Goal: Task Accomplishment & Management: Use online tool/utility

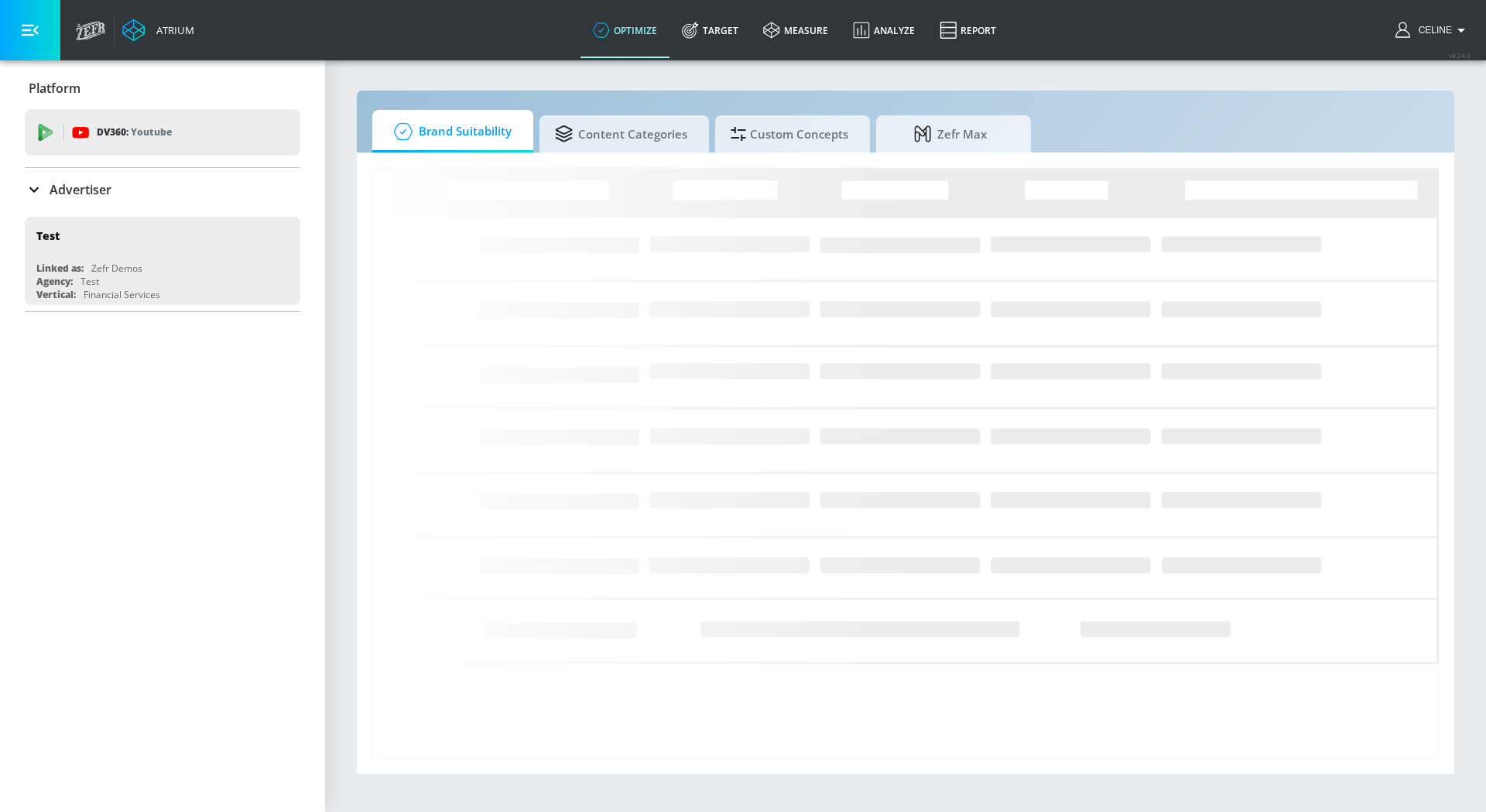
click at [99, 186] on p "Advertiser" at bounding box center [80, 189] width 62 height 17
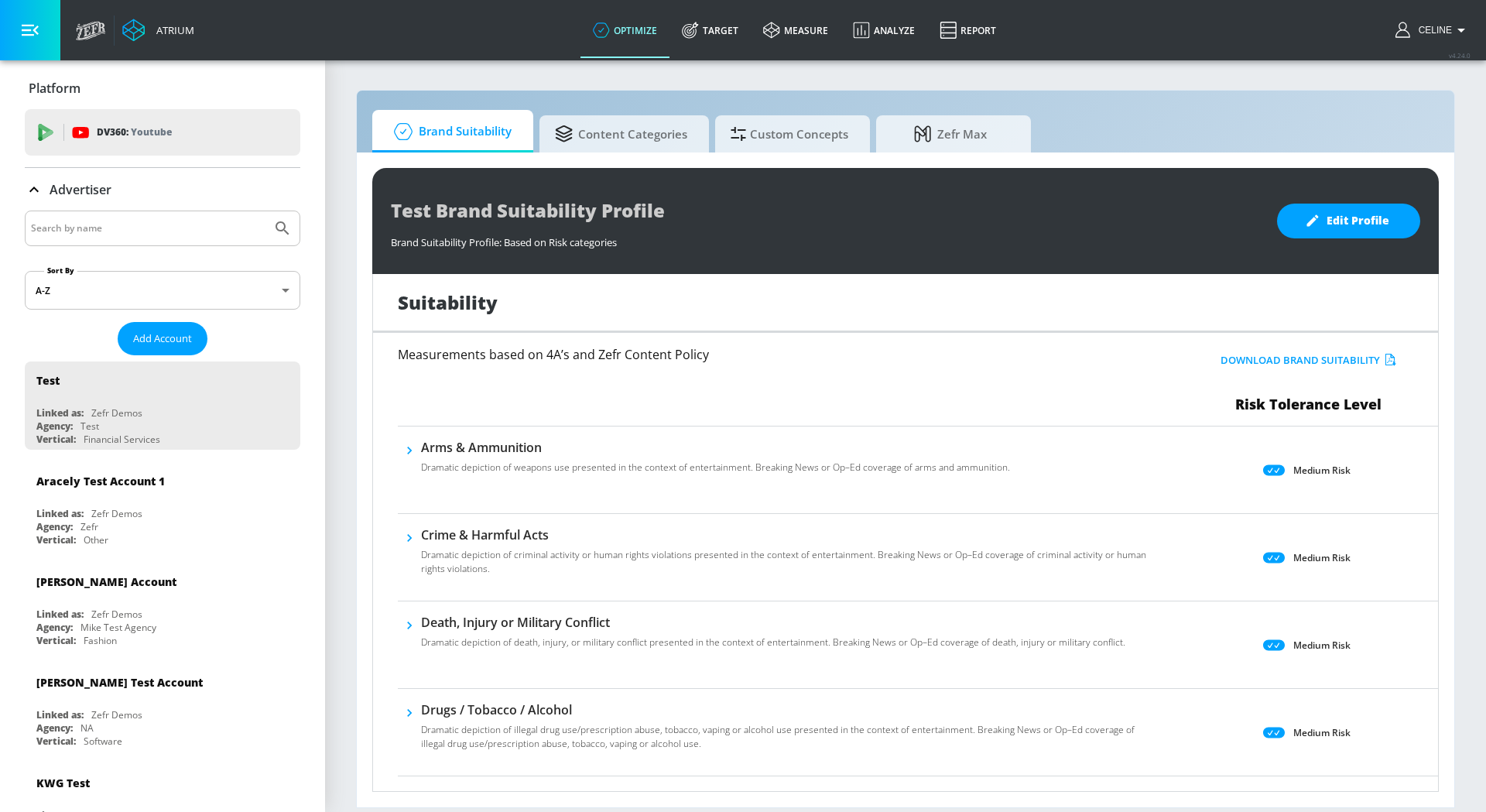
click at [141, 229] on input "Search by name" at bounding box center [148, 228] width 235 height 20
type input "disney channel"
click at [266, 212] on button "Submit Search" at bounding box center [282, 228] width 34 height 34
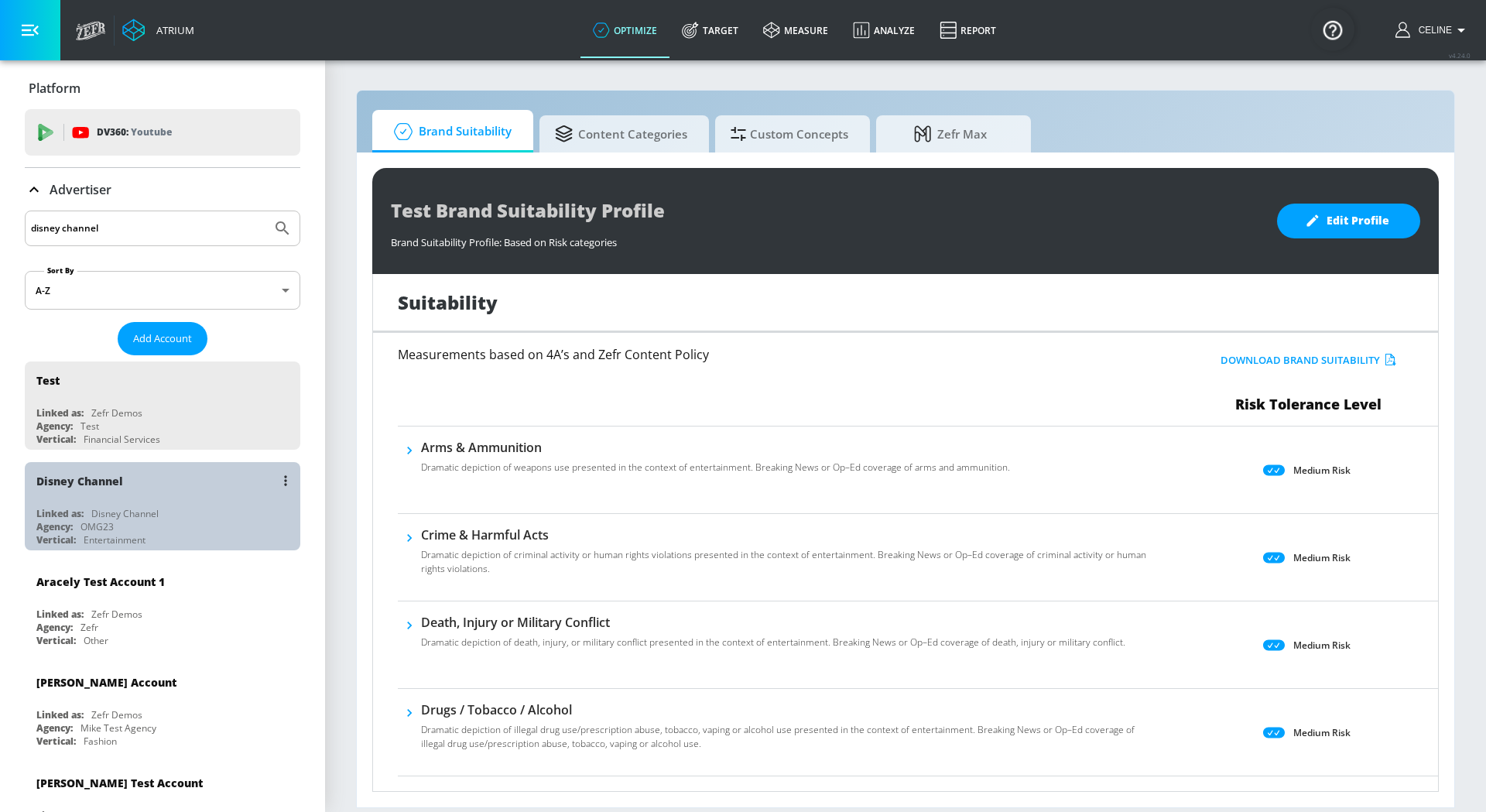
click at [120, 494] on div "Disney Channel" at bounding box center [166, 480] width 260 height 37
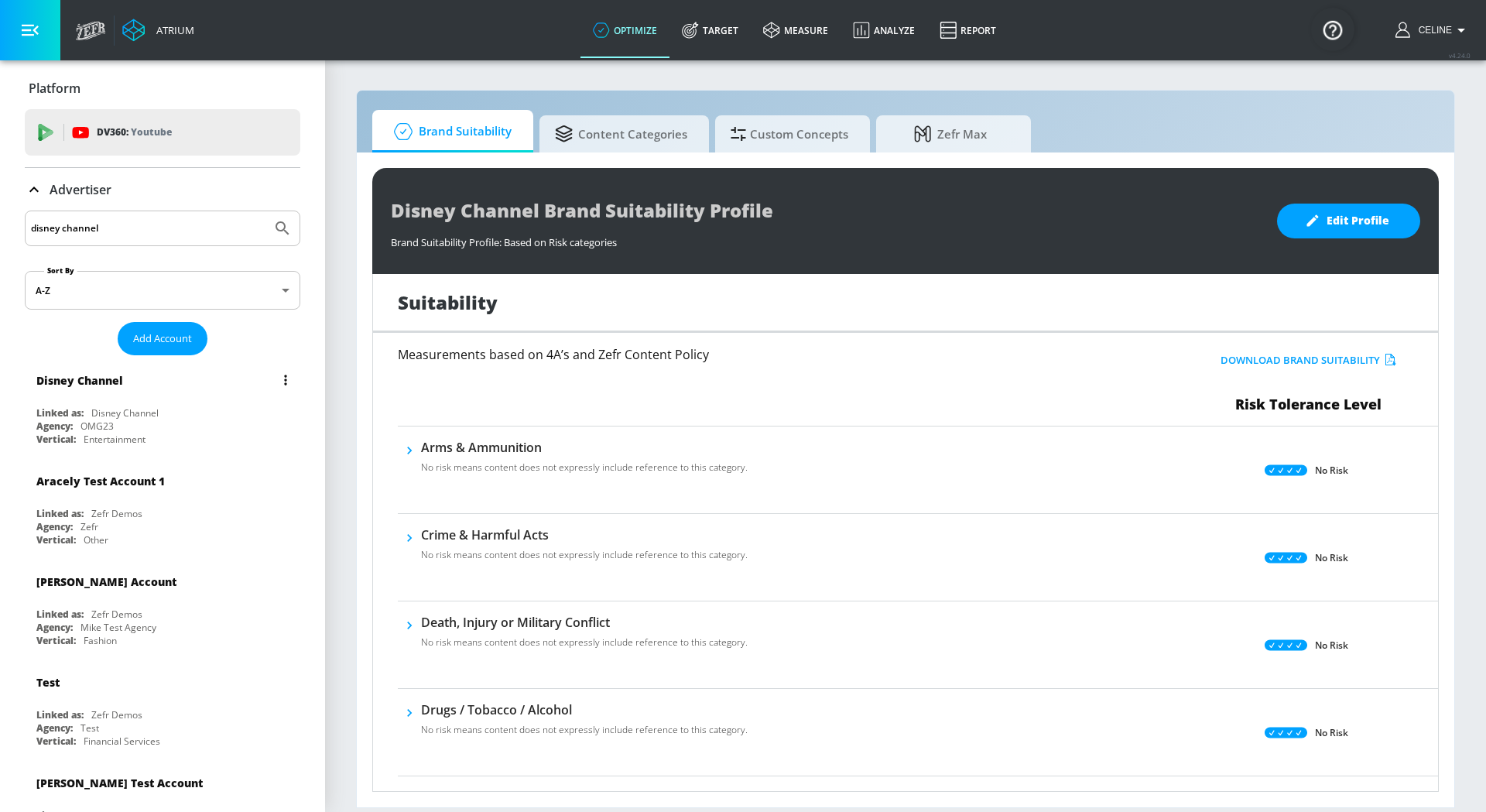
click at [123, 398] on div "Disney Channel Linked as: Disney Channel Agency: OMG23 Vertical: Entertainment" at bounding box center [162, 405] width 276 height 88
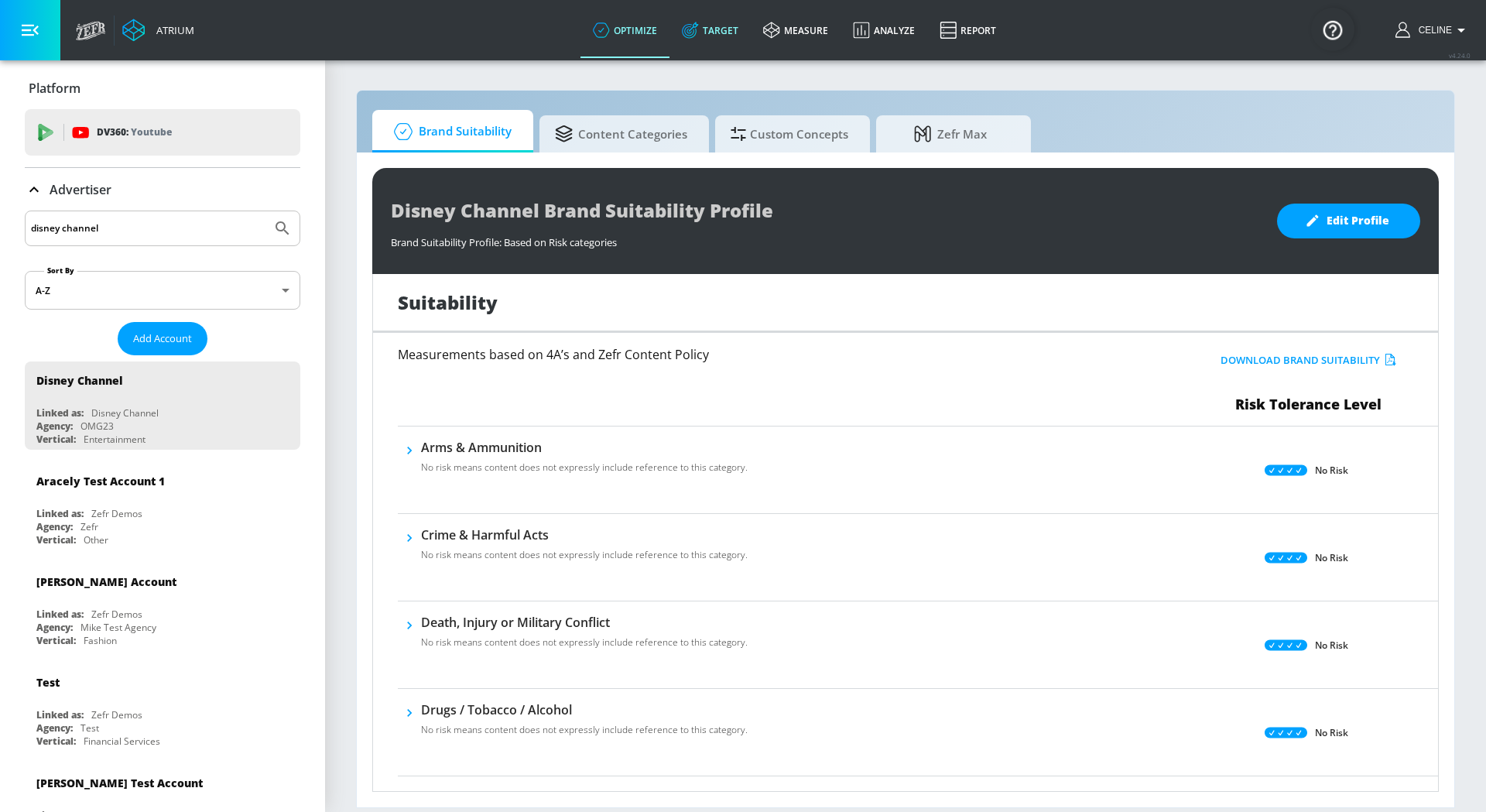
click at [695, 9] on link "Target" at bounding box center [710, 30] width 81 height 56
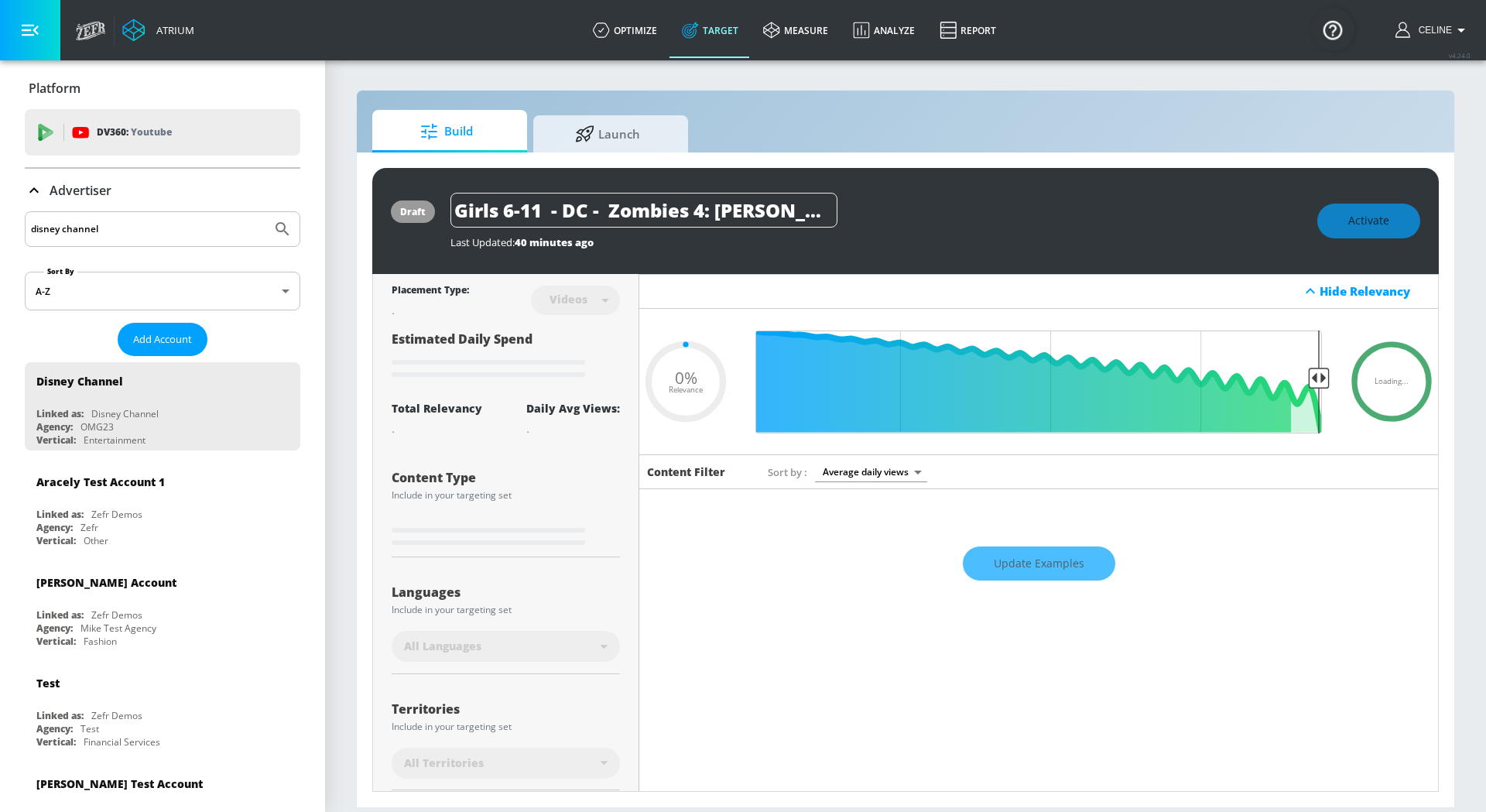
scroll to position [45, 0]
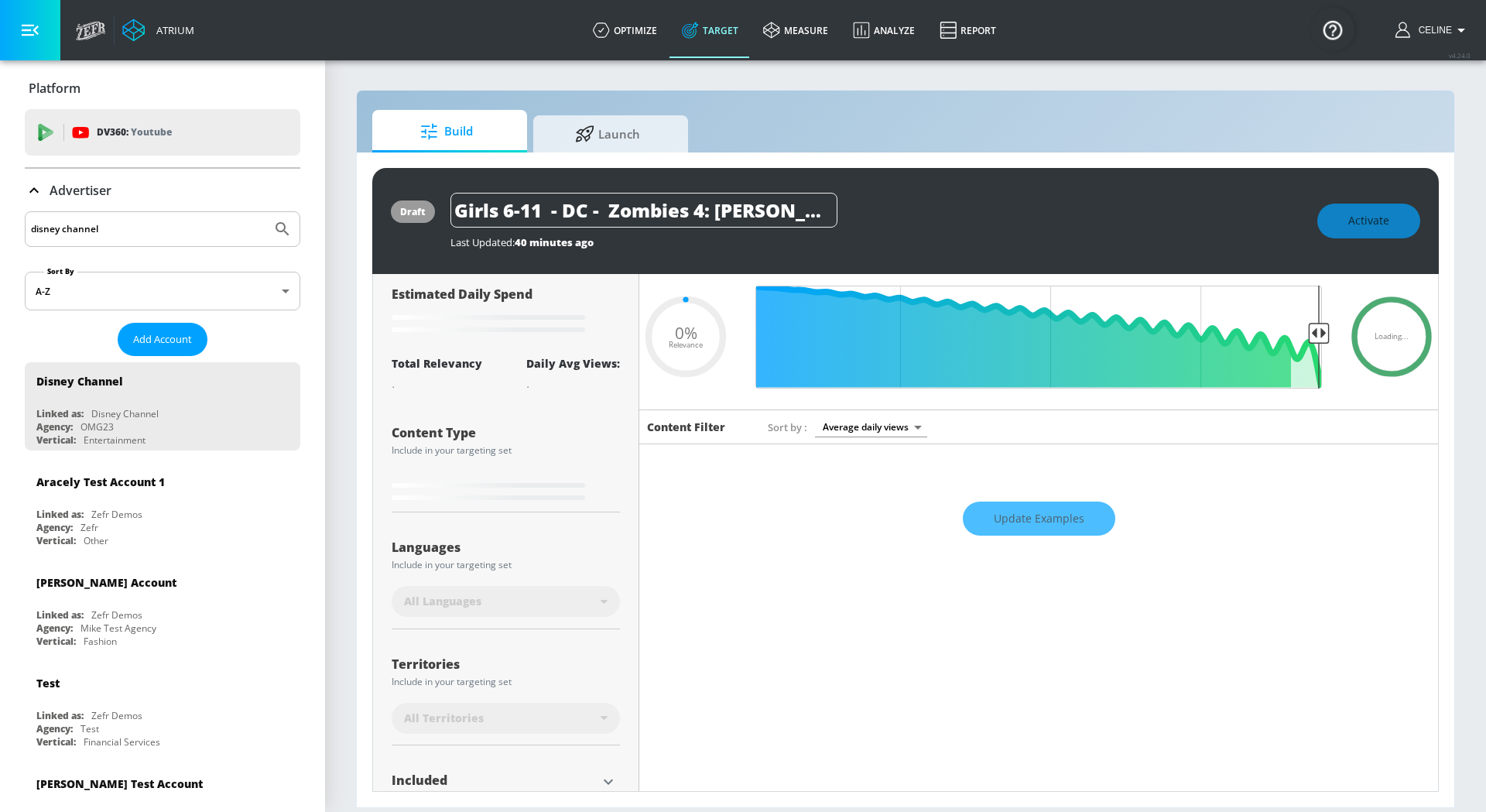
click at [63, 178] on div "Advertiser" at bounding box center [162, 190] width 276 height 43
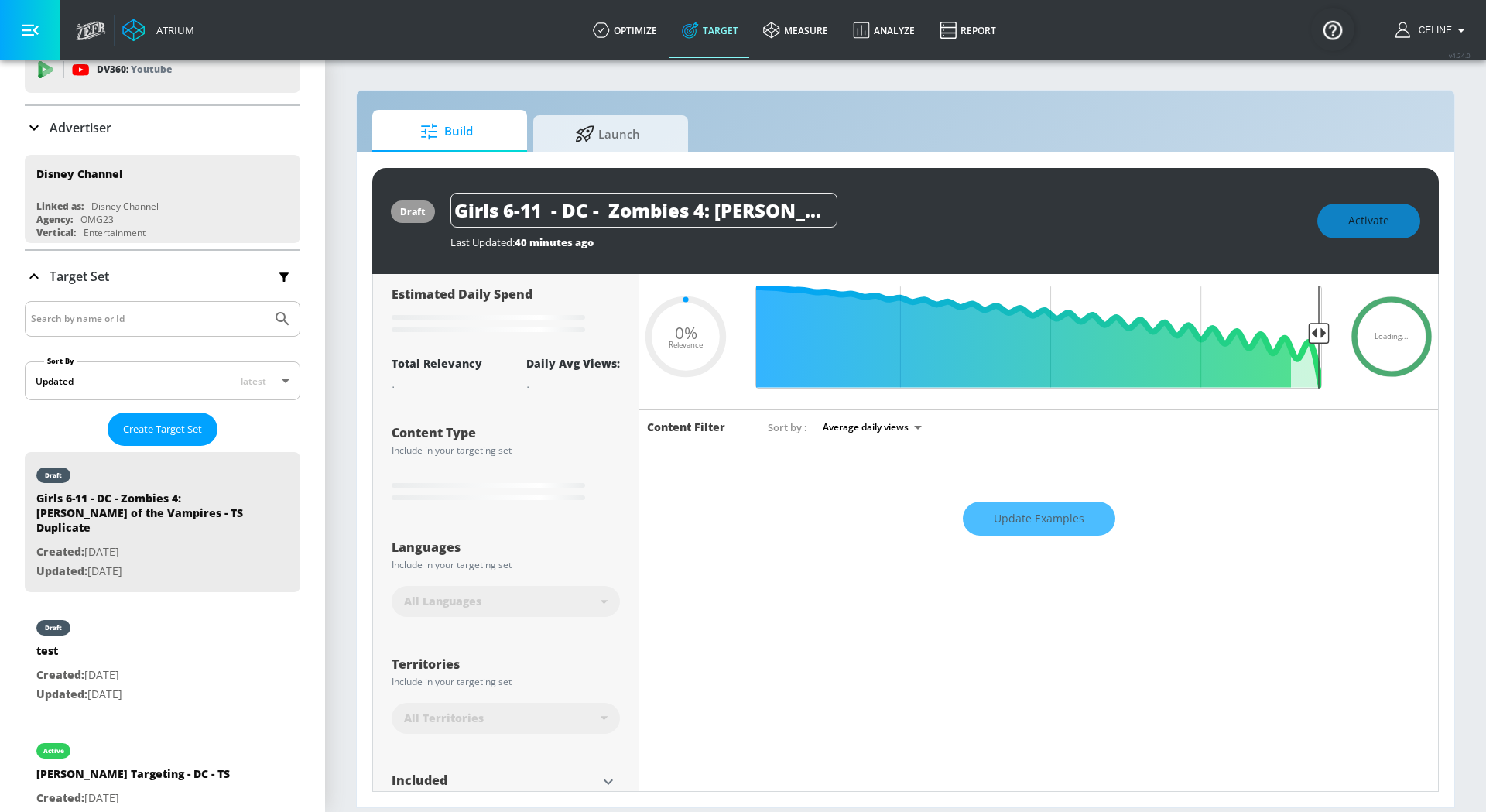
scroll to position [68, 0]
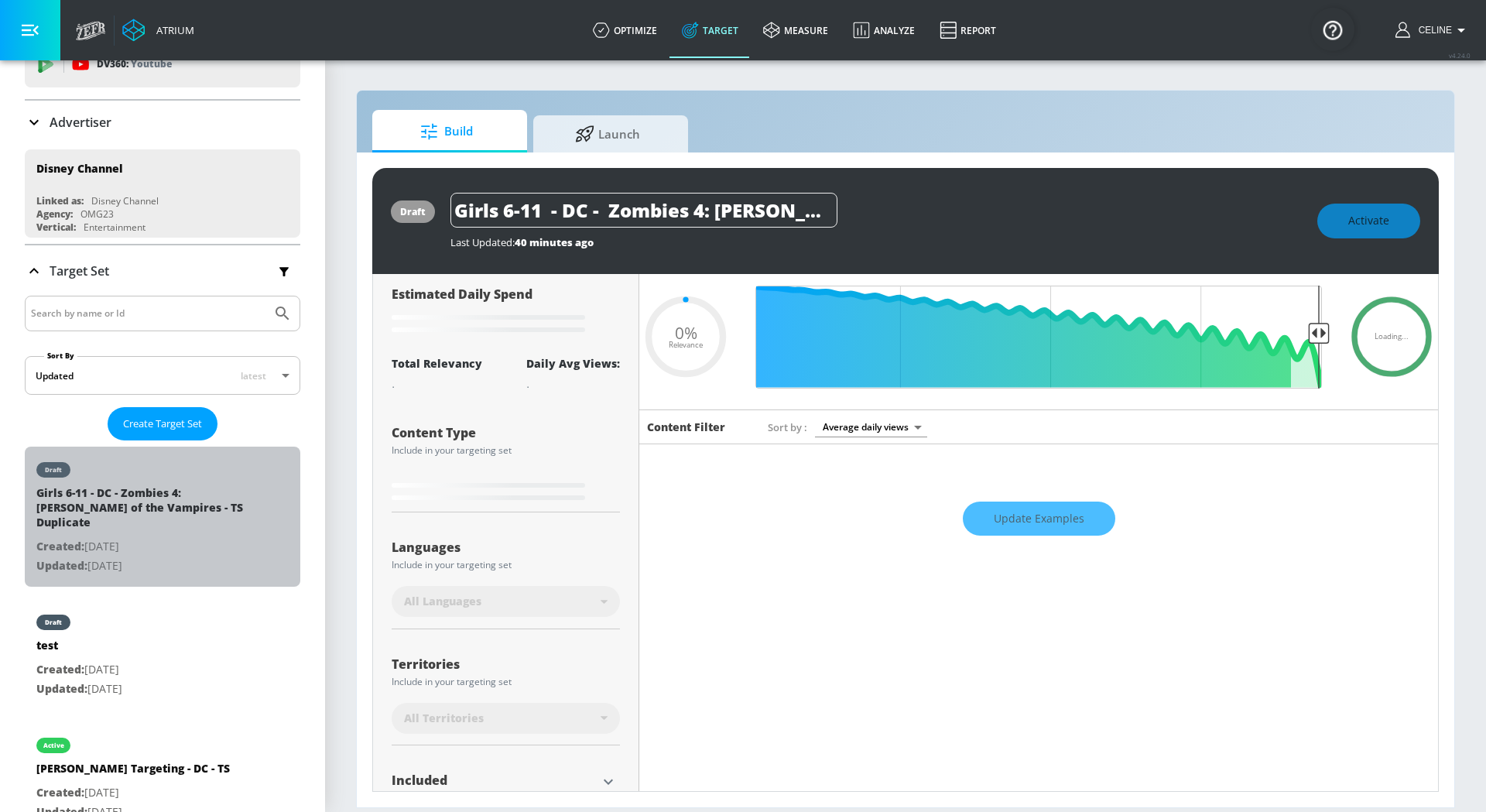
click at [136, 537] on p "Created: [DATE]" at bounding box center [144, 547] width 216 height 19
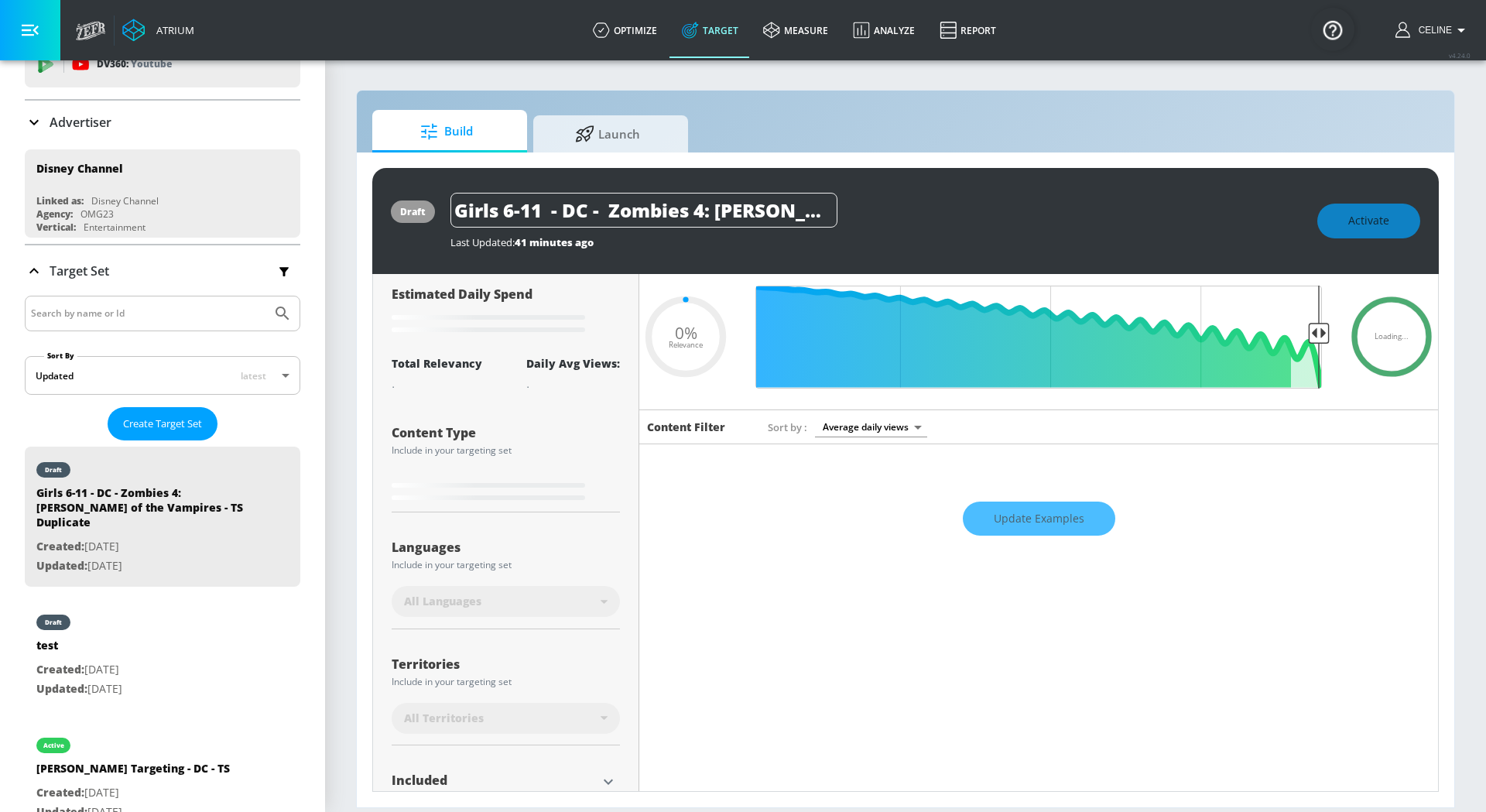
scroll to position [0, 226]
type input "0.7"
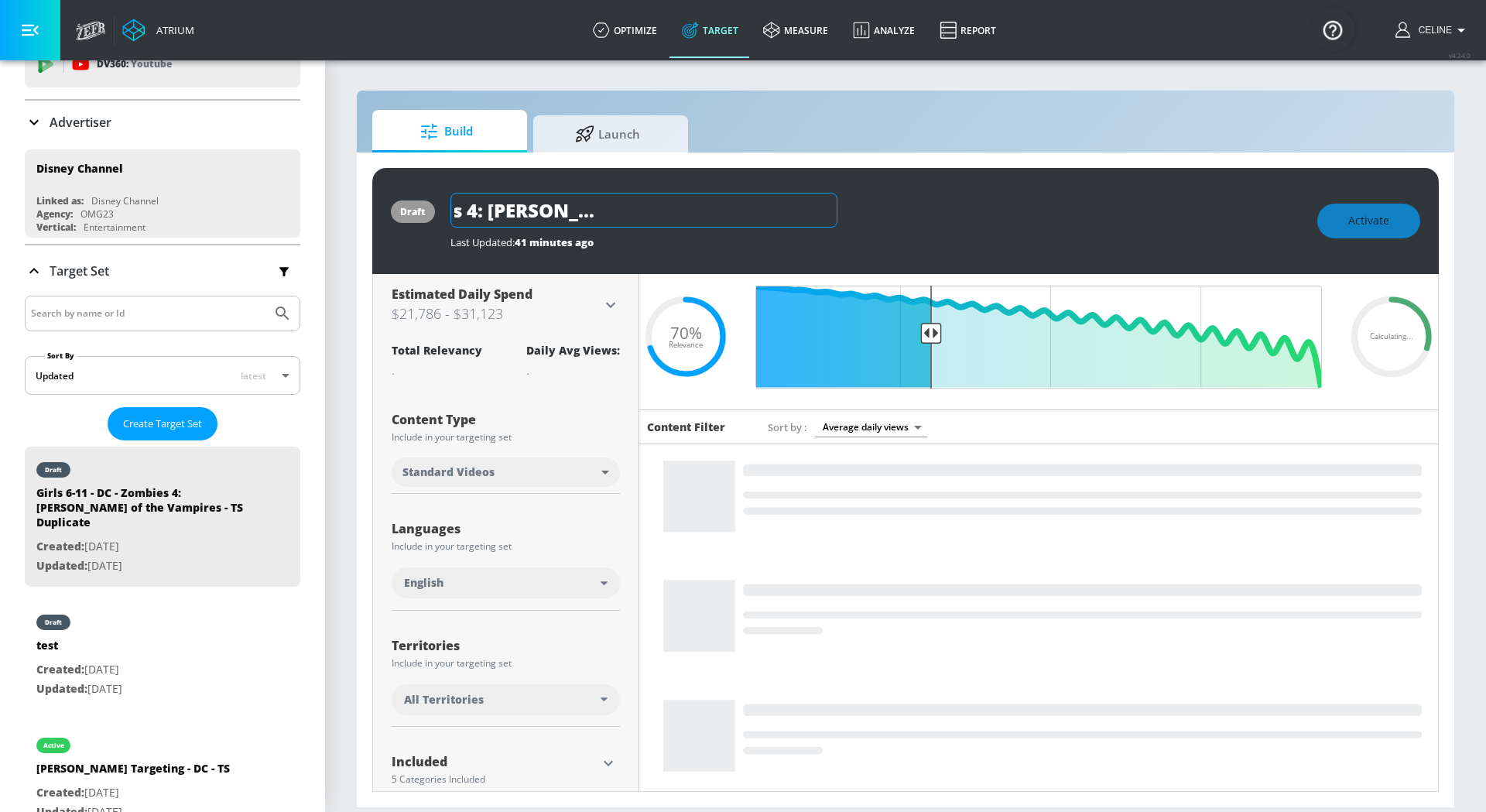
drag, startPoint x: 602, startPoint y: 212, endPoint x: 699, endPoint y: 213, distance: 97.0
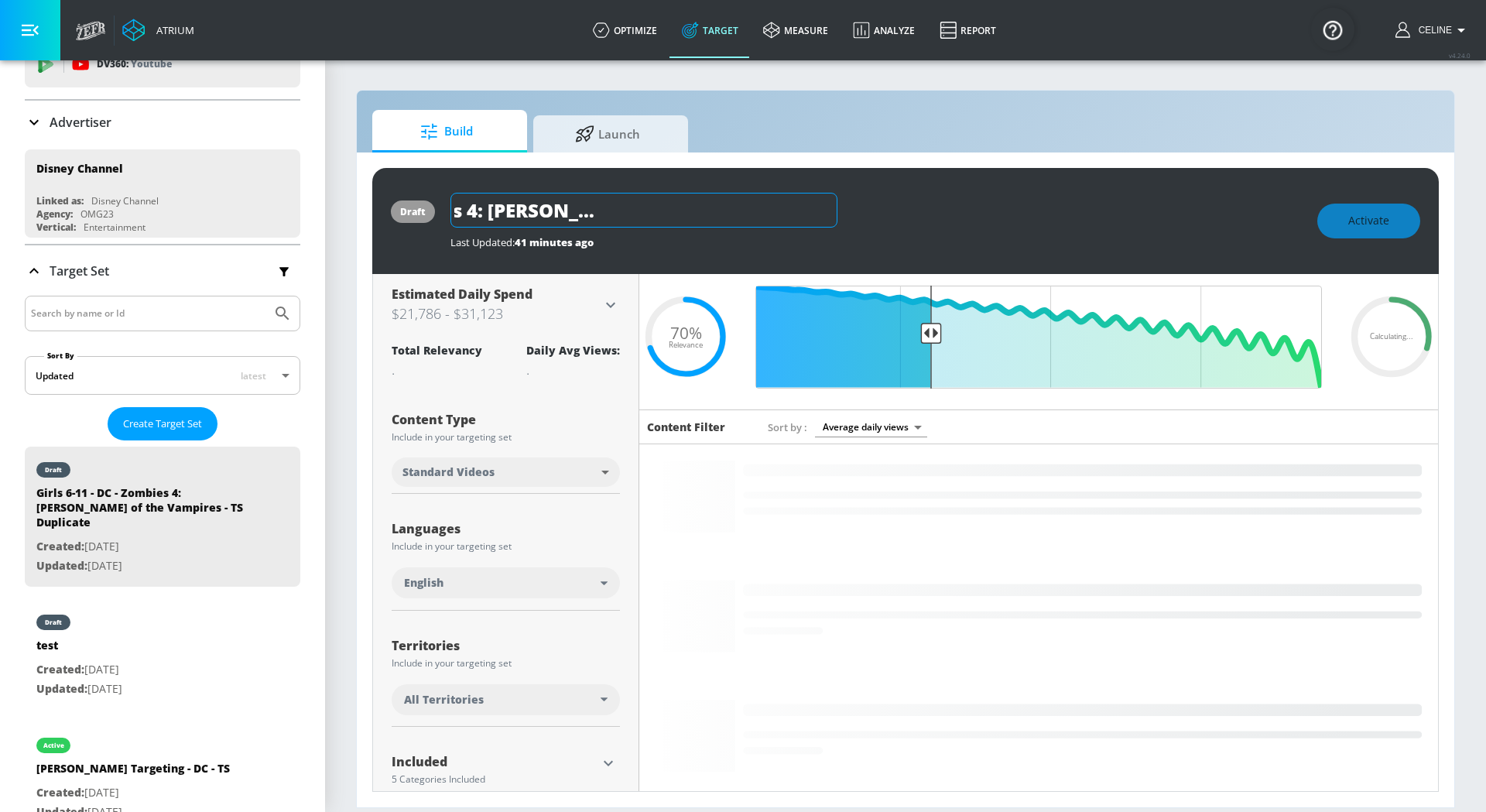
click at [699, 213] on input "Girls 6-11 - DC - Zombies 4: [PERSON_NAME] of the Vampires - TS Duplicate" at bounding box center [644, 210] width 387 height 35
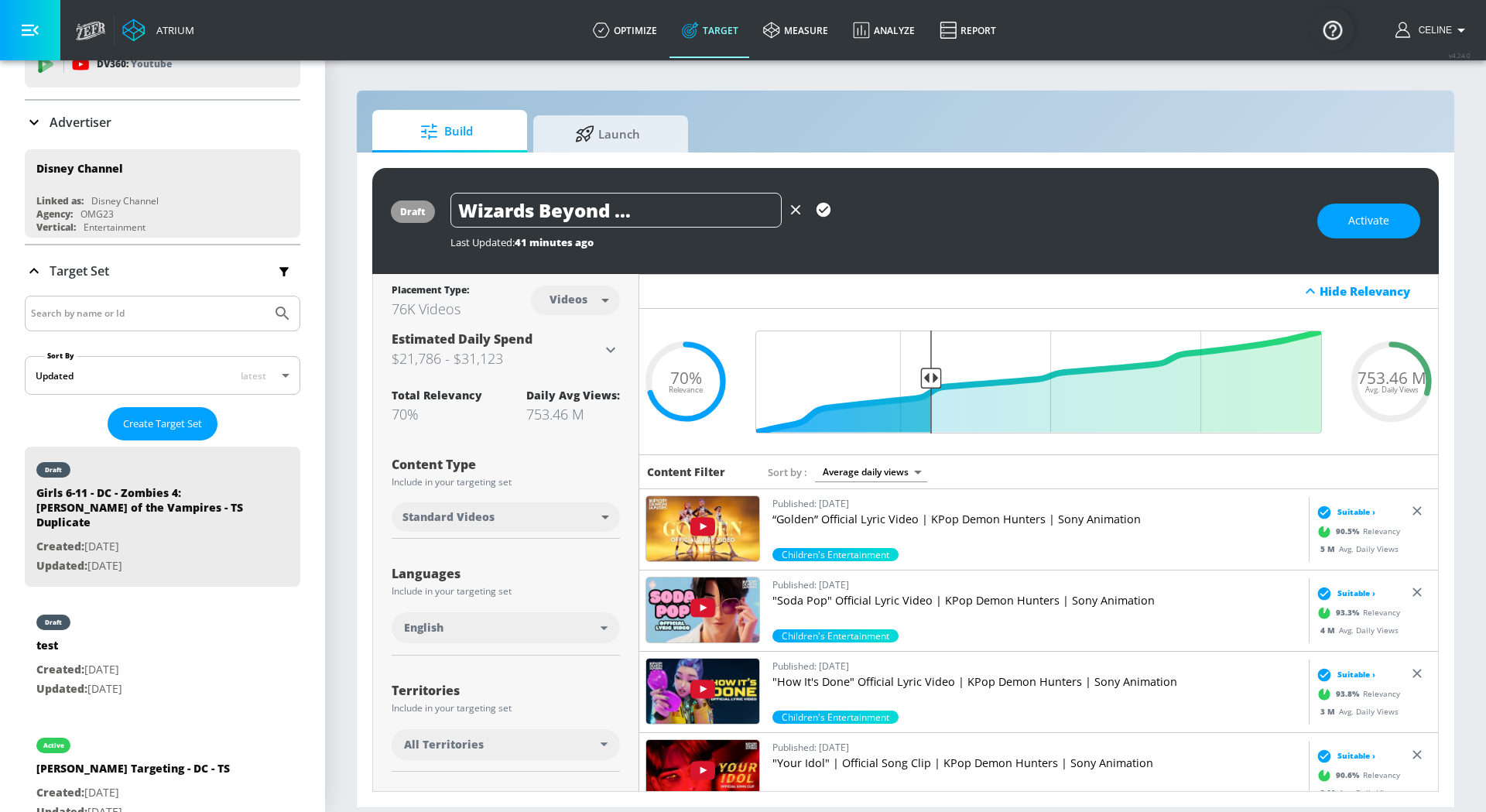
scroll to position [0, 278]
drag, startPoint x: 695, startPoint y: 212, endPoint x: 902, endPoint y: 212, distance: 207.0
click at [903, 212] on div "Girls 6-11 - DC - Wizards Beyond Waverly Place S2 - TS Duplicate" at bounding box center [876, 210] width 852 height 35
click at [699, 218] on input "Girls 6-11 - DC - Wizards Beyond Waverly Place S2 - TS Duplicate" at bounding box center [616, 210] width 331 height 35
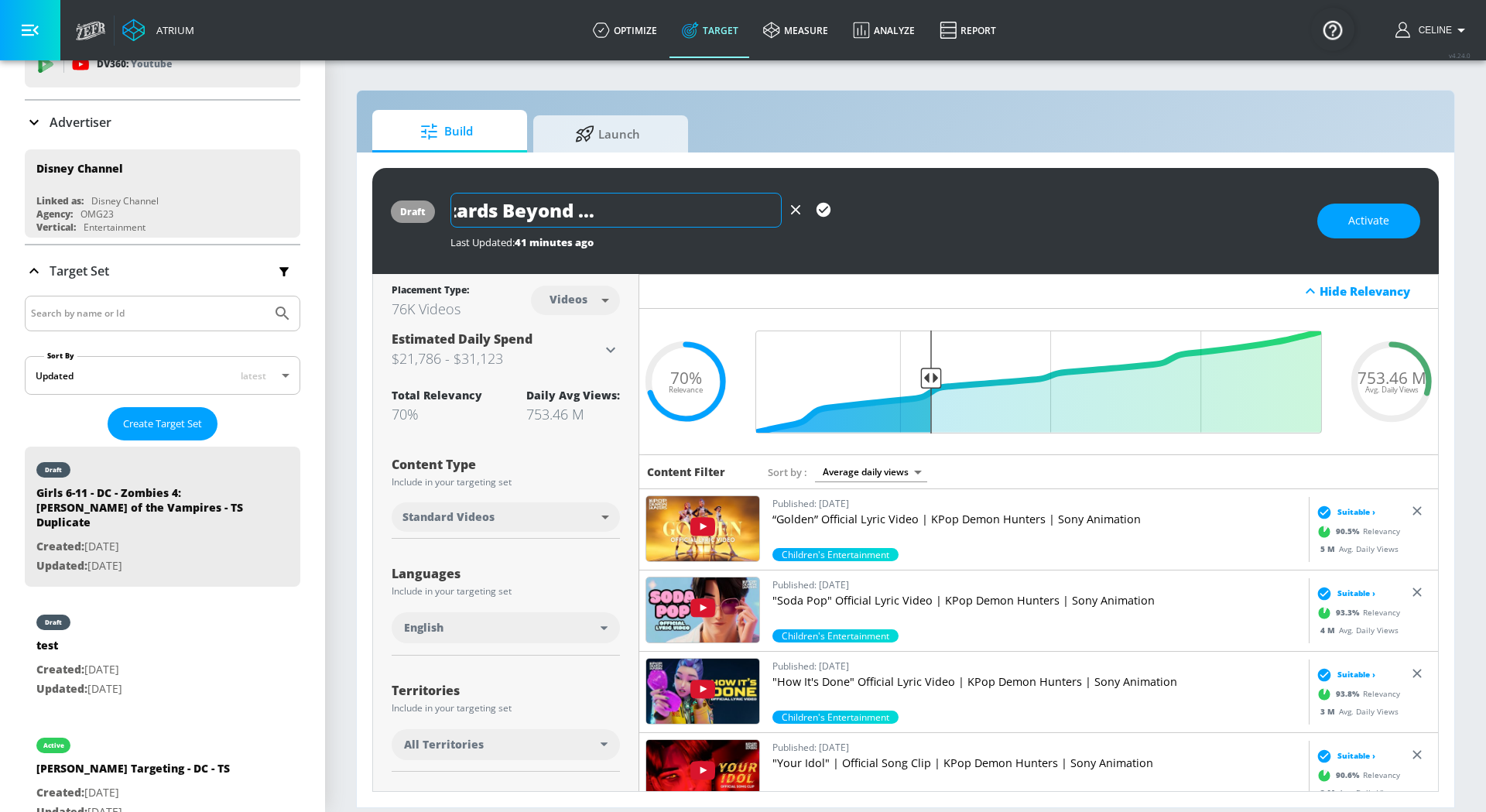
scroll to position [0, 183]
click at [819, 210] on icon "button" at bounding box center [823, 210] width 17 height 17
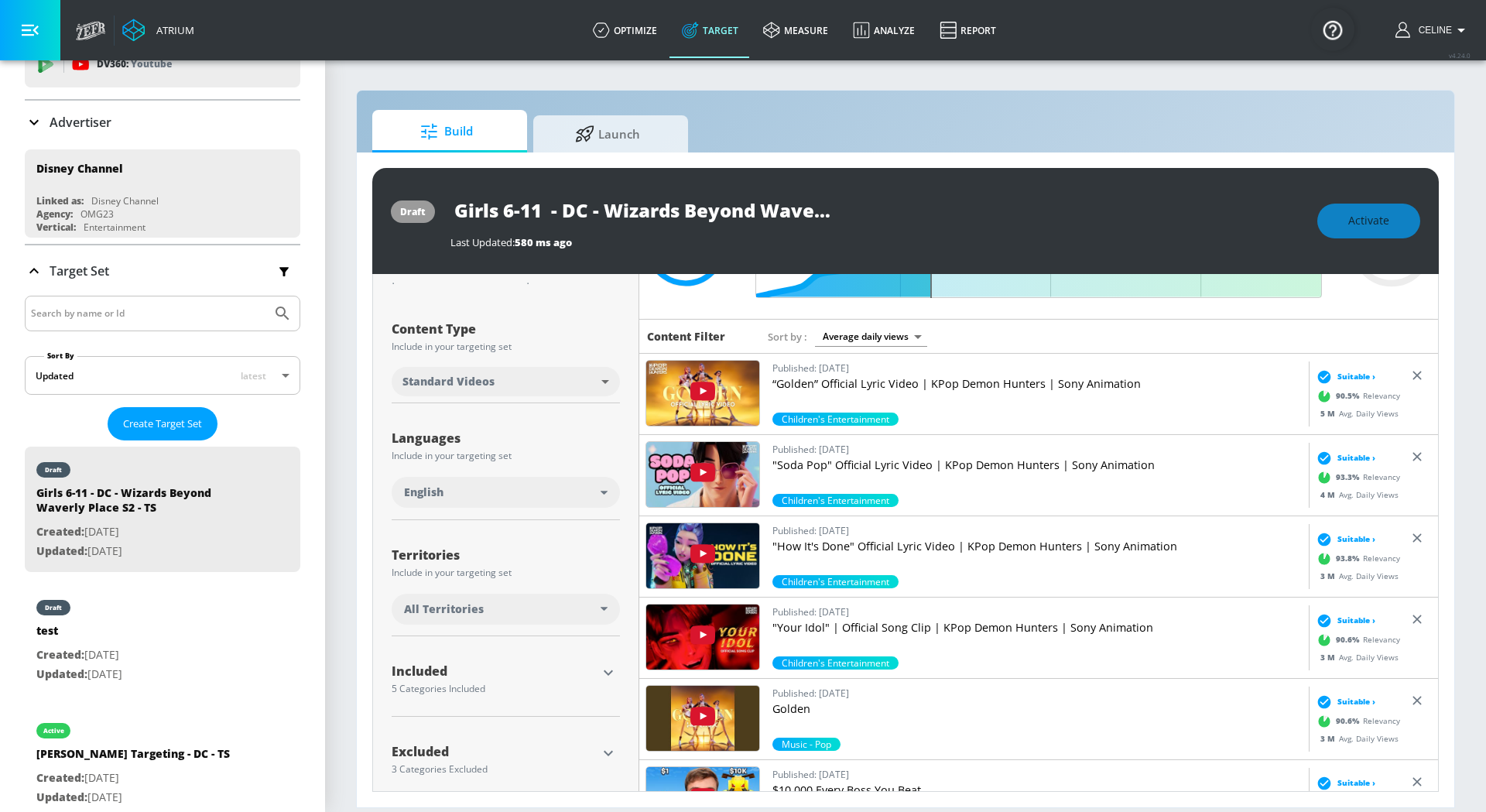
scroll to position [152, 0]
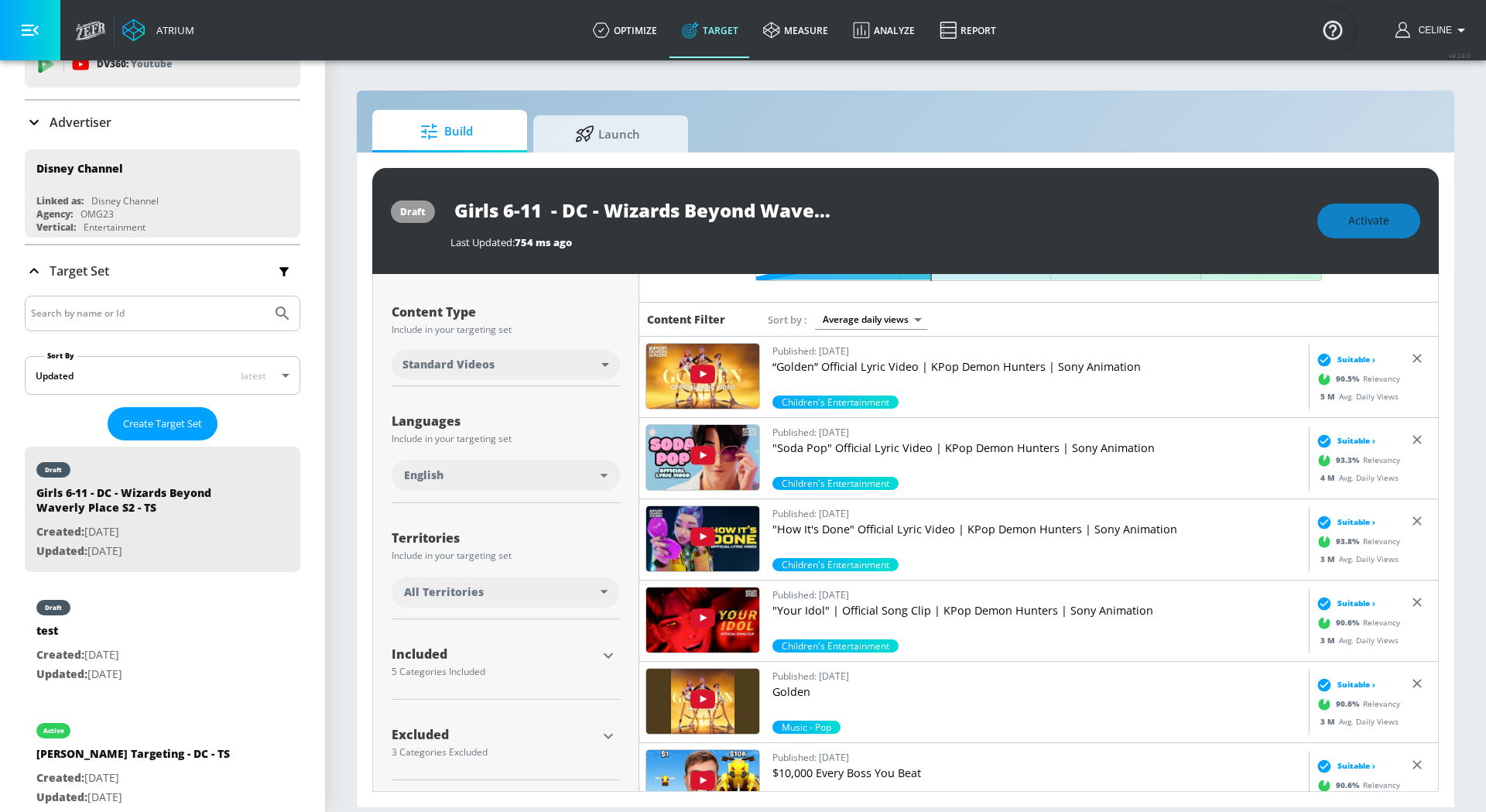
click at [589, 653] on div "Included" at bounding box center [494, 654] width 205 height 13
click at [599, 653] on button "button" at bounding box center [608, 655] width 23 height 23
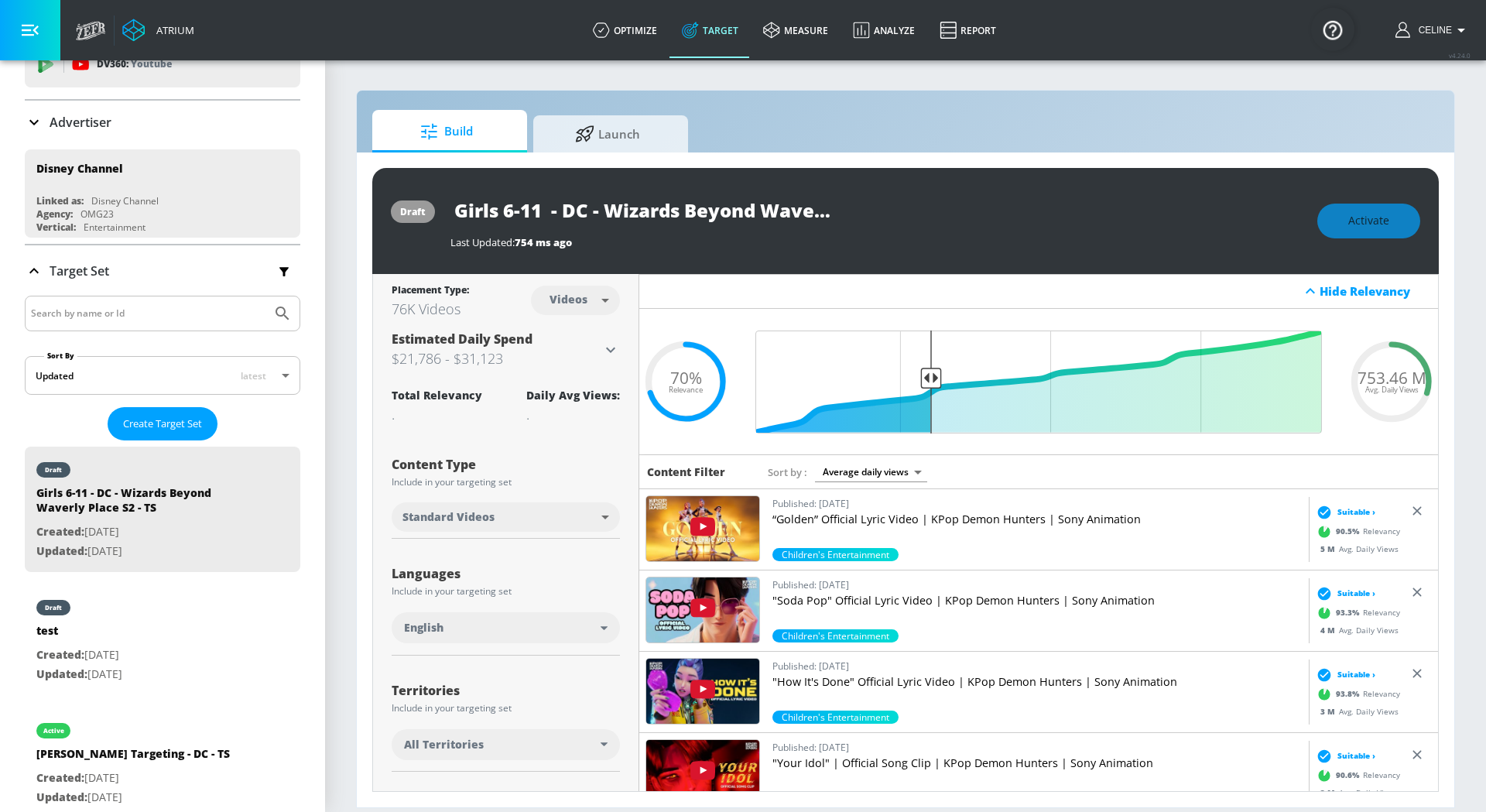
scroll to position [373, 0]
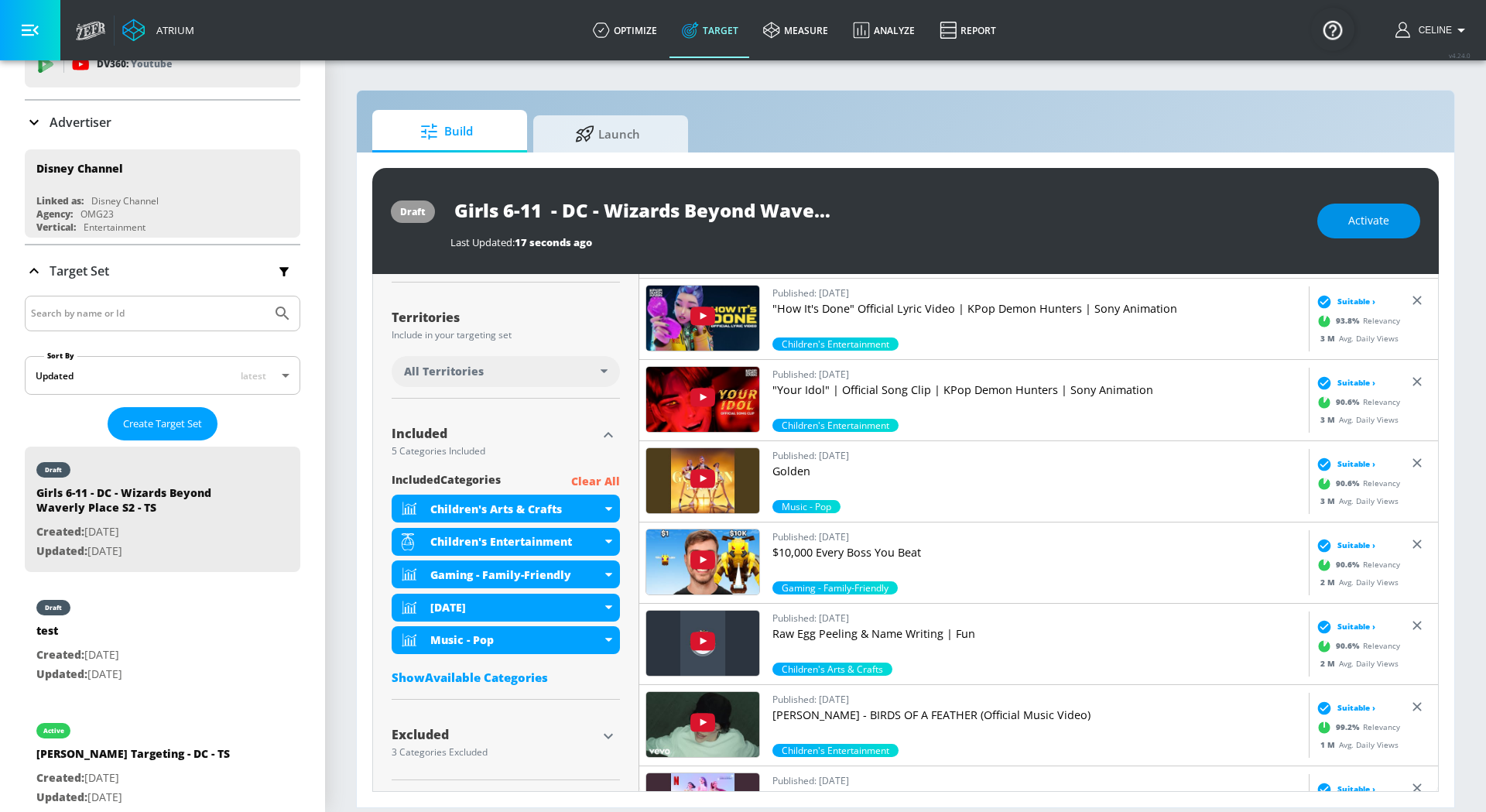
click at [1378, 232] on button "Activate" at bounding box center [1368, 221] width 103 height 35
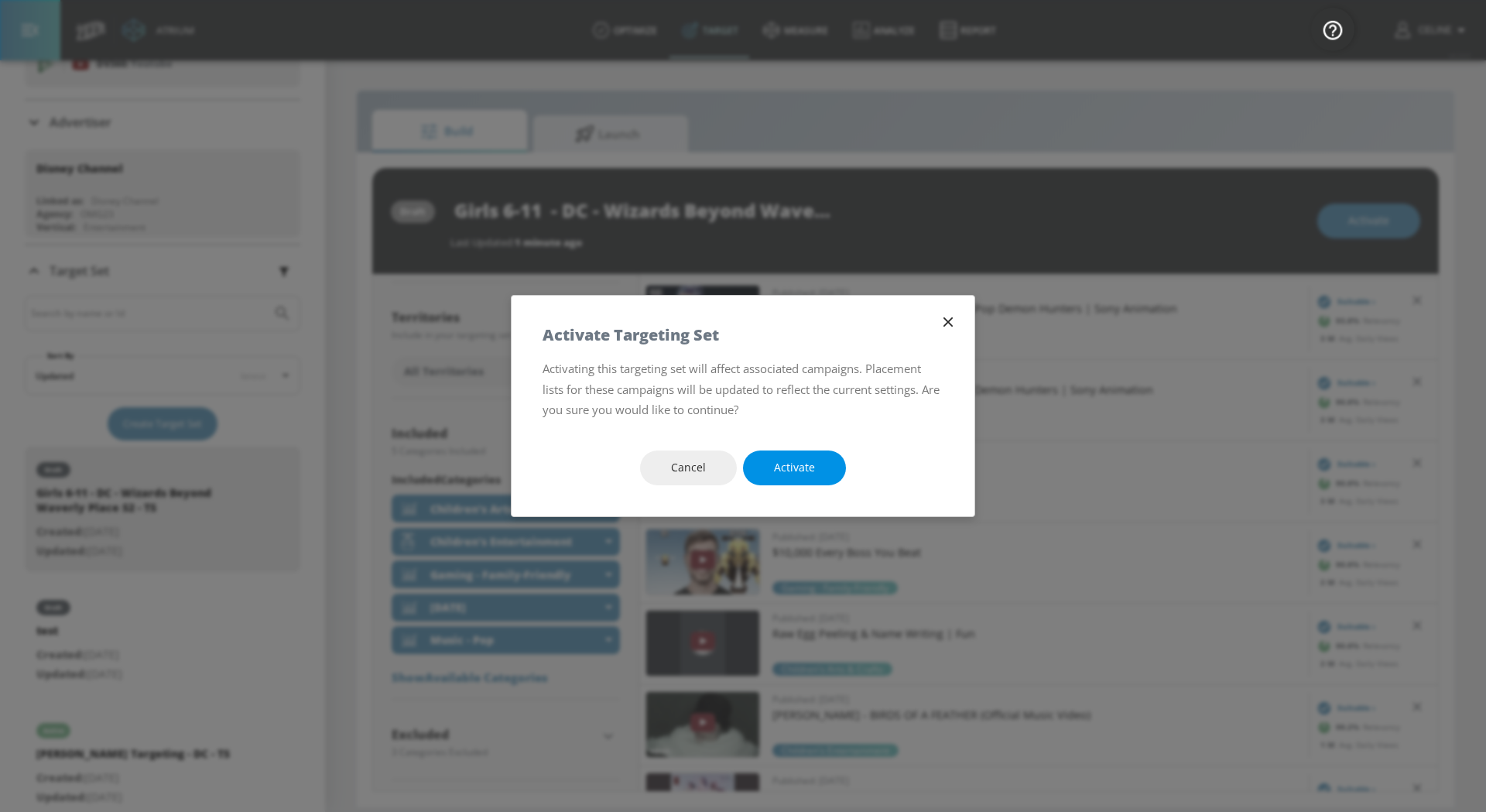
click at [811, 461] on span "Activate" at bounding box center [794, 467] width 41 height 19
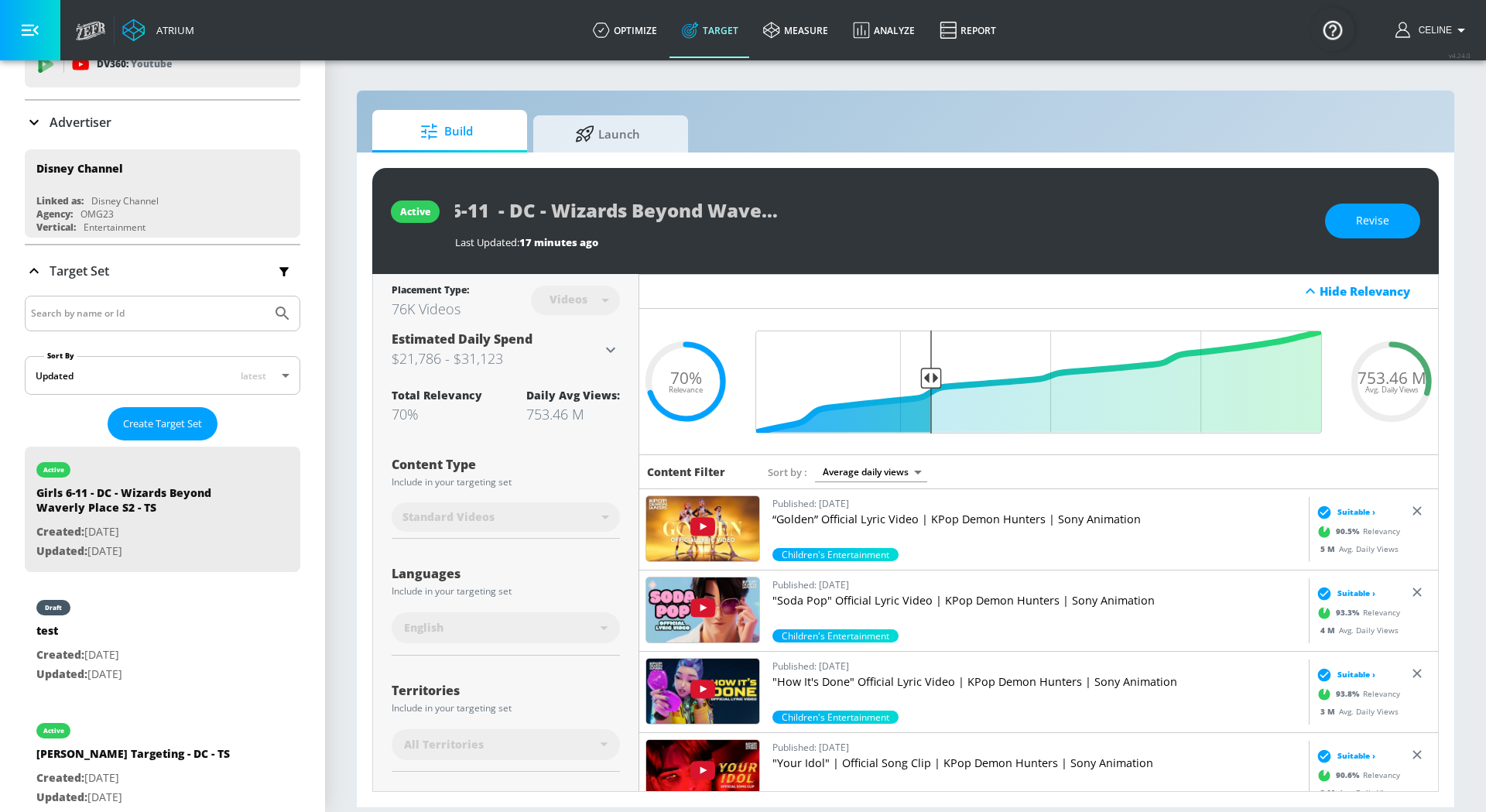
scroll to position [0, 78]
click at [831, 217] on div "active Girls 6-11 - DC - Wizards Beyond Waverly Place S2 - TS Last Updated: 17 …" at bounding box center [905, 221] width 1067 height 106
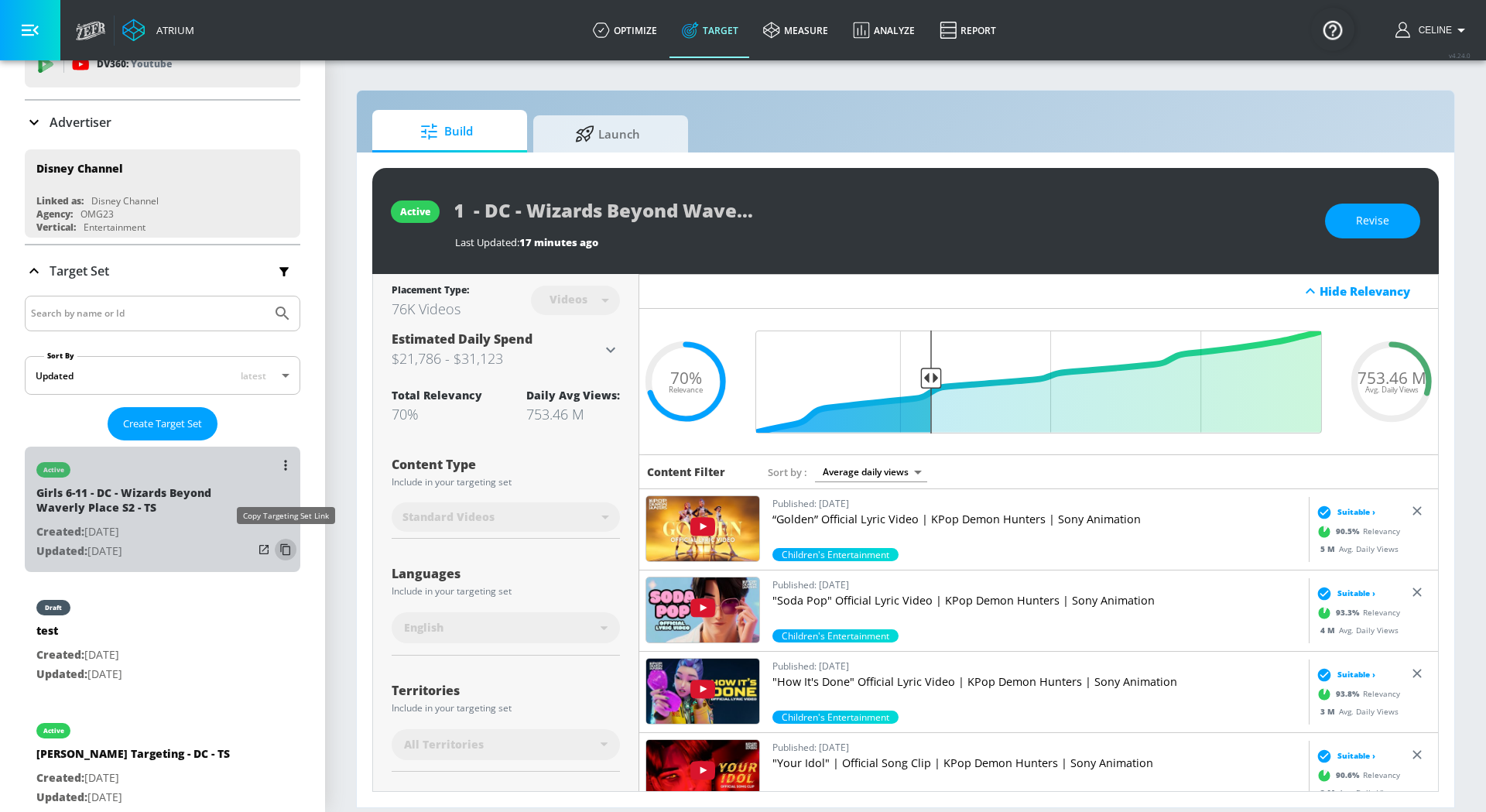
click at [288, 551] on icon "list of Target Set" at bounding box center [285, 549] width 25 height 25
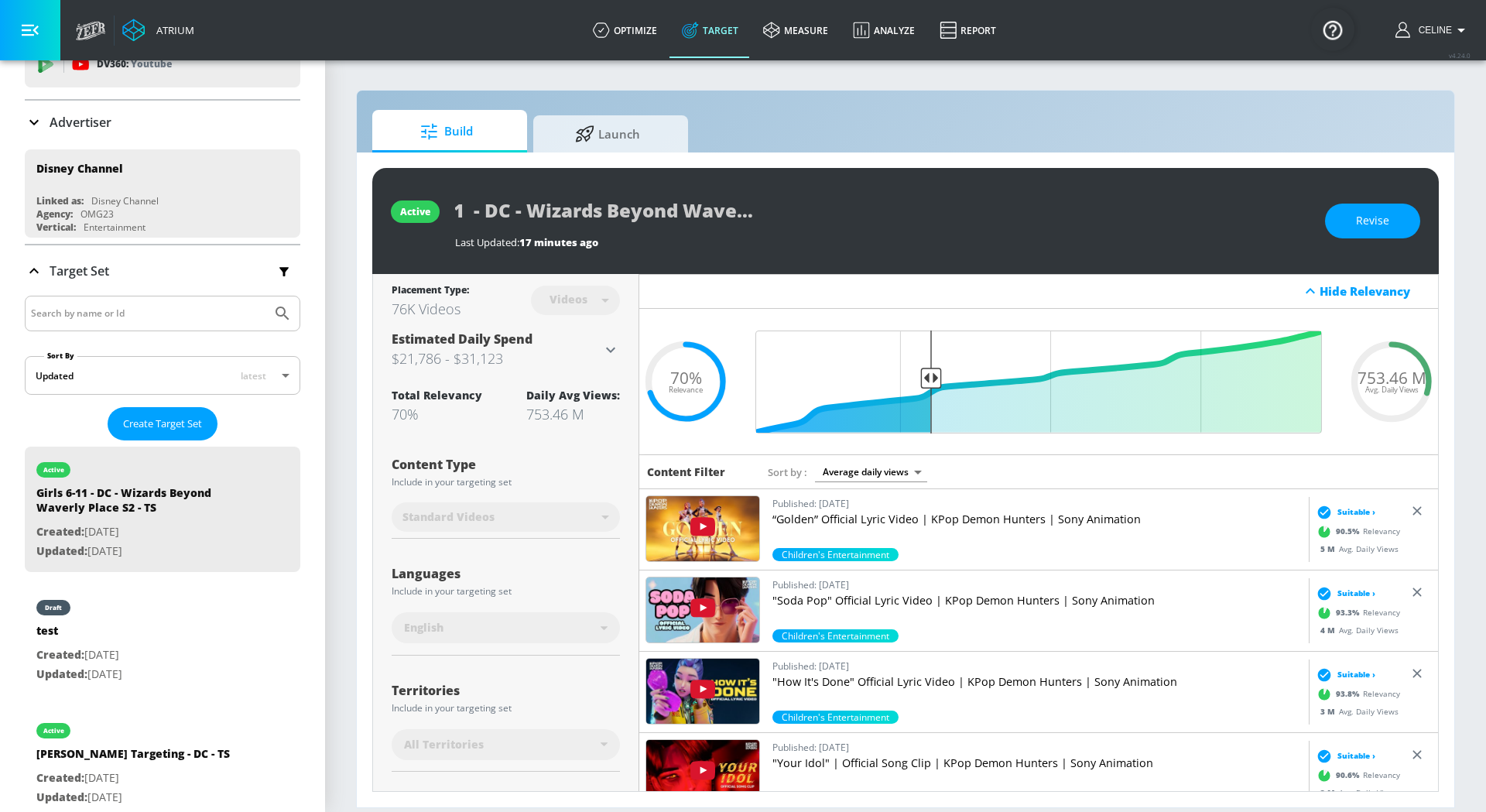
scroll to position [373, 0]
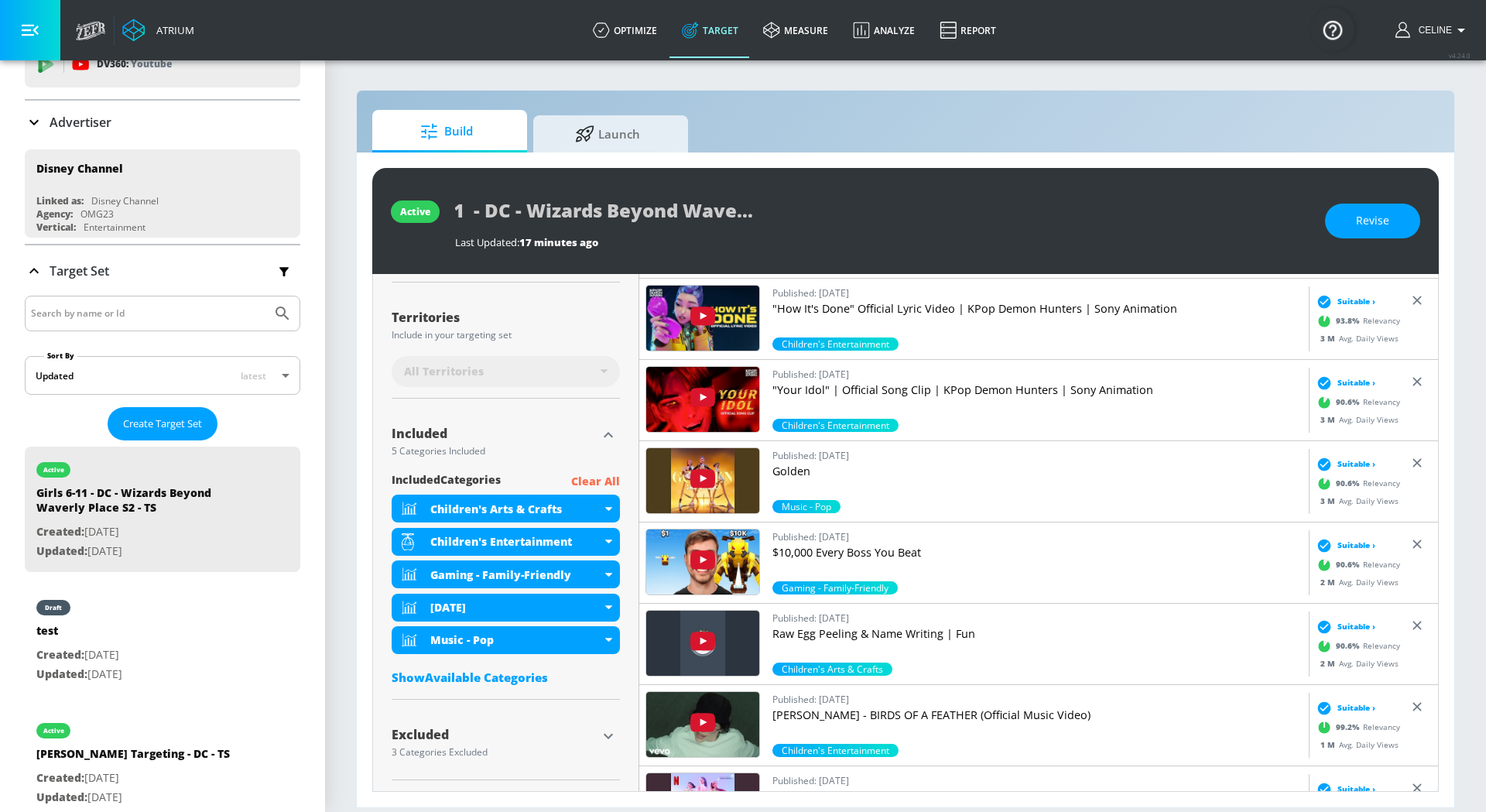
click at [620, 736] on div "Placement Type: 76K Videos Videos videos ​ Estimated Daily Spend $21,786 - $31,…" at bounding box center [507, 346] width 267 height 891
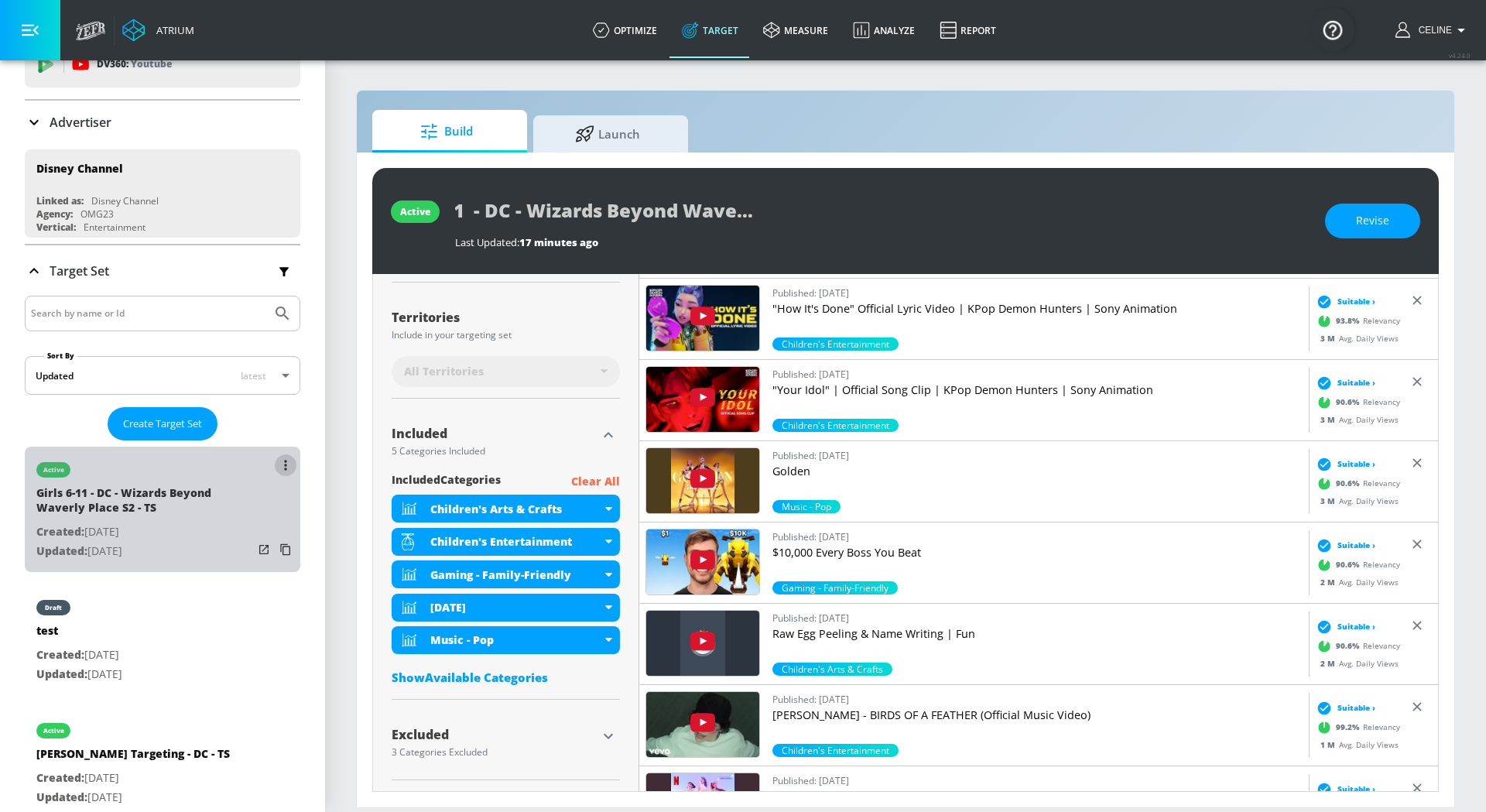
click at [277, 466] on button "list of Target Set" at bounding box center [286, 465] width 22 height 22
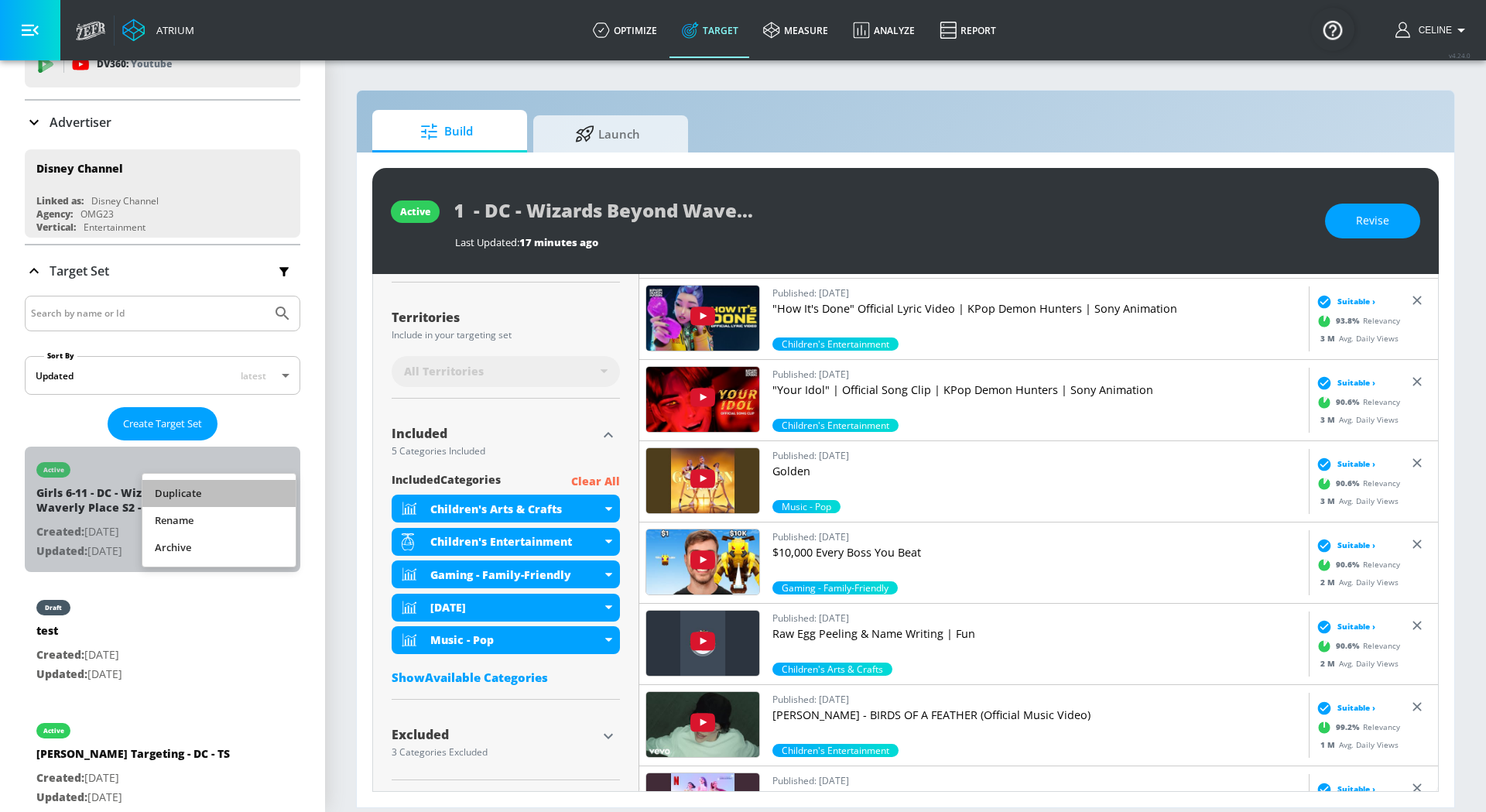
click at [267, 486] on li "Duplicate" at bounding box center [219, 494] width 153 height 27
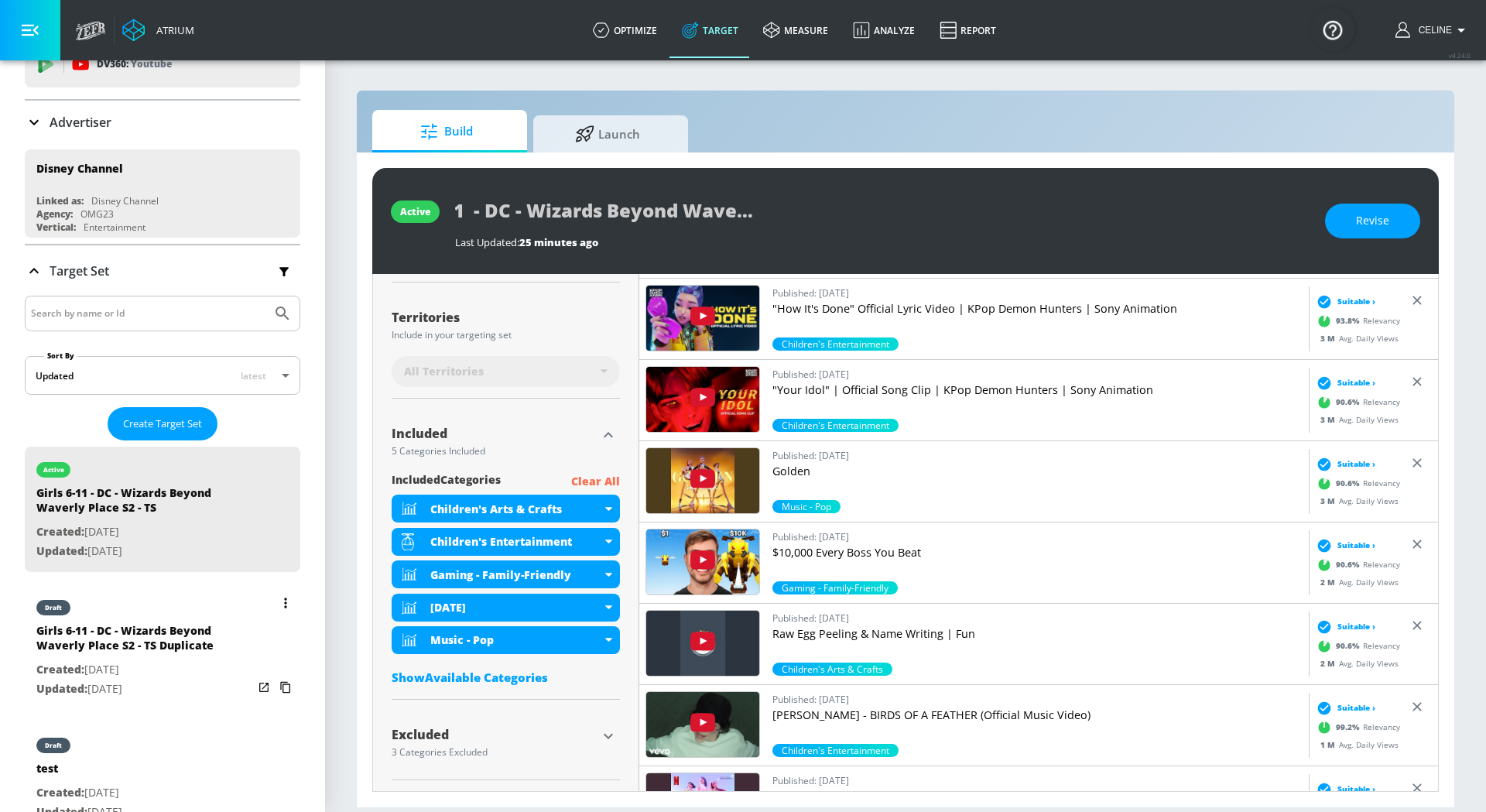
click at [161, 638] on div "Girls 6-11 - DC - Wizards Beyond Waverly Place S2 - TS Duplicate" at bounding box center [144, 641] width 216 height 37
type input "Girls 6-11 - DC - Wizards Beyond Waverly Place S2 - TS Duplicate"
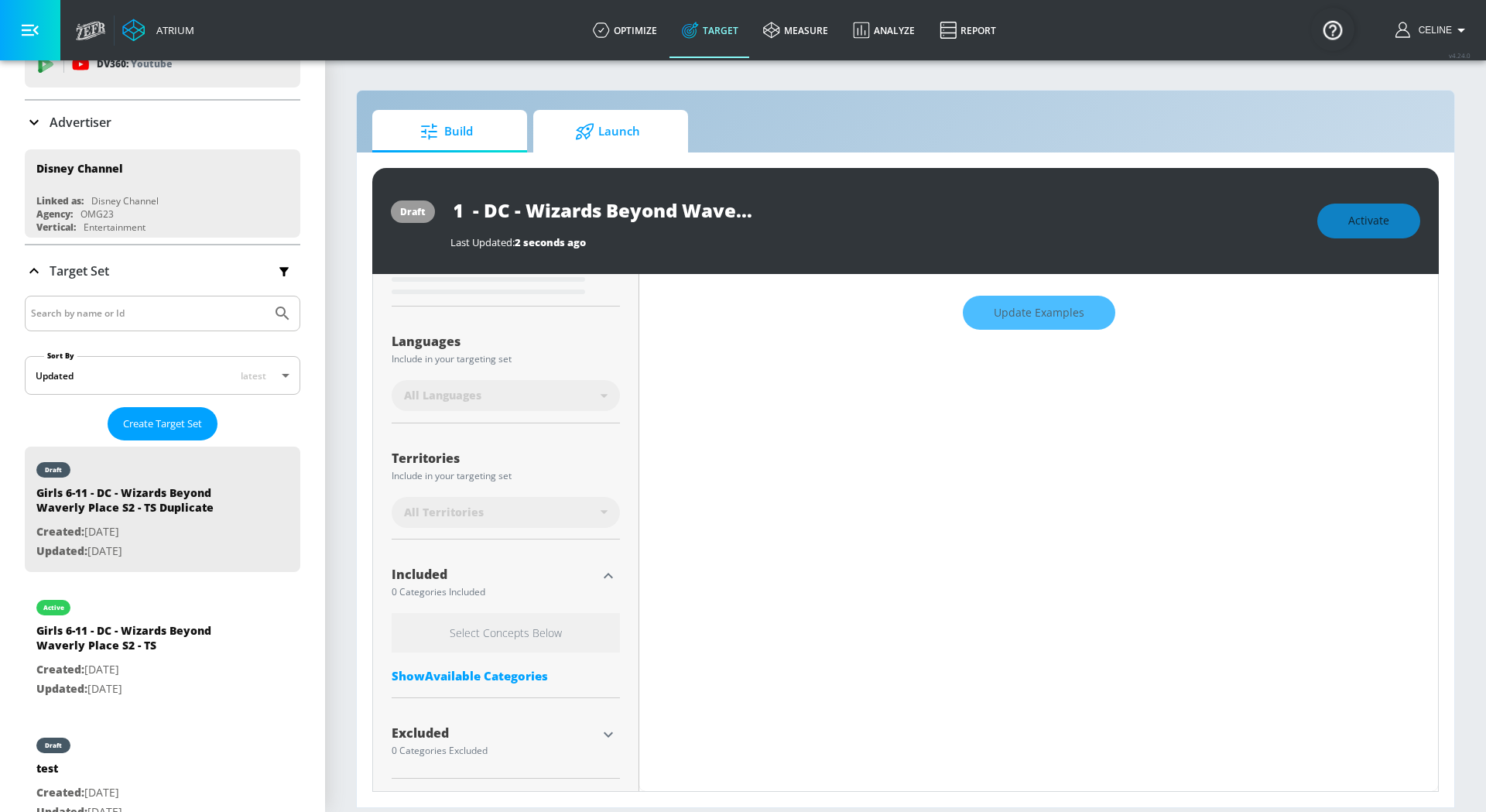
scroll to position [248, 0]
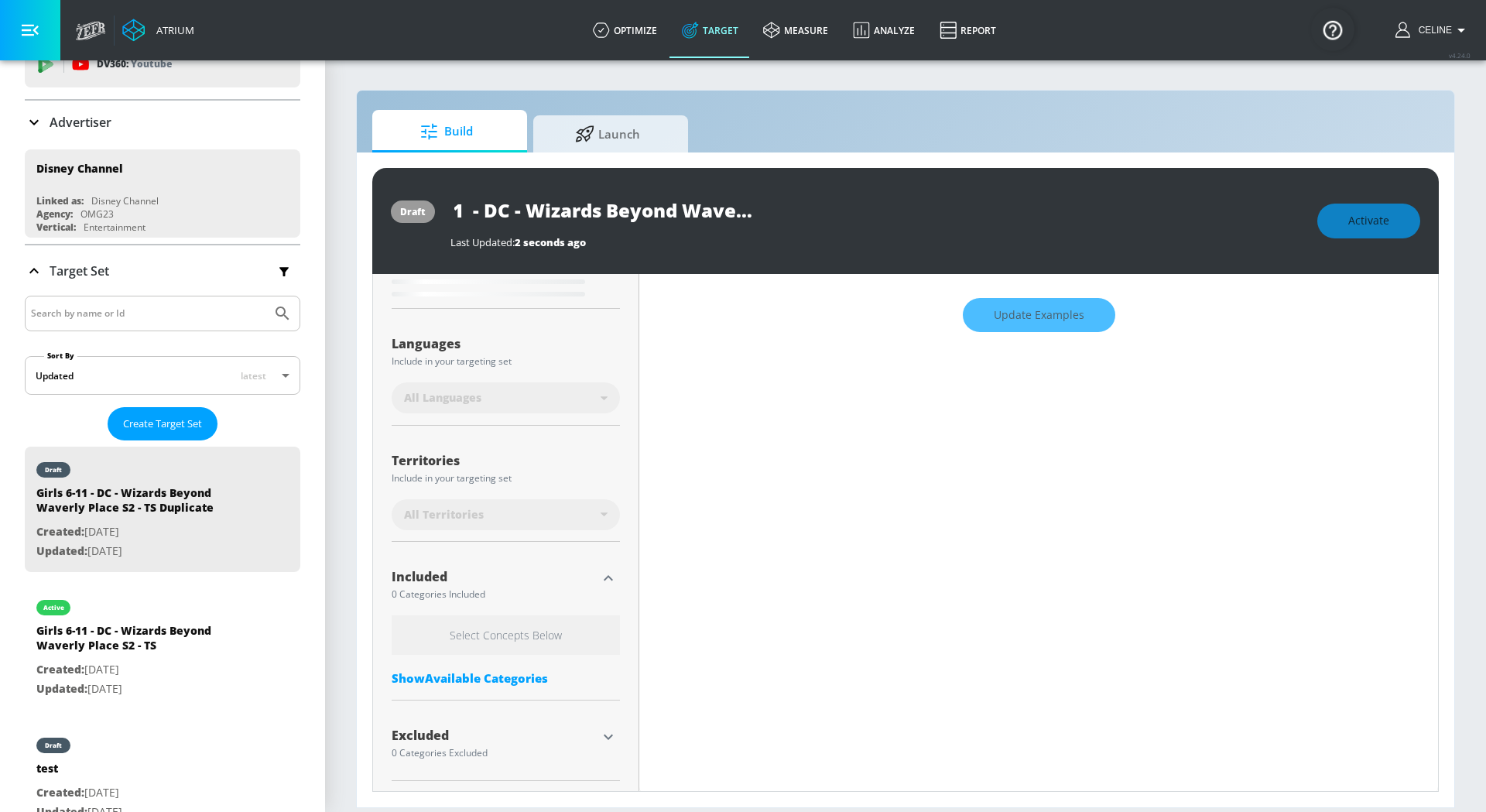
type input "0.7"
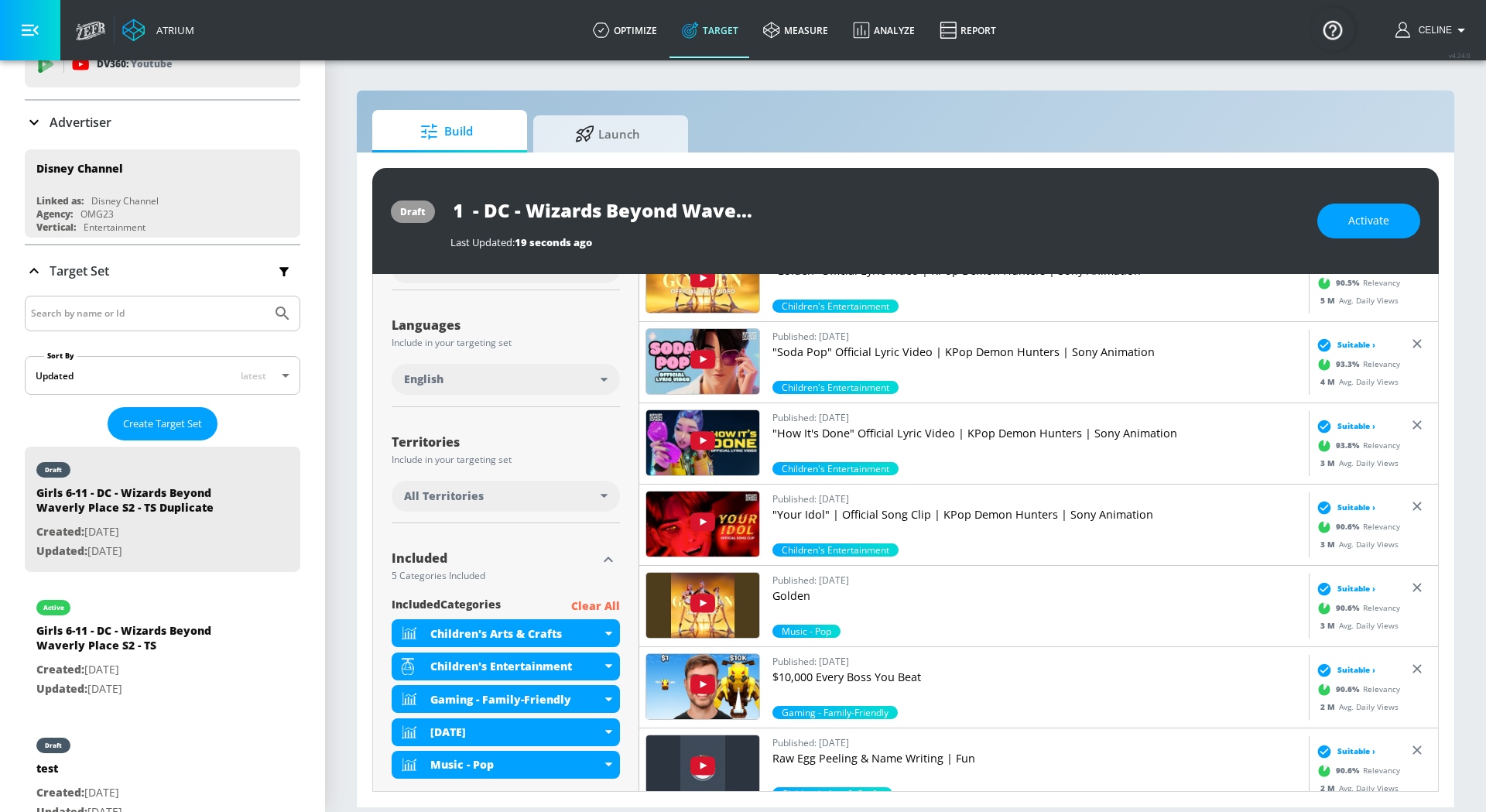
scroll to position [373, 0]
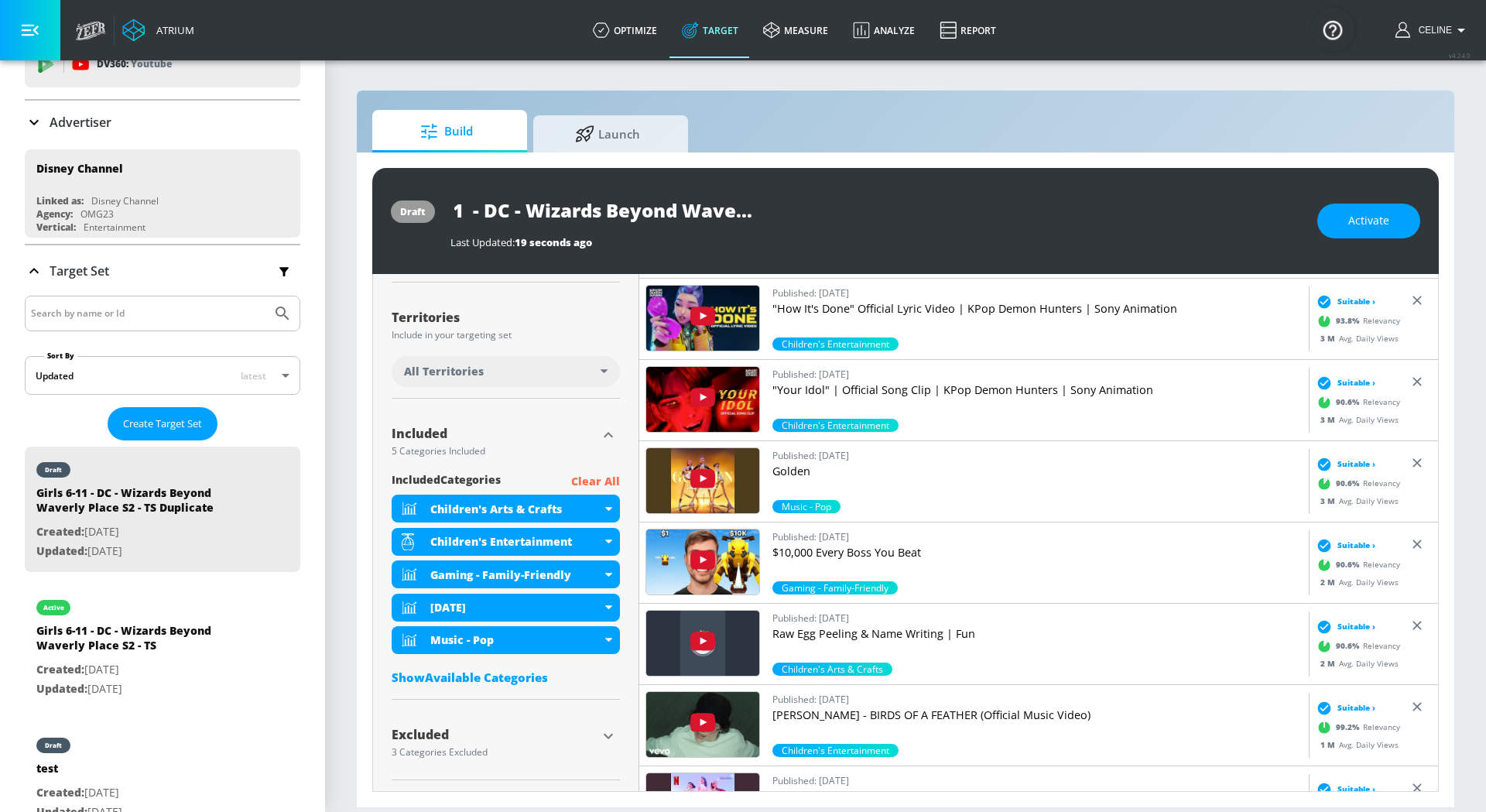
click at [657, 211] on input "Girls 6-11 - DC - Wizards Beyond Waverly Place S2 - TS Duplicate" at bounding box center [644, 210] width 387 height 35
drag, startPoint x: 697, startPoint y: 211, endPoint x: 459, endPoint y: 210, distance: 238.0
click at [459, 210] on input "Girls 6-11 - DC - Wizards Beyond Waverly Place S2 - TS Duplicate" at bounding box center [644, 210] width 387 height 35
click at [535, 207] on input "Girls 6-11 - DC - Wizards Beyond Waverly Place S2 - TS Duplicate" at bounding box center [644, 210] width 387 height 35
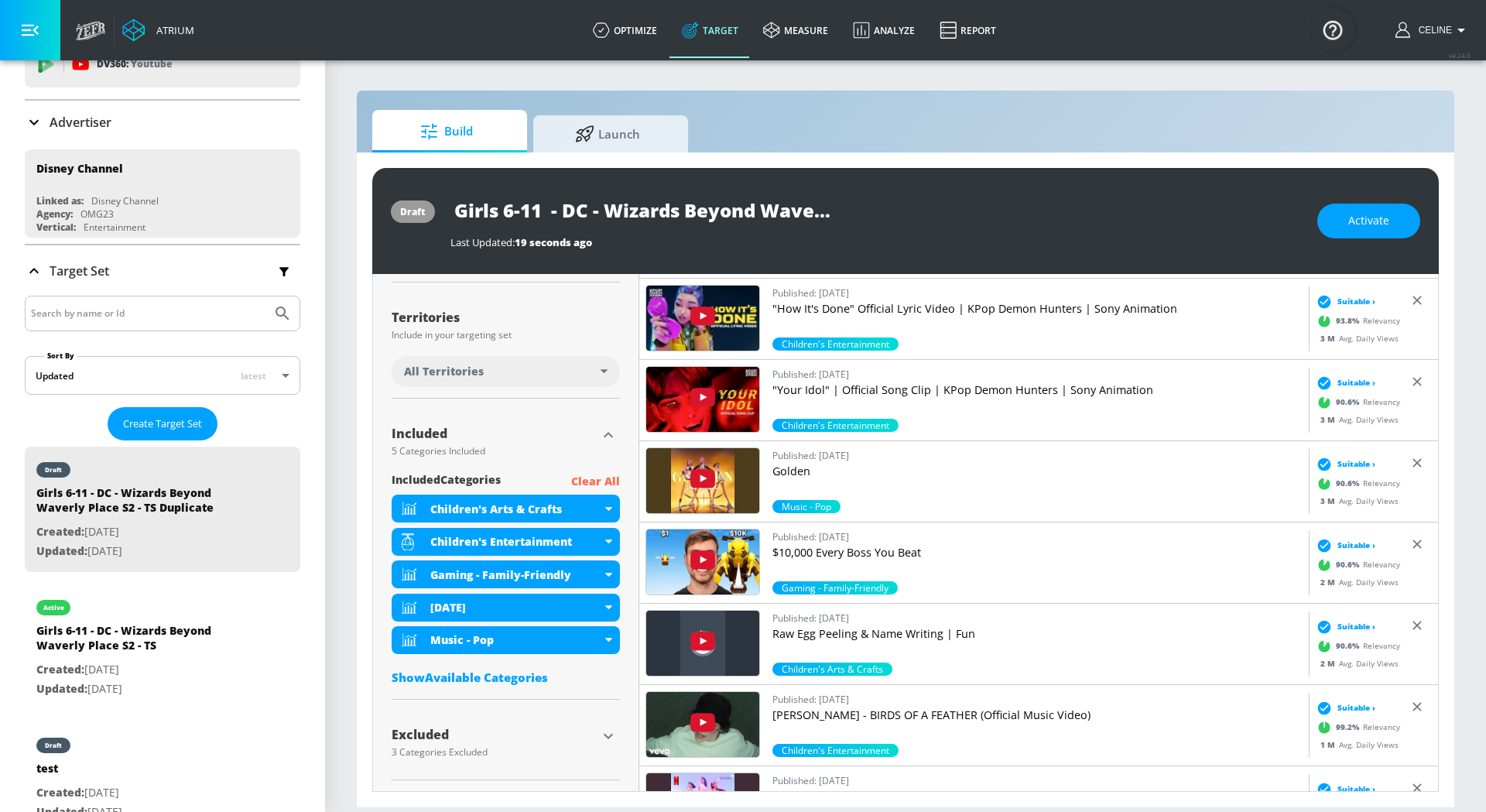
drag, startPoint x: 540, startPoint y: 207, endPoint x: 350, endPoint y: 207, distance: 190.0
click at [349, 207] on section "Build Launch draft Girls 6-11 - DC - Wizards Beyond Waverly Place S2 - TS Dupli…" at bounding box center [905, 434] width 1161 height 753
drag, startPoint x: 566, startPoint y: 206, endPoint x: 851, endPoint y: 211, distance: 285.0
click at [852, 212] on div "HH with K6-17 - DC - Wizards Beyond Waverly Place S2 - TS Duplicate" at bounding box center [876, 210] width 852 height 35
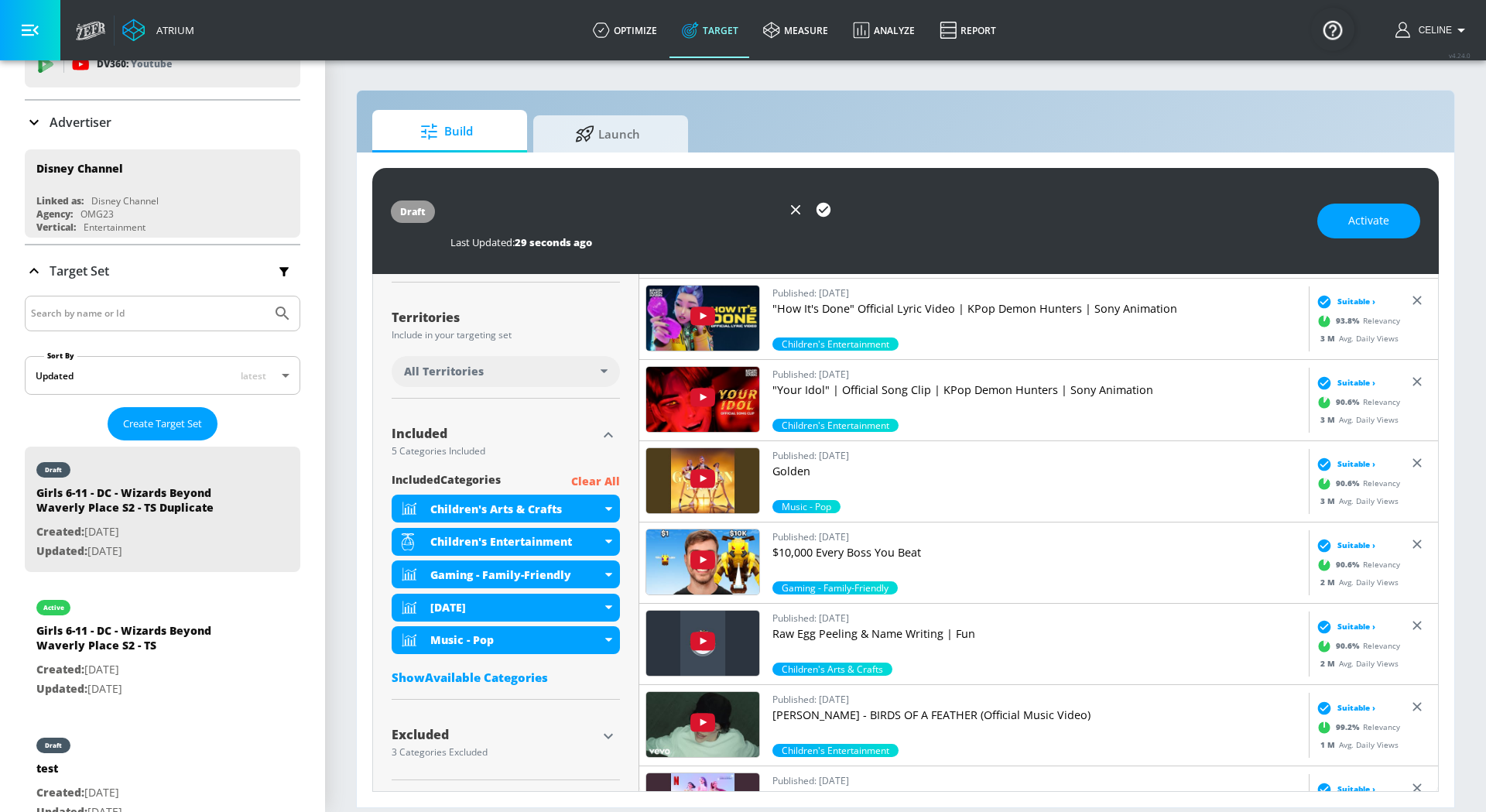
click at [730, 210] on input "HH with K6-17 - DC - Wizards Beyond Waverly Place S2 - TS Duplicate" at bounding box center [616, 210] width 331 height 35
type input "HH with K6-17 - DC - Wizards Beyond Waverly Place S2 - TS"
click at [818, 212] on icon "button" at bounding box center [823, 209] width 14 height 14
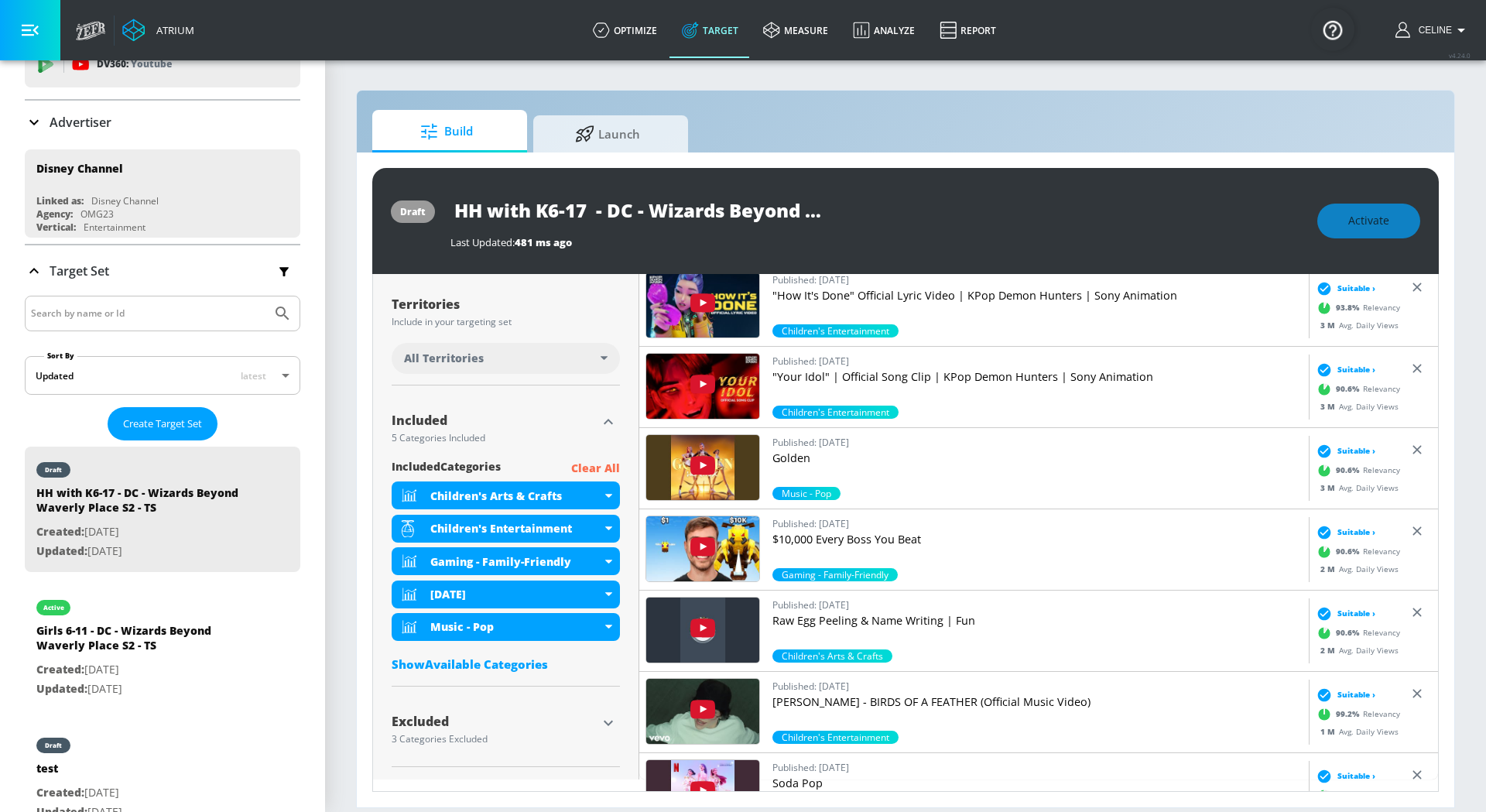
scroll to position [373, 0]
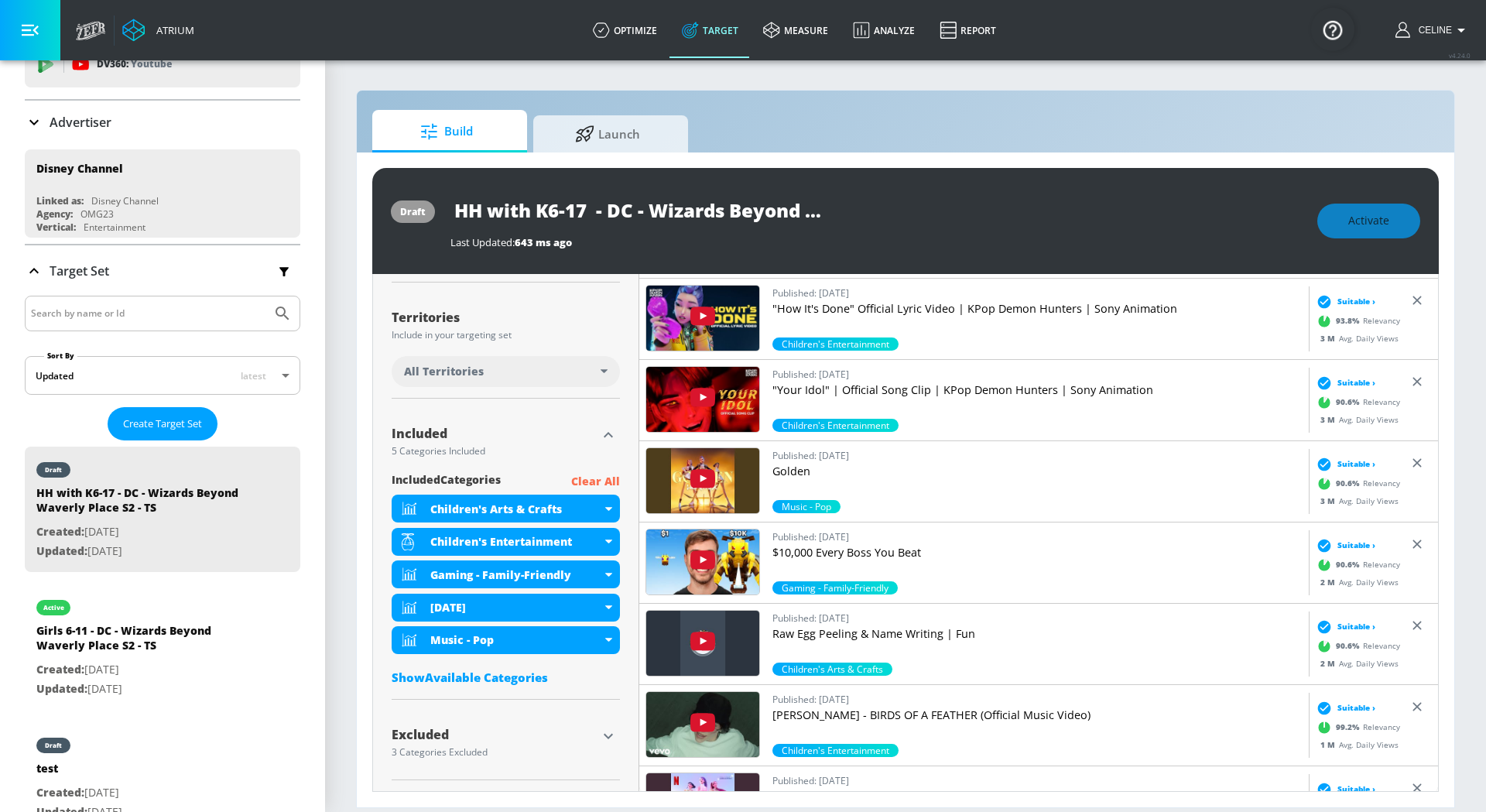
click at [614, 472] on p "Clear All" at bounding box center [595, 481] width 48 height 19
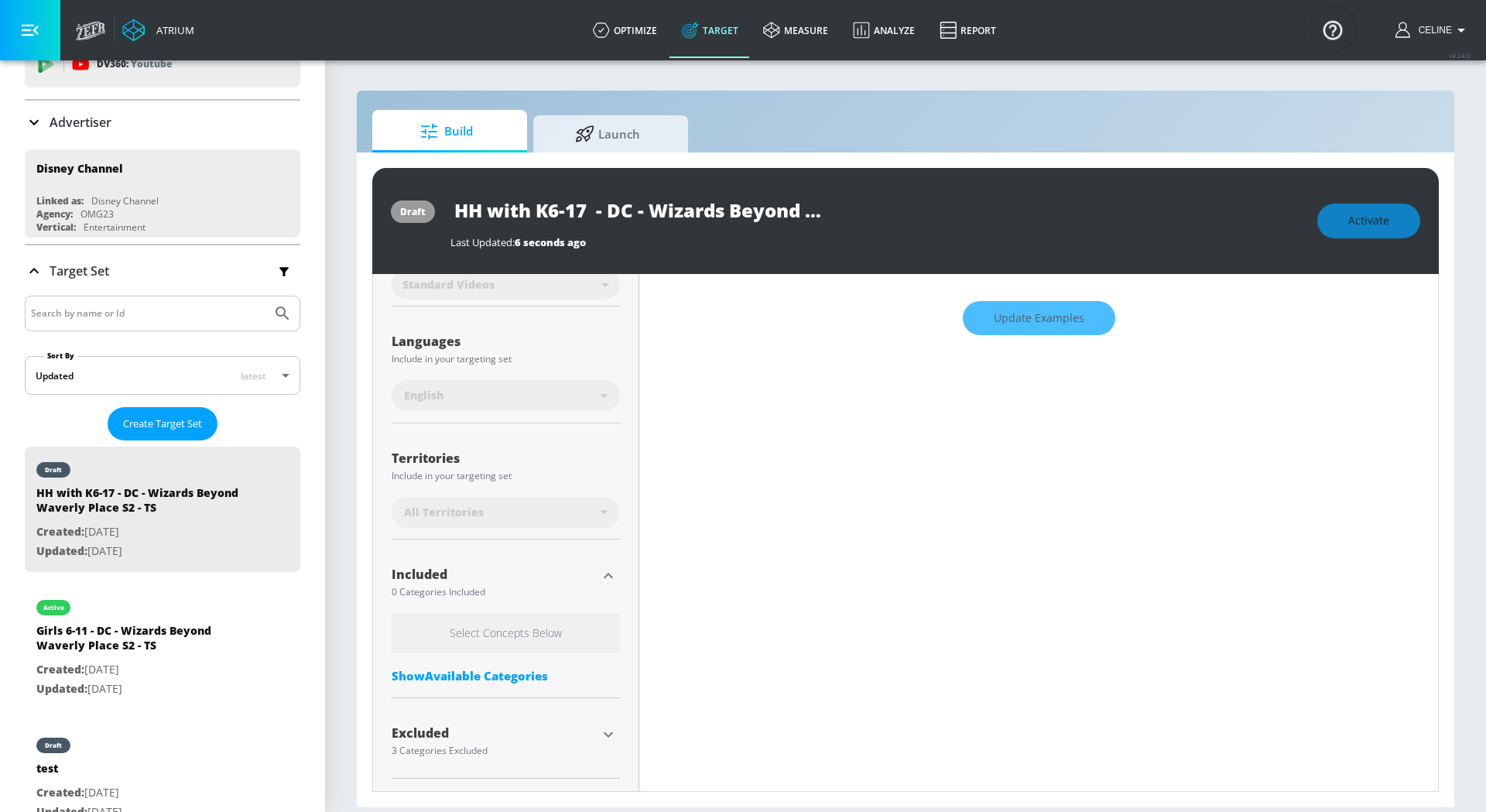
scroll to position [243, 0]
click at [478, 676] on div "Show Available Categories" at bounding box center [506, 677] width 228 height 16
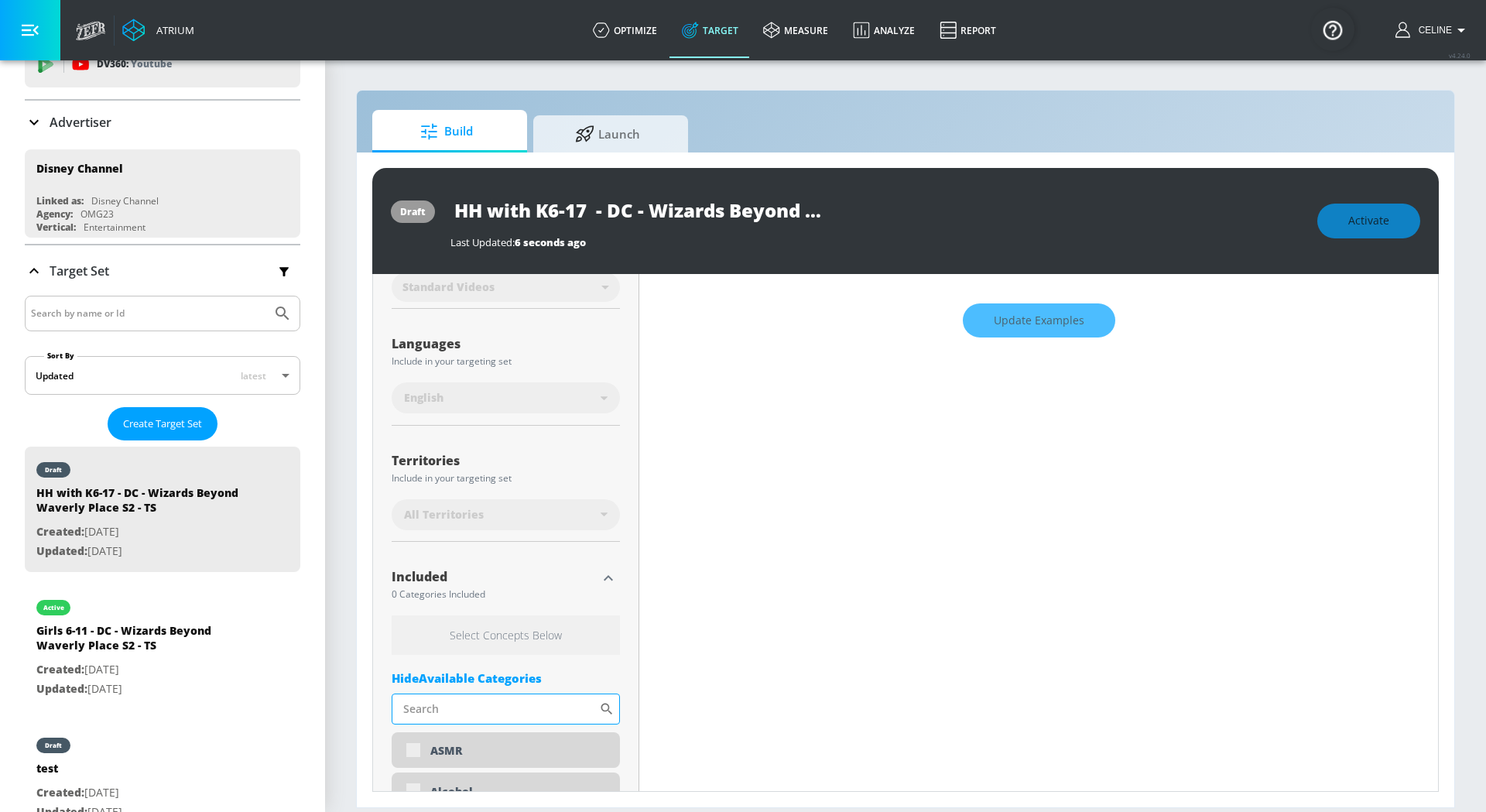
click at [495, 700] on input "Sort By" at bounding box center [495, 709] width 207 height 31
type input "r"
type input "telev"
click at [412, 756] on div "Television" at bounding box center [506, 750] width 228 height 37
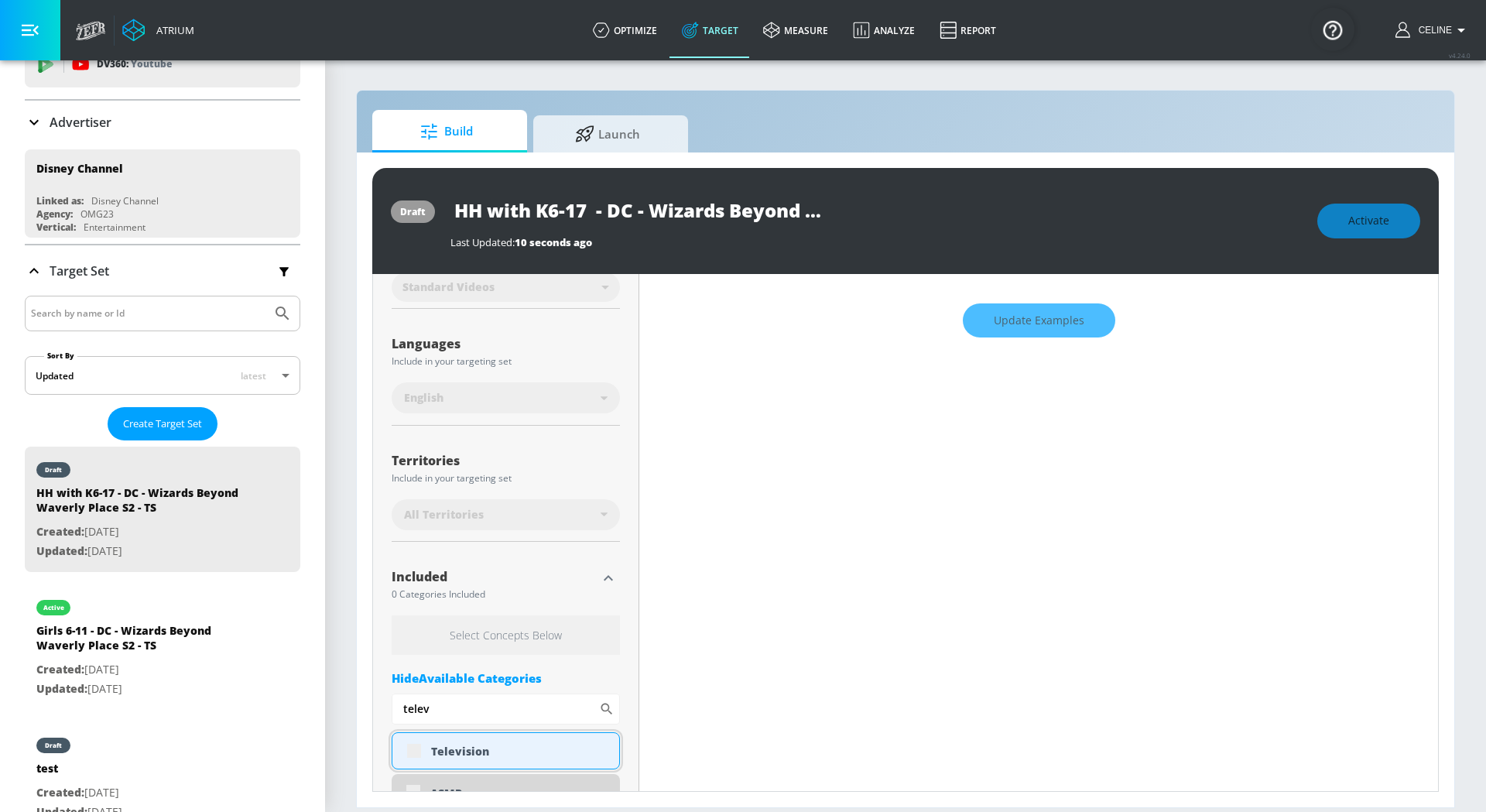
click at [408, 748] on div "Television" at bounding box center [506, 750] width 228 height 37
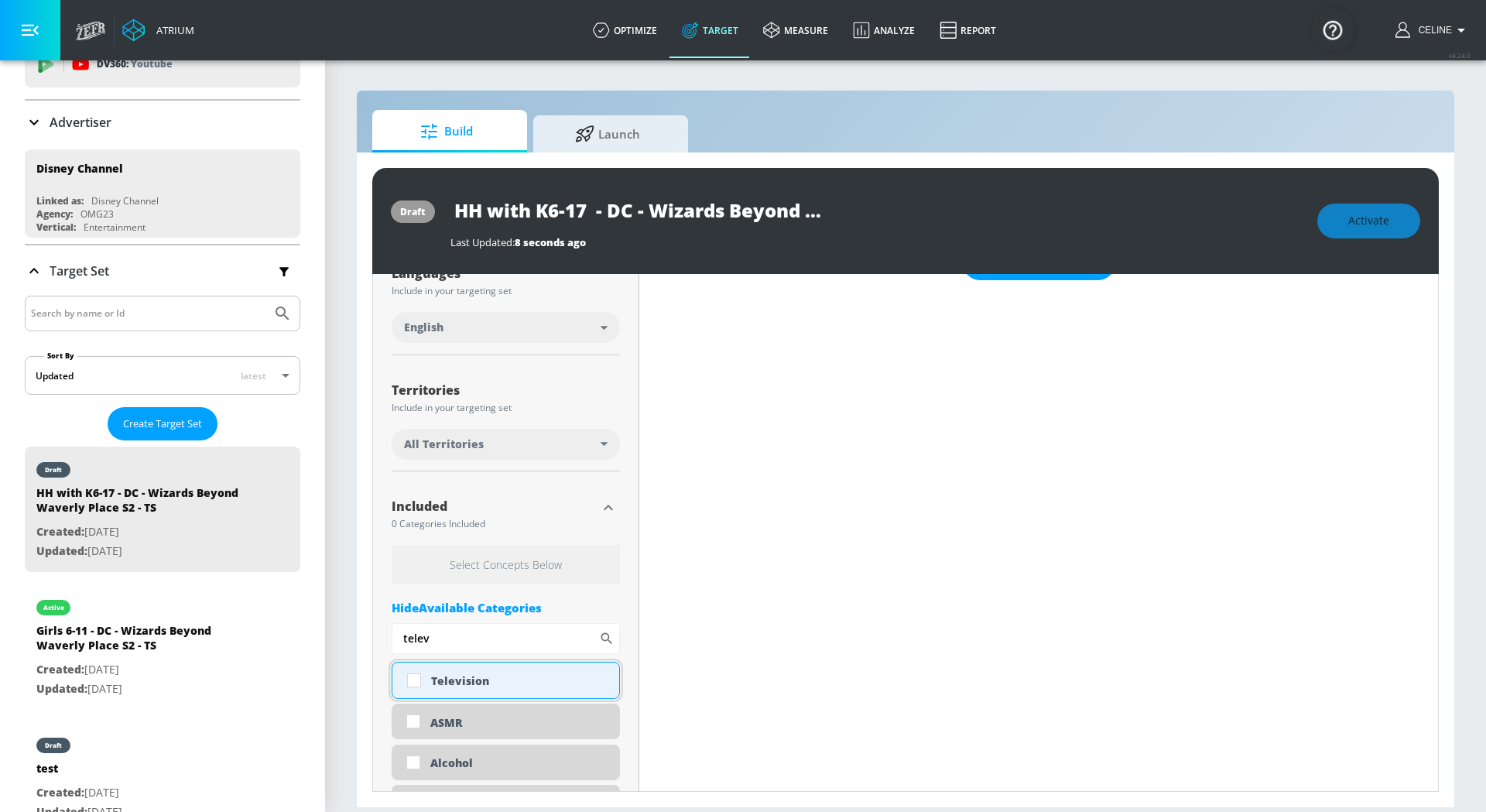
scroll to position [328, 0]
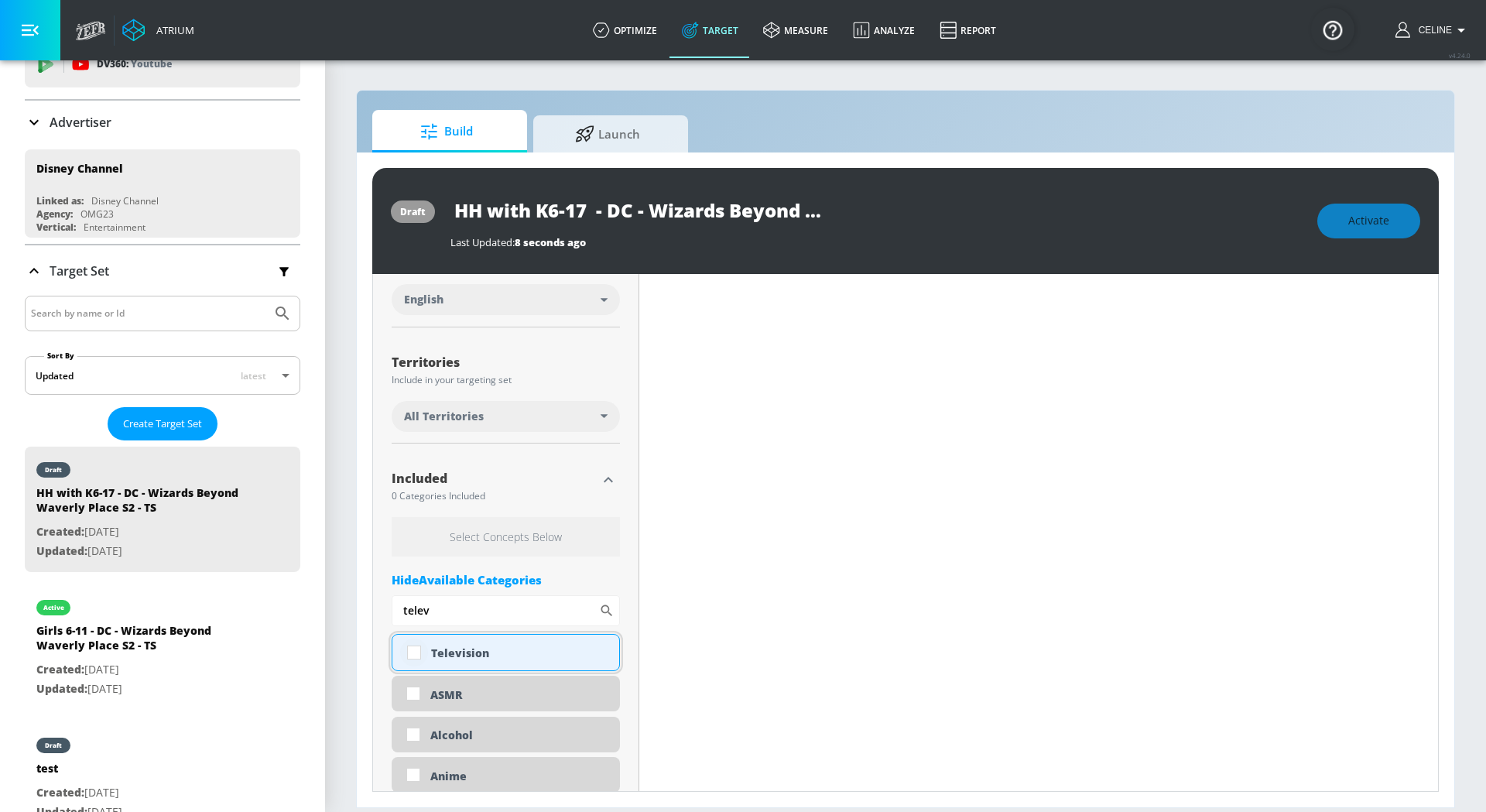
click at [413, 656] on input "checkbox" at bounding box center [413, 652] width 28 height 28
checkbox input "true"
click at [485, 602] on input "telev" at bounding box center [495, 610] width 207 height 31
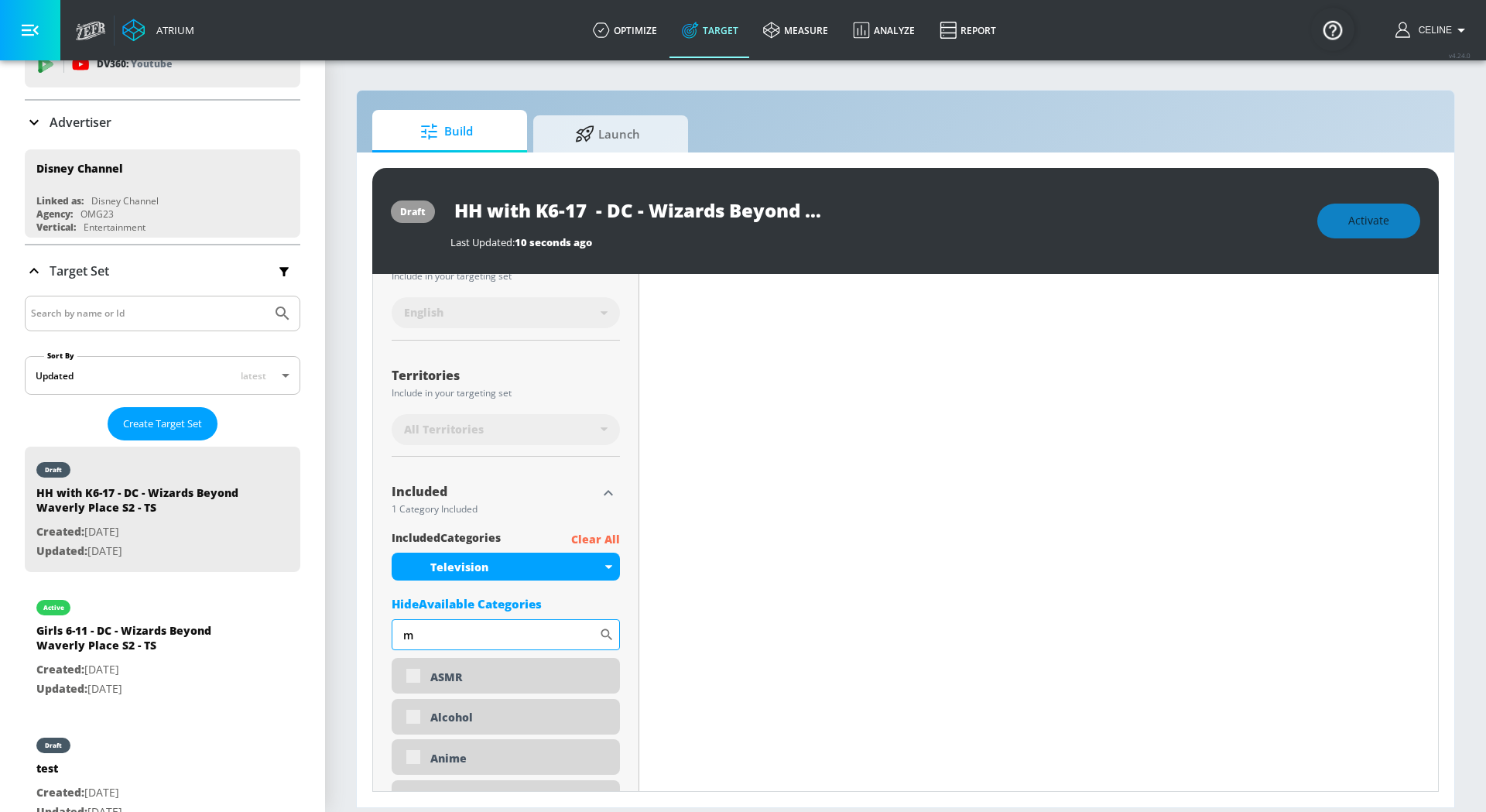
scroll to position [341, 0]
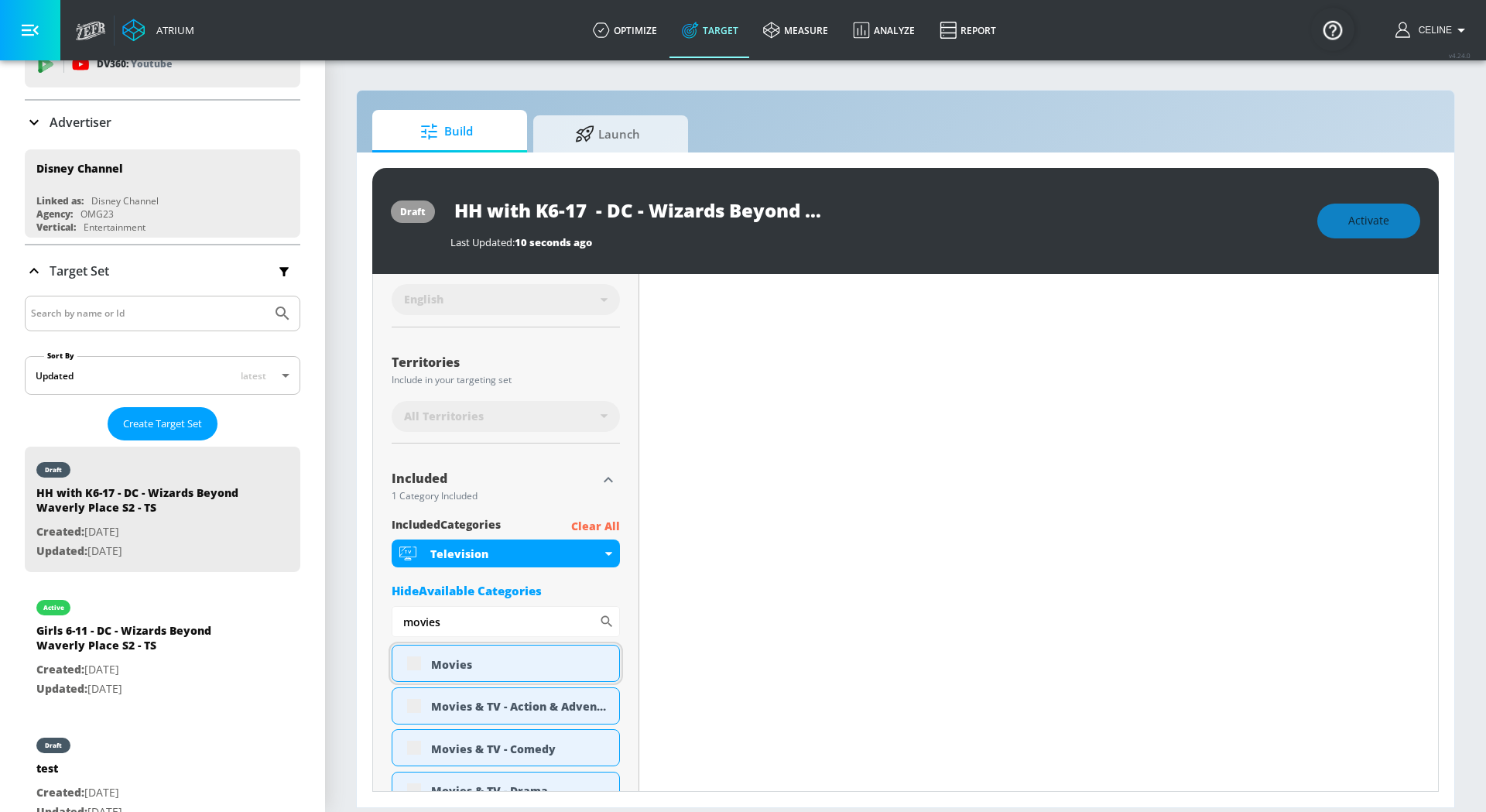
type input "movies"
click at [405, 665] on div "Movies" at bounding box center [506, 662] width 228 height 37
click at [414, 660] on div "Movies" at bounding box center [506, 662] width 228 height 37
click at [421, 672] on div "Movies" at bounding box center [506, 662] width 228 height 37
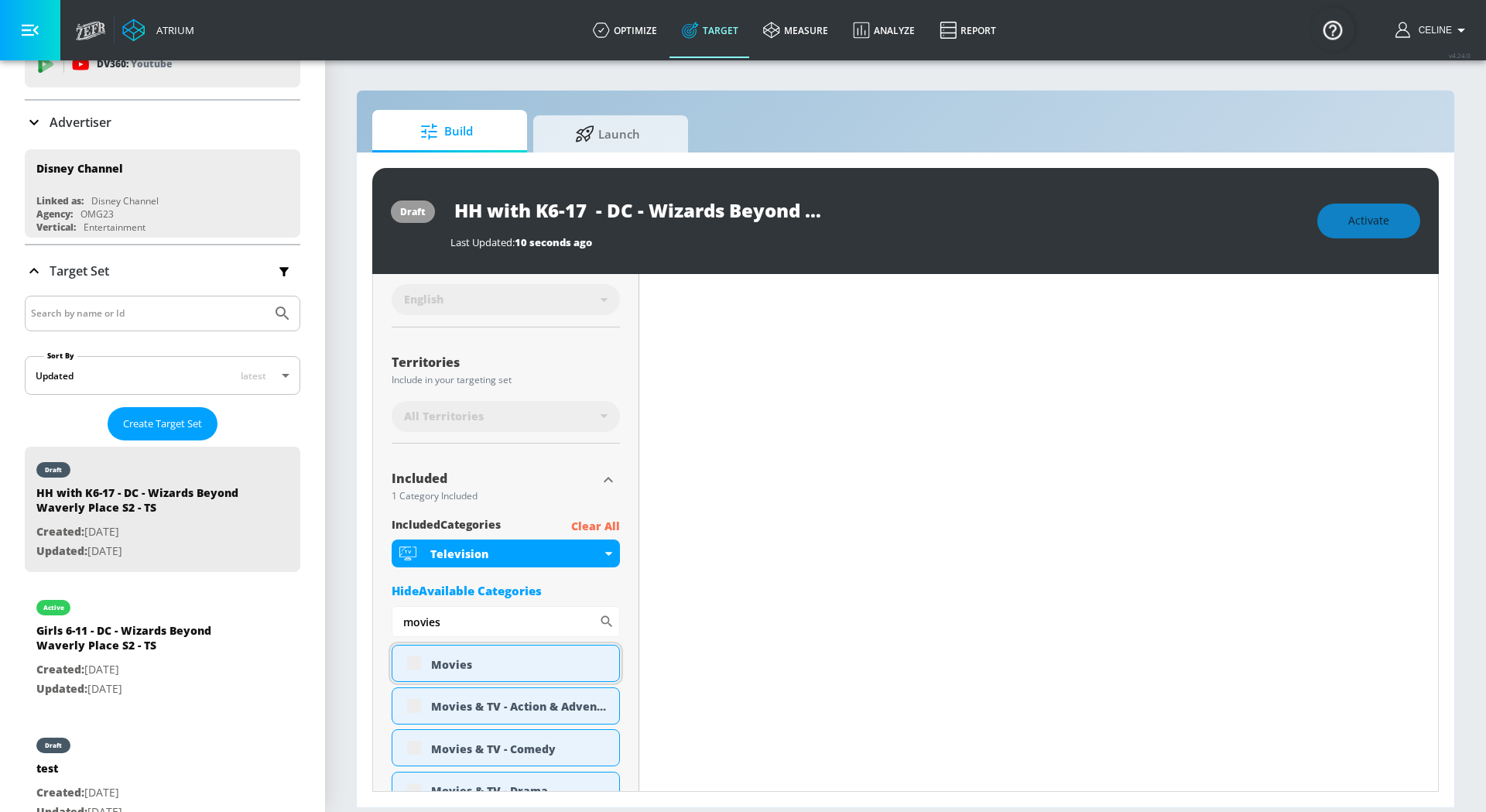
click at [414, 665] on div "Movies" at bounding box center [506, 662] width 228 height 37
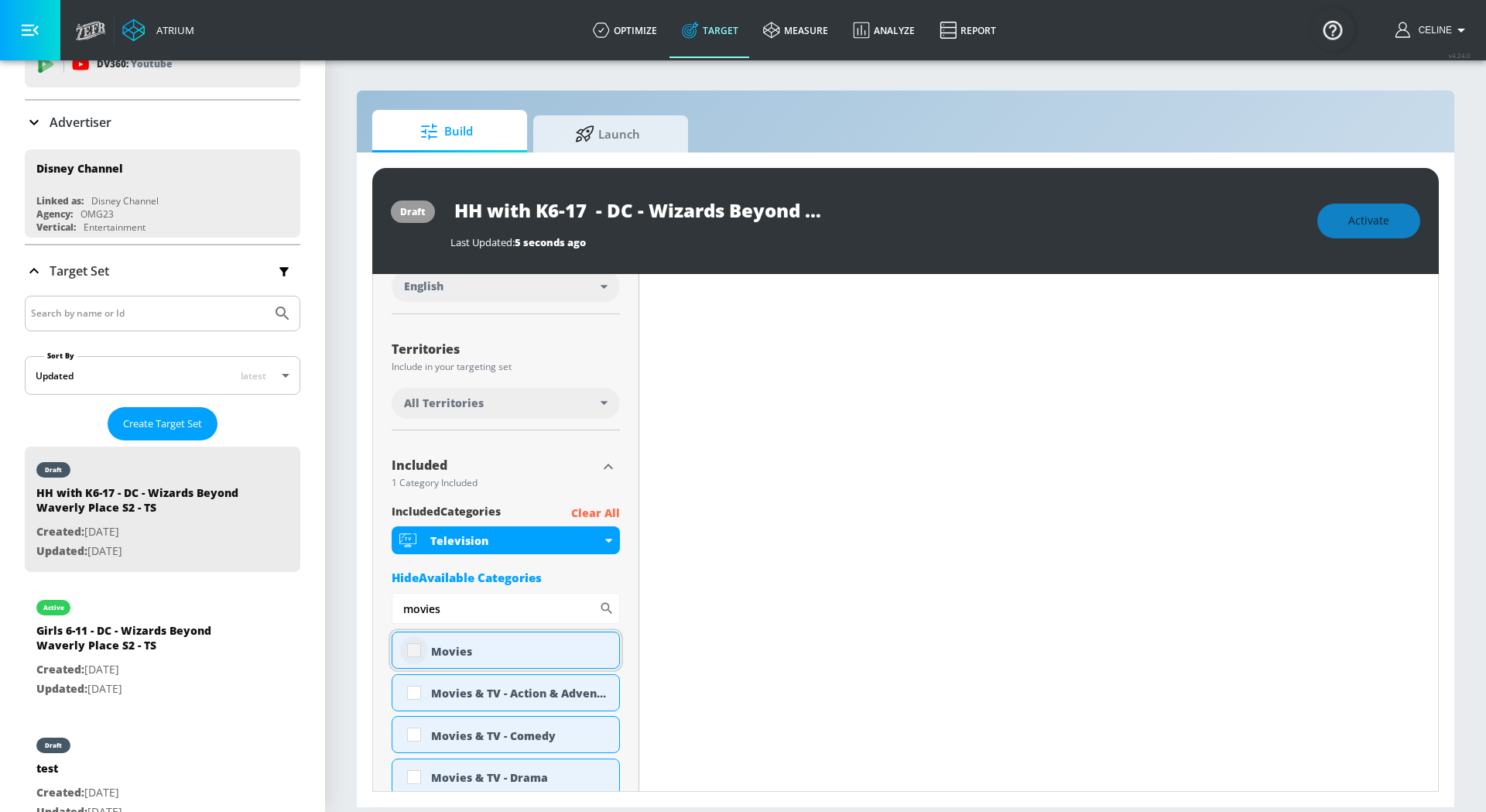
scroll to position [328, 0]
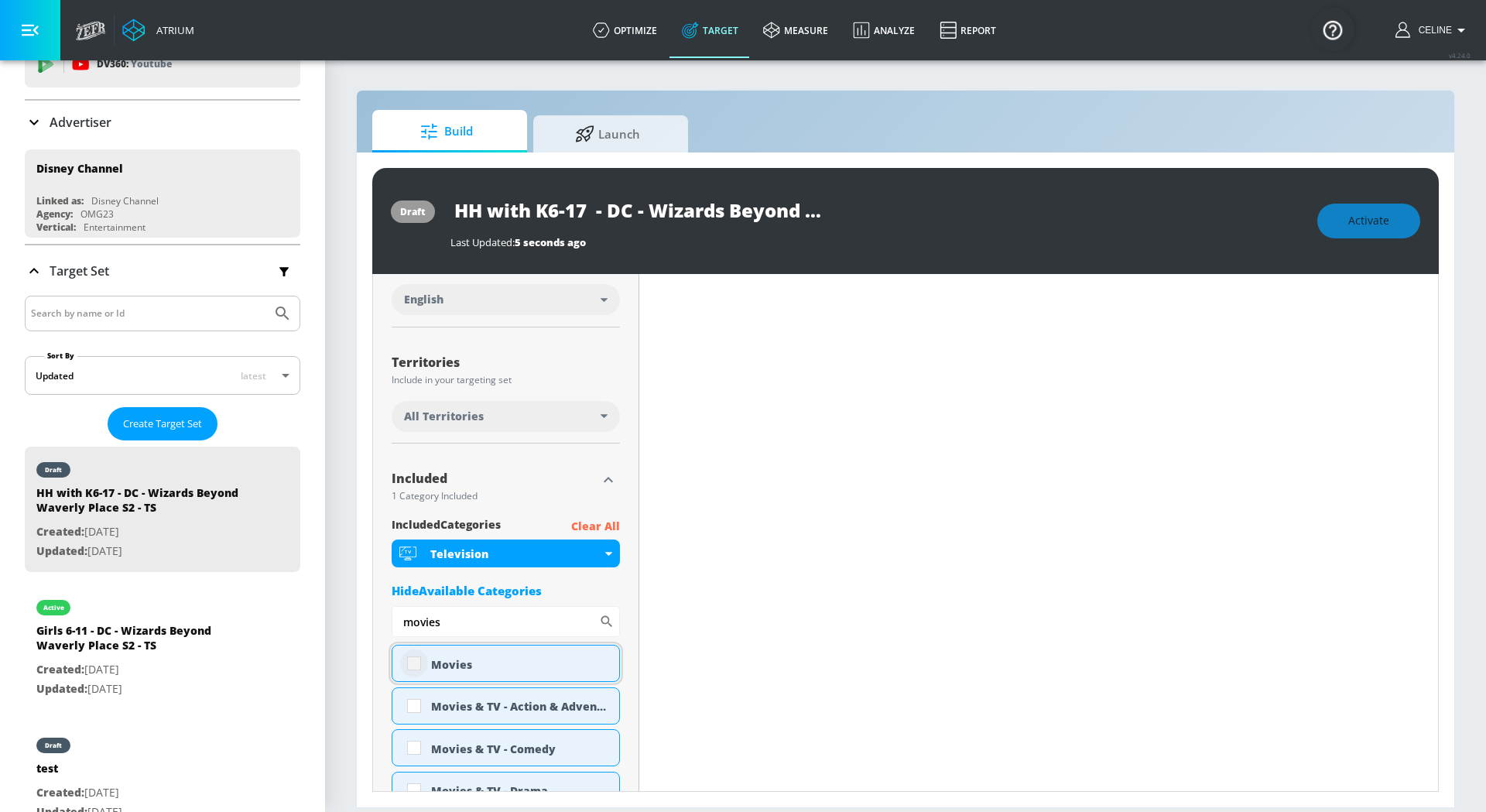
click at [414, 665] on input "checkbox" at bounding box center [413, 663] width 28 height 28
click at [414, 670] on input "checkbox" at bounding box center [413, 663] width 28 height 28
checkbox input "true"
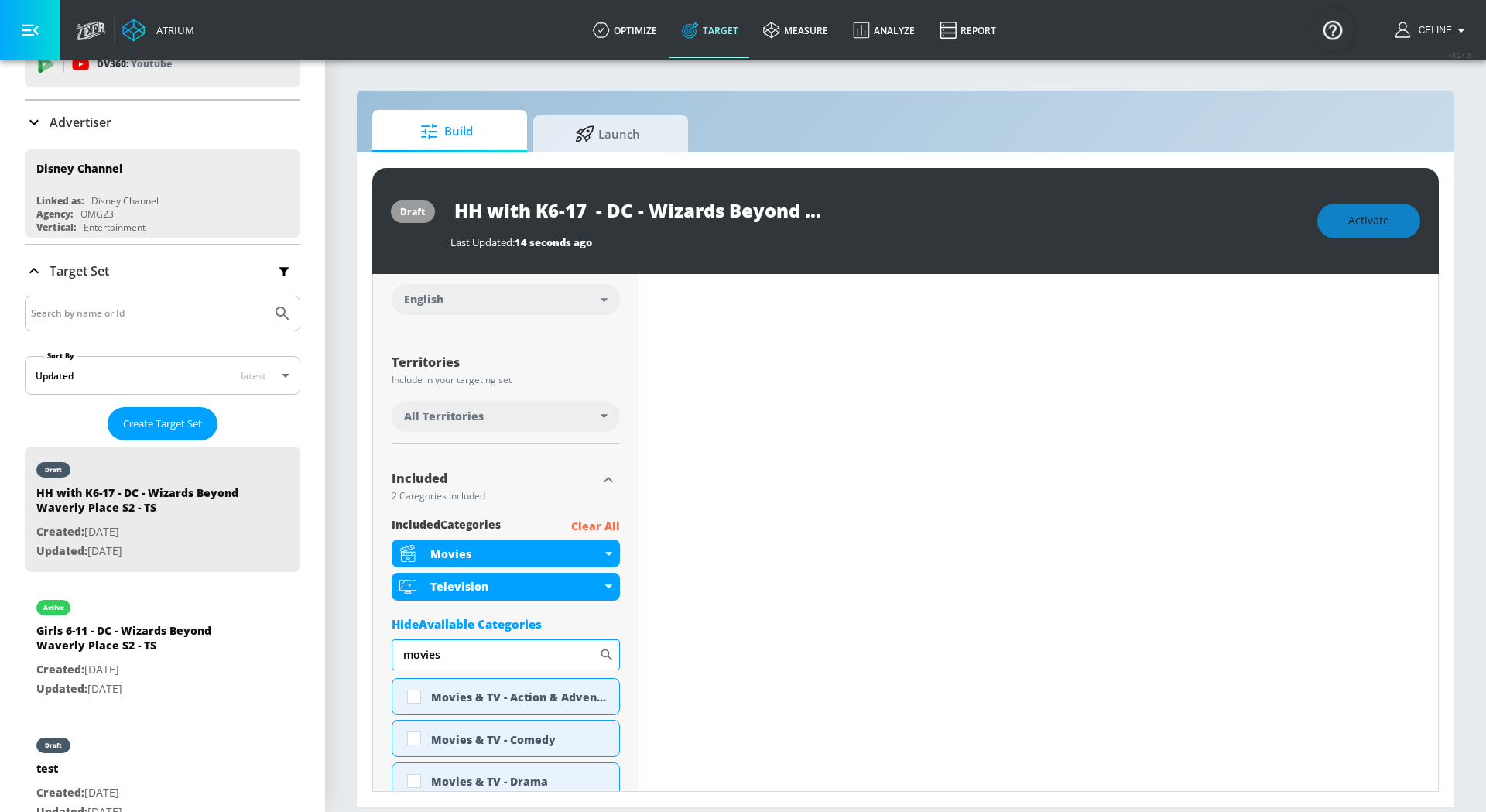
click at [532, 652] on input "movies" at bounding box center [495, 655] width 207 height 31
type input "music"
click at [408, 694] on input "checkbox" at bounding box center [413, 696] width 28 height 28
checkbox input "true"
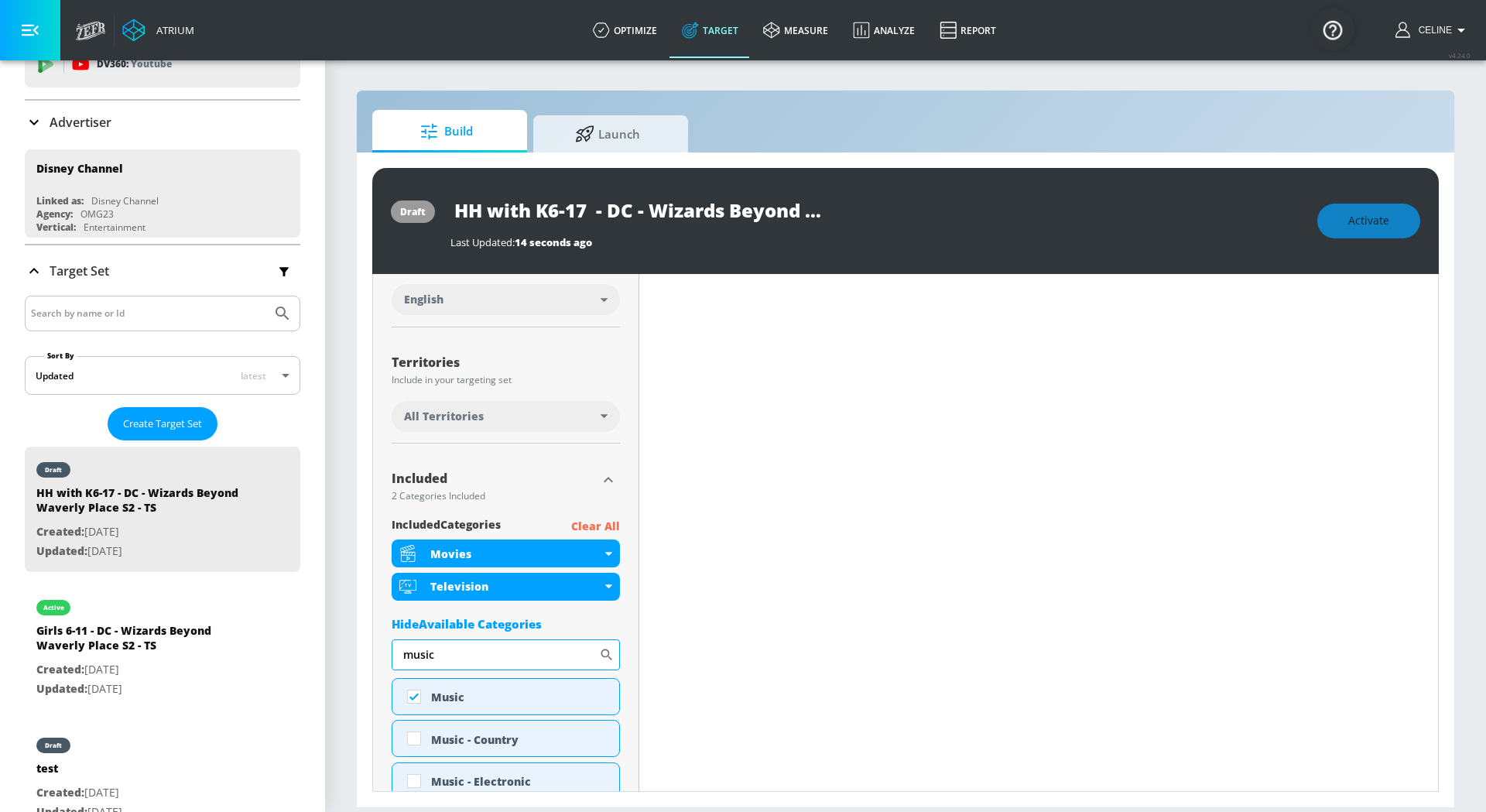
click at [479, 661] on input "music" at bounding box center [495, 655] width 207 height 31
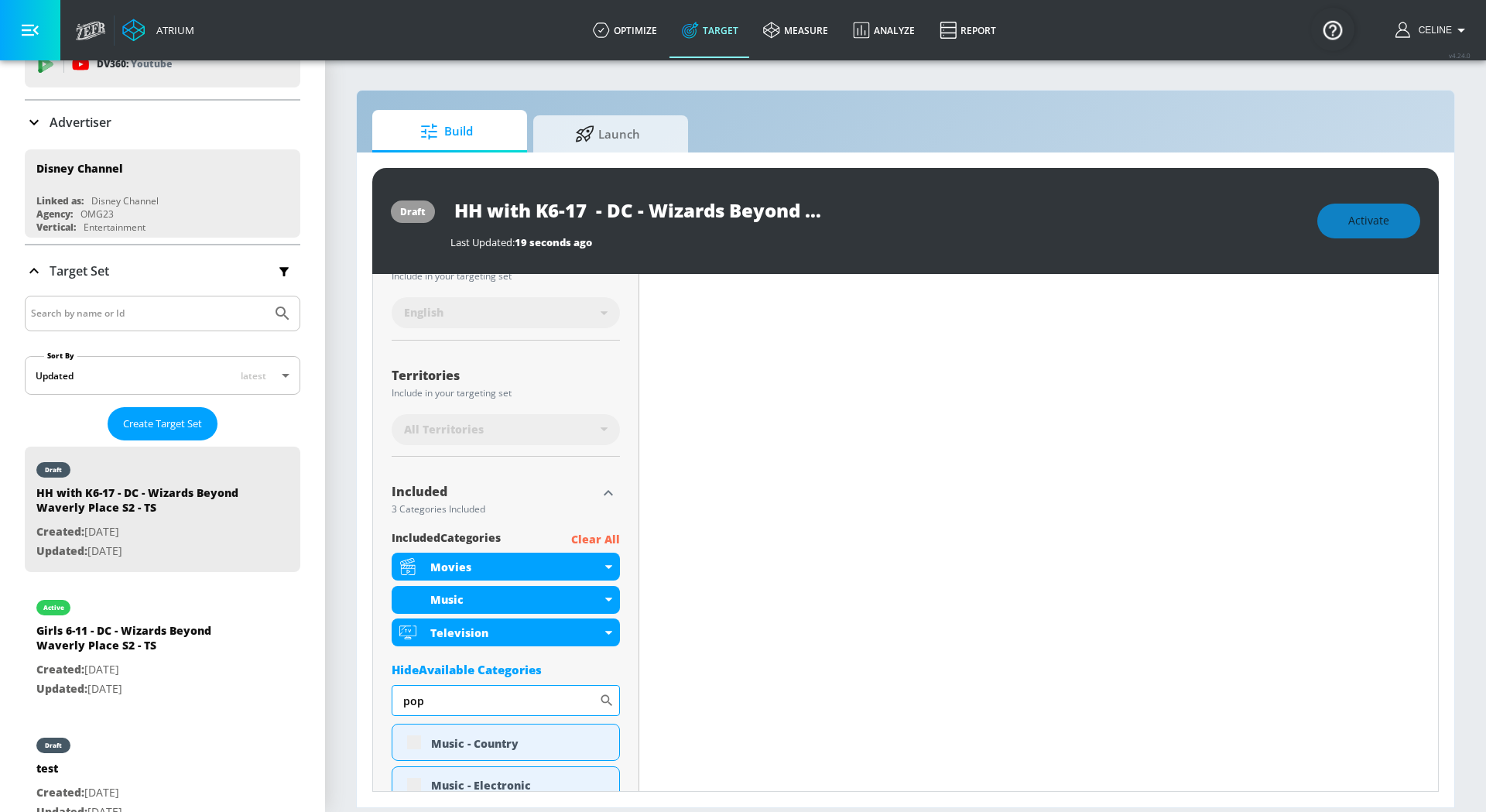
scroll to position [341, 0]
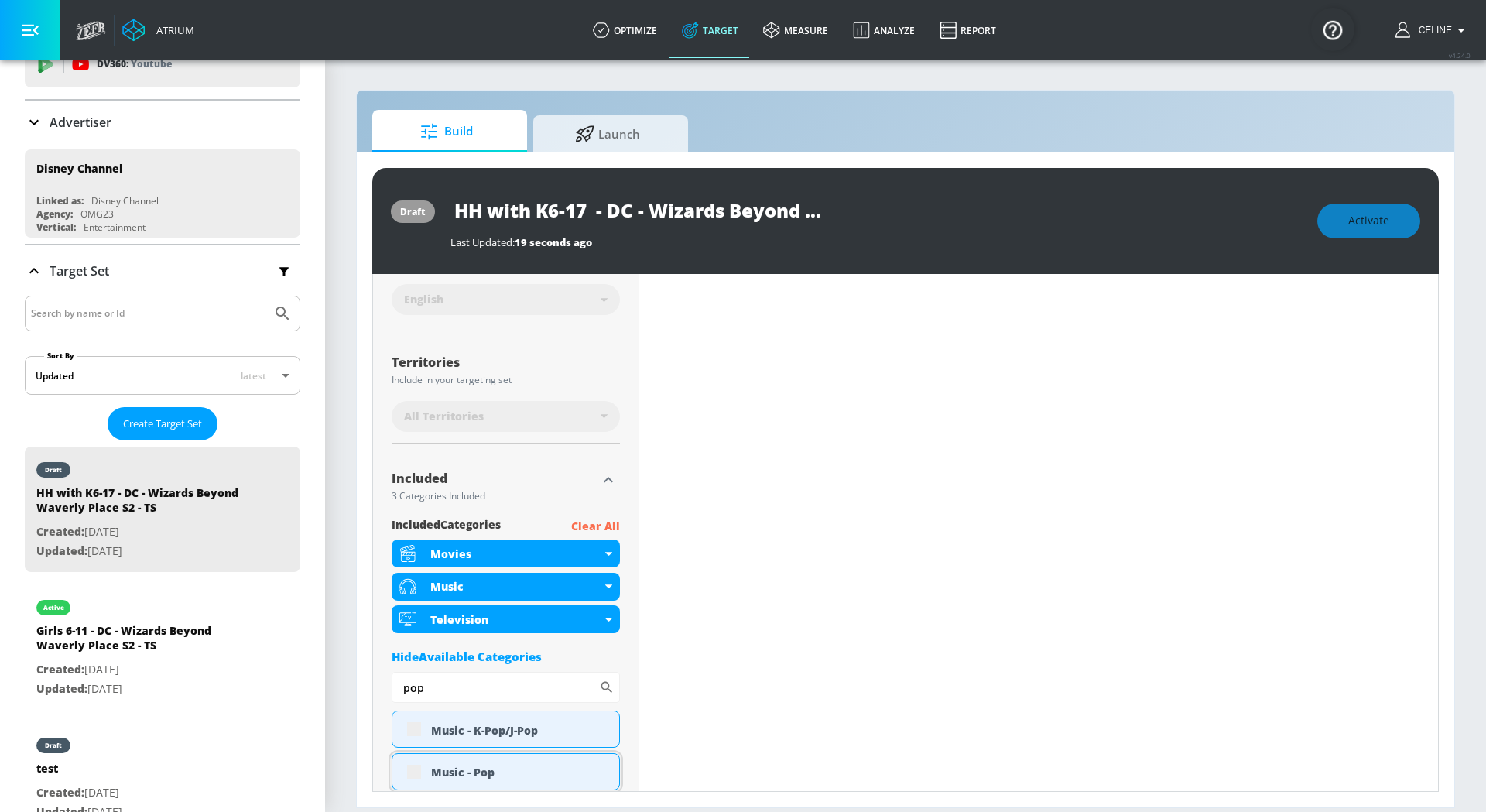
type input "pop"
click at [404, 767] on div "Music - Pop" at bounding box center [506, 771] width 228 height 37
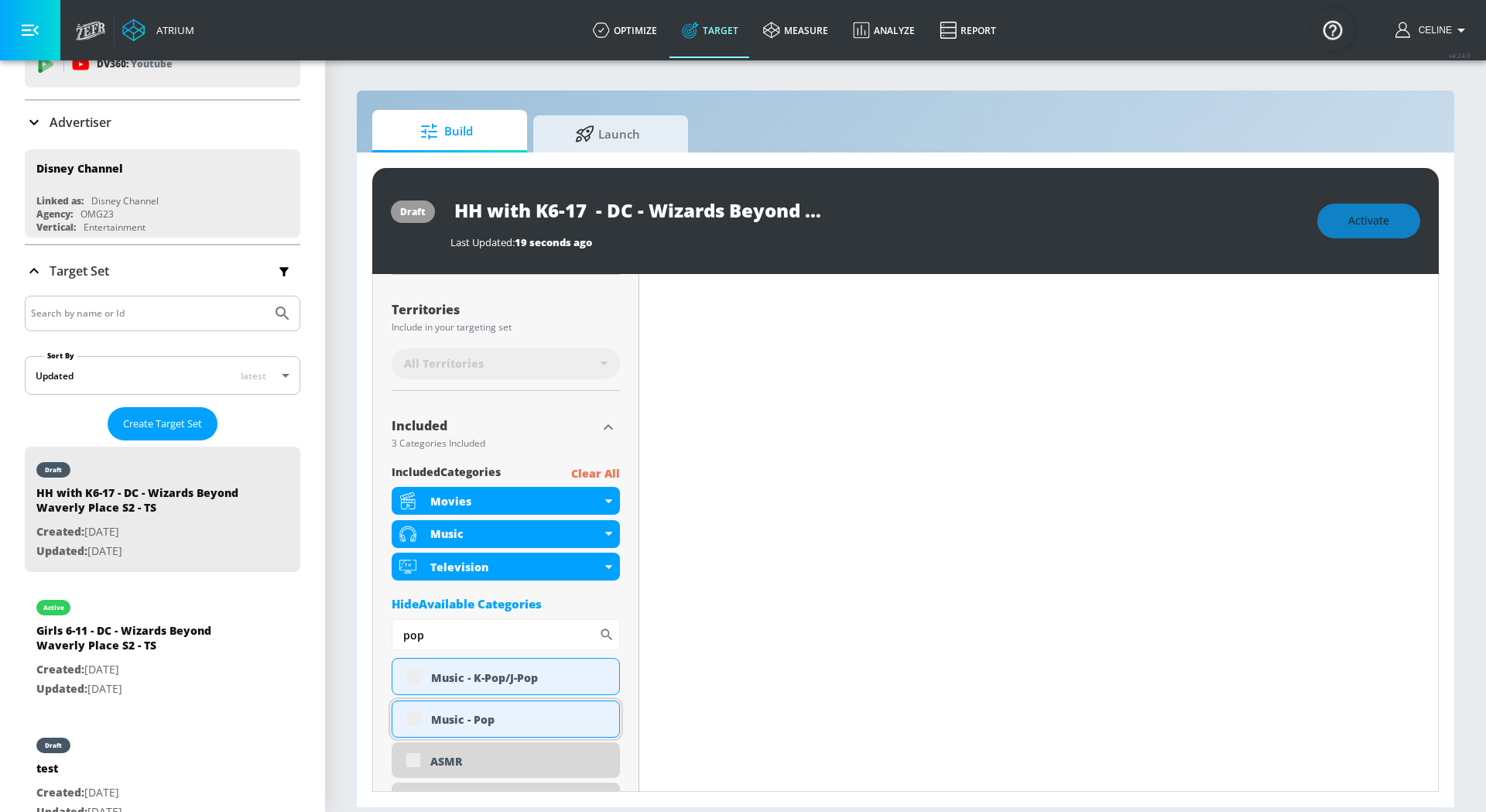
scroll to position [400, 0]
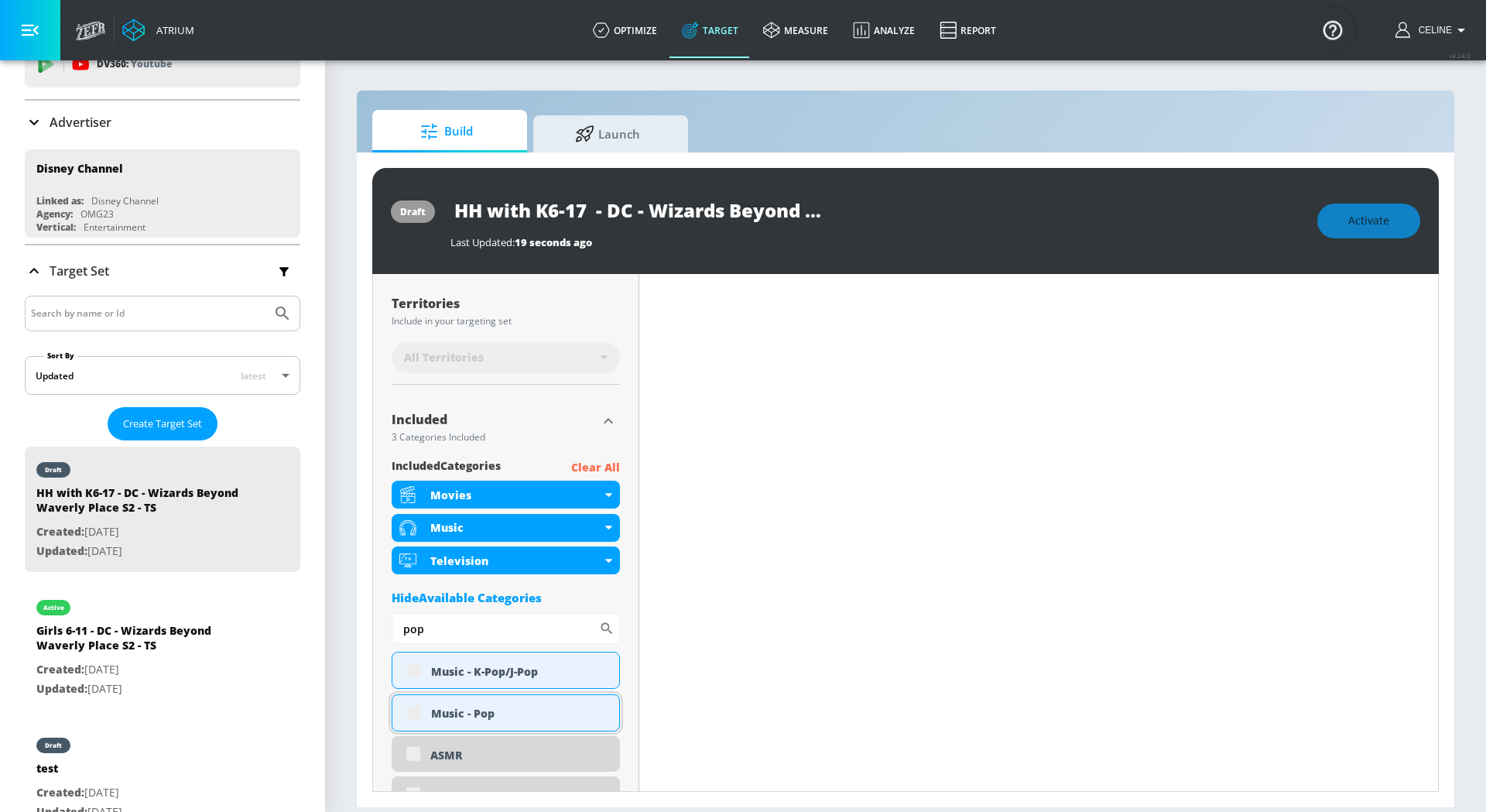
click at [417, 704] on div "Music - Pop" at bounding box center [506, 713] width 228 height 37
click at [418, 715] on div "Music - Pop" at bounding box center [506, 713] width 228 height 37
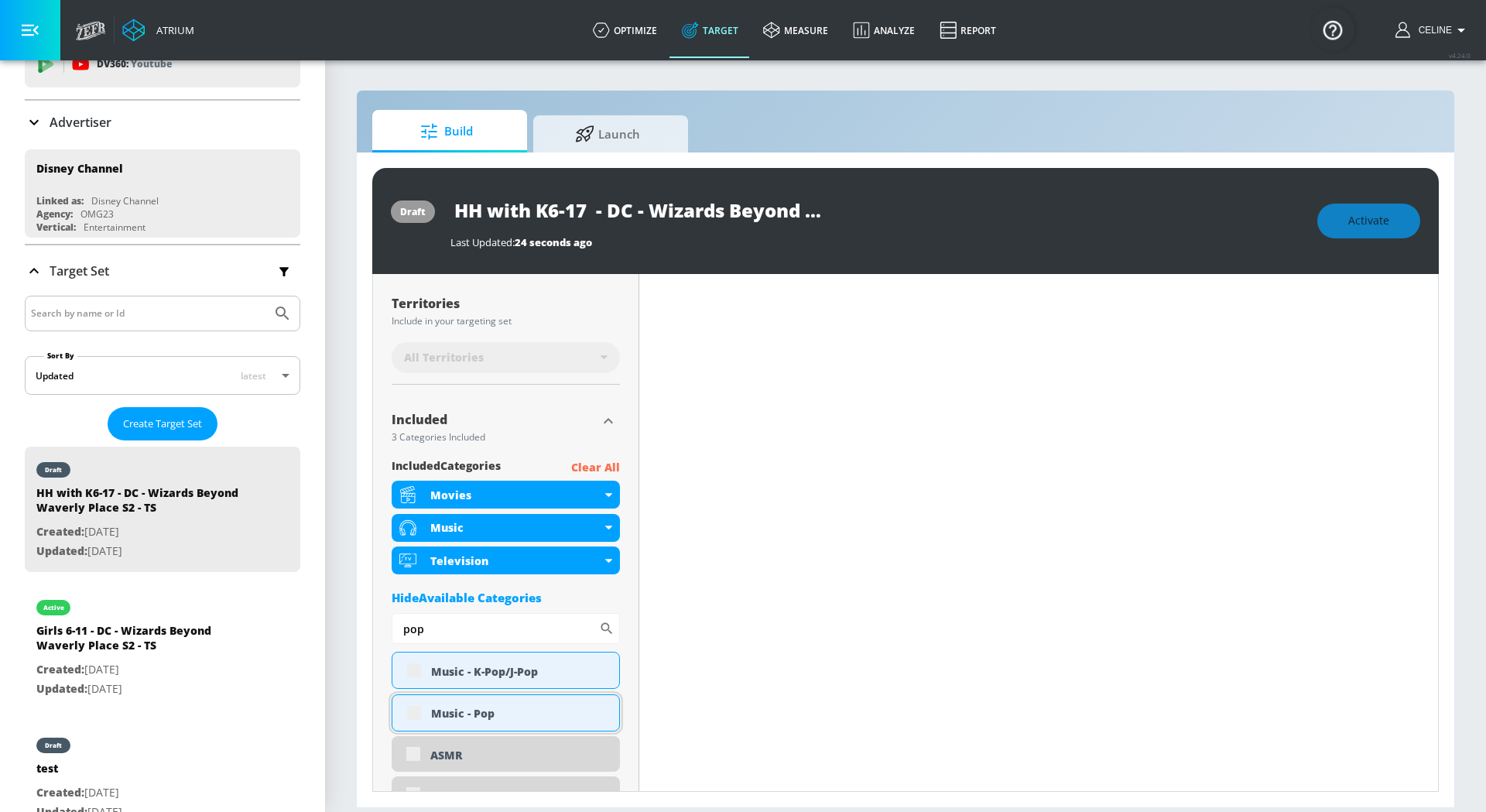
click at [438, 719] on div "Music - Pop" at bounding box center [506, 713] width 228 height 37
click at [401, 715] on div "Music - Pop" at bounding box center [506, 713] width 228 height 37
click at [413, 720] on div "Music - Pop" at bounding box center [506, 713] width 228 height 37
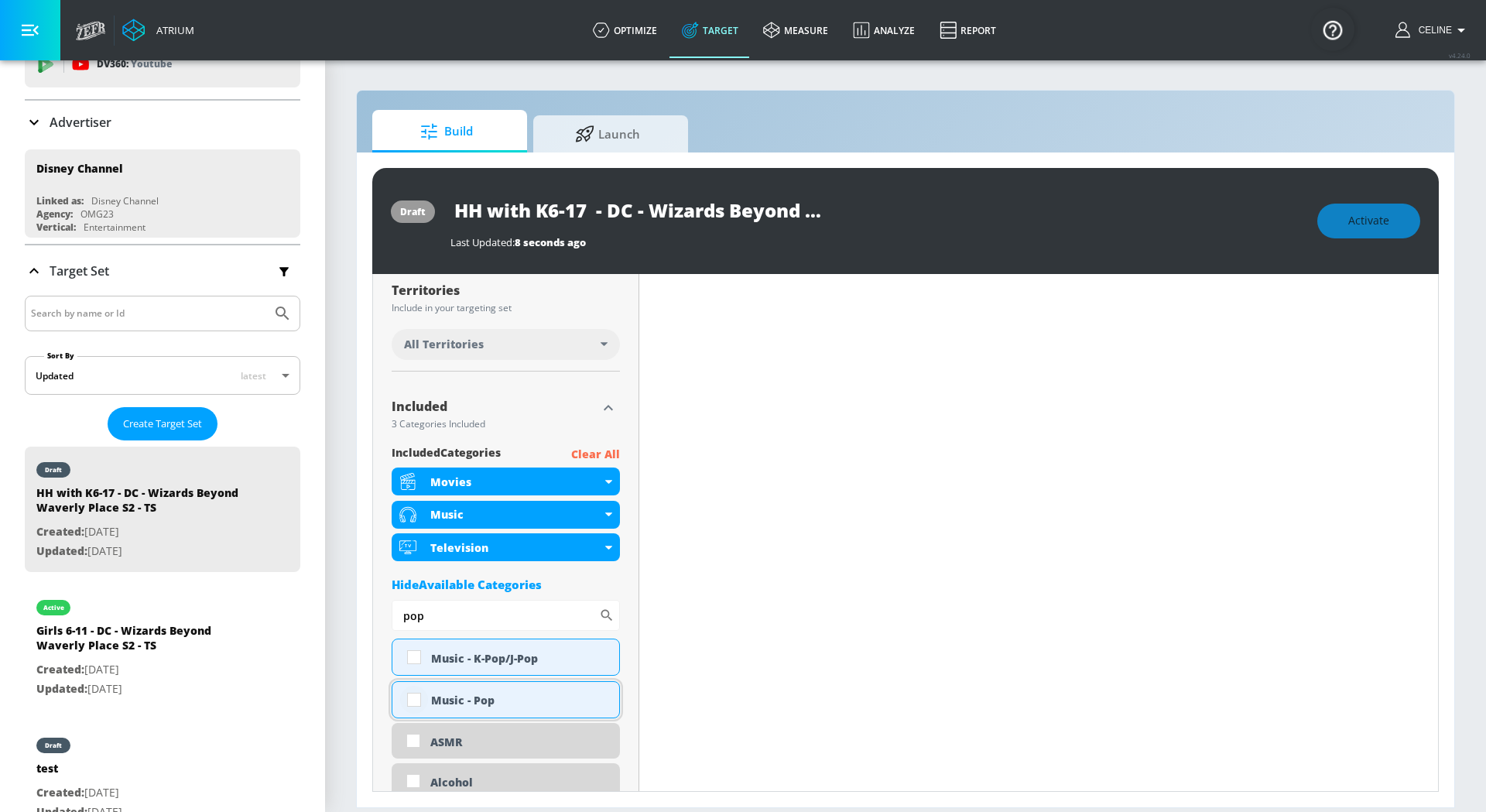
scroll to position [387, 0]
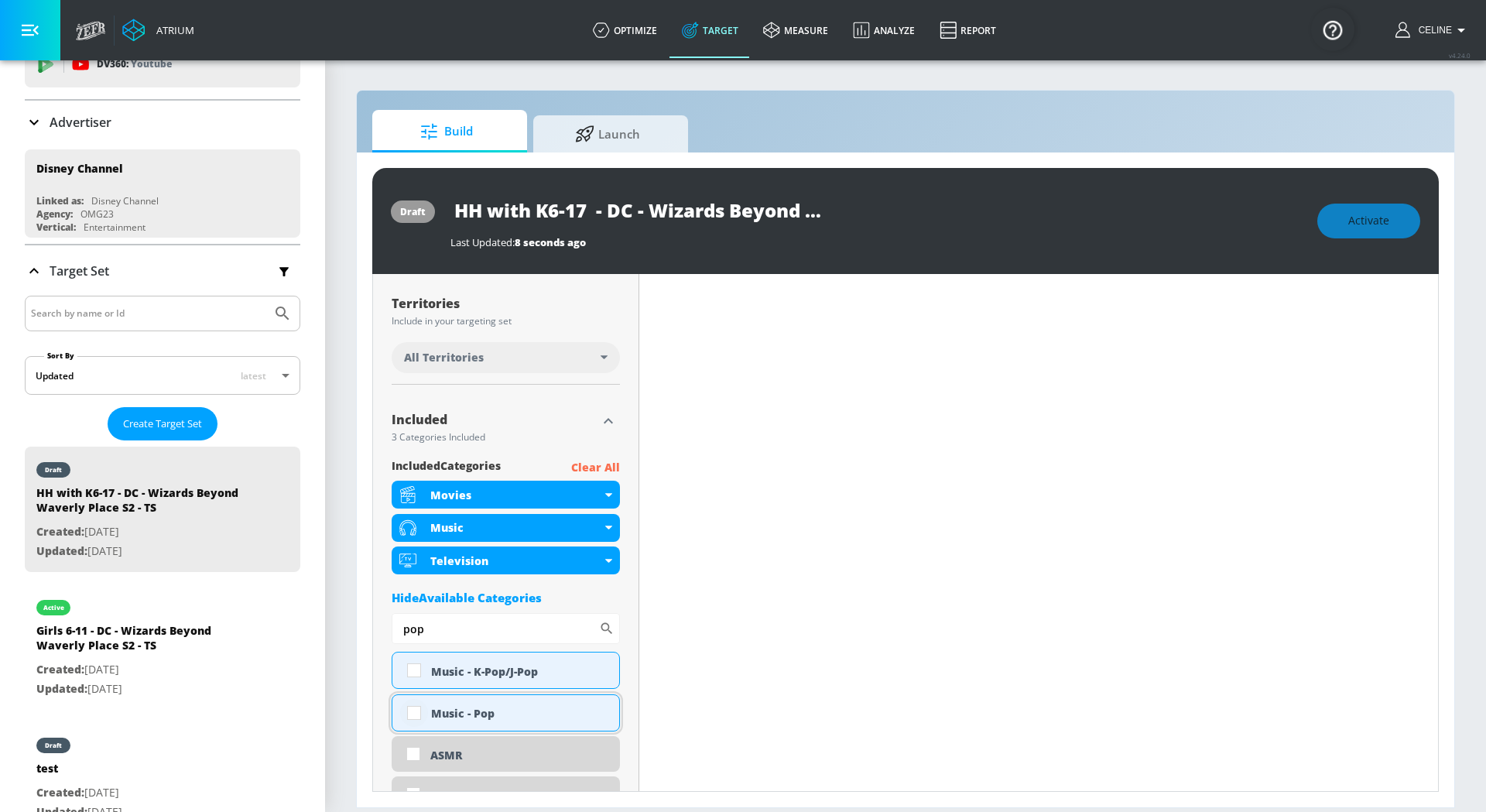
click at [412, 713] on input "checkbox" at bounding box center [413, 713] width 28 height 28
checkbox input "true"
click at [458, 623] on input "pop" at bounding box center [495, 629] width 207 height 31
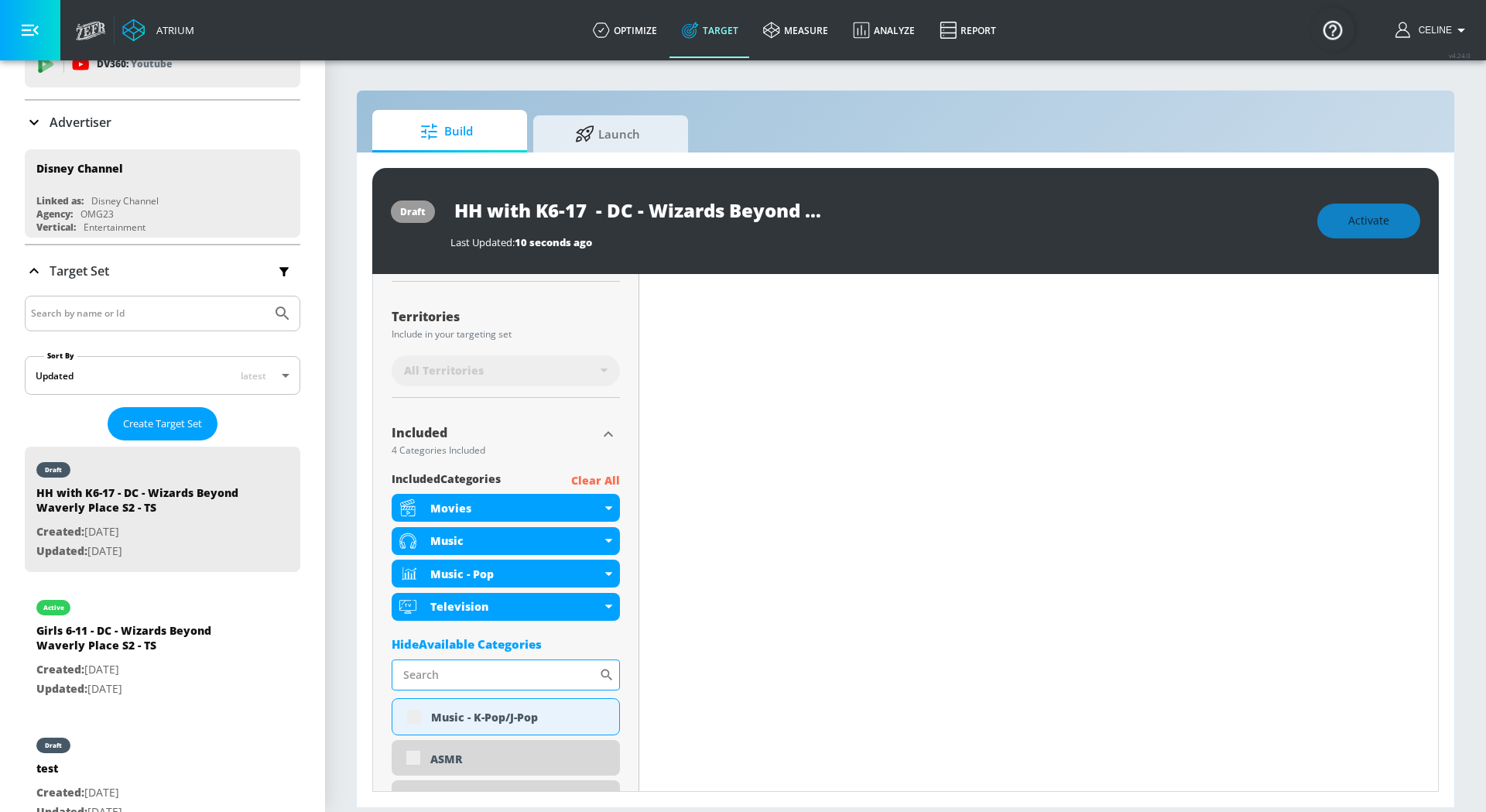
scroll to position [400, 0]
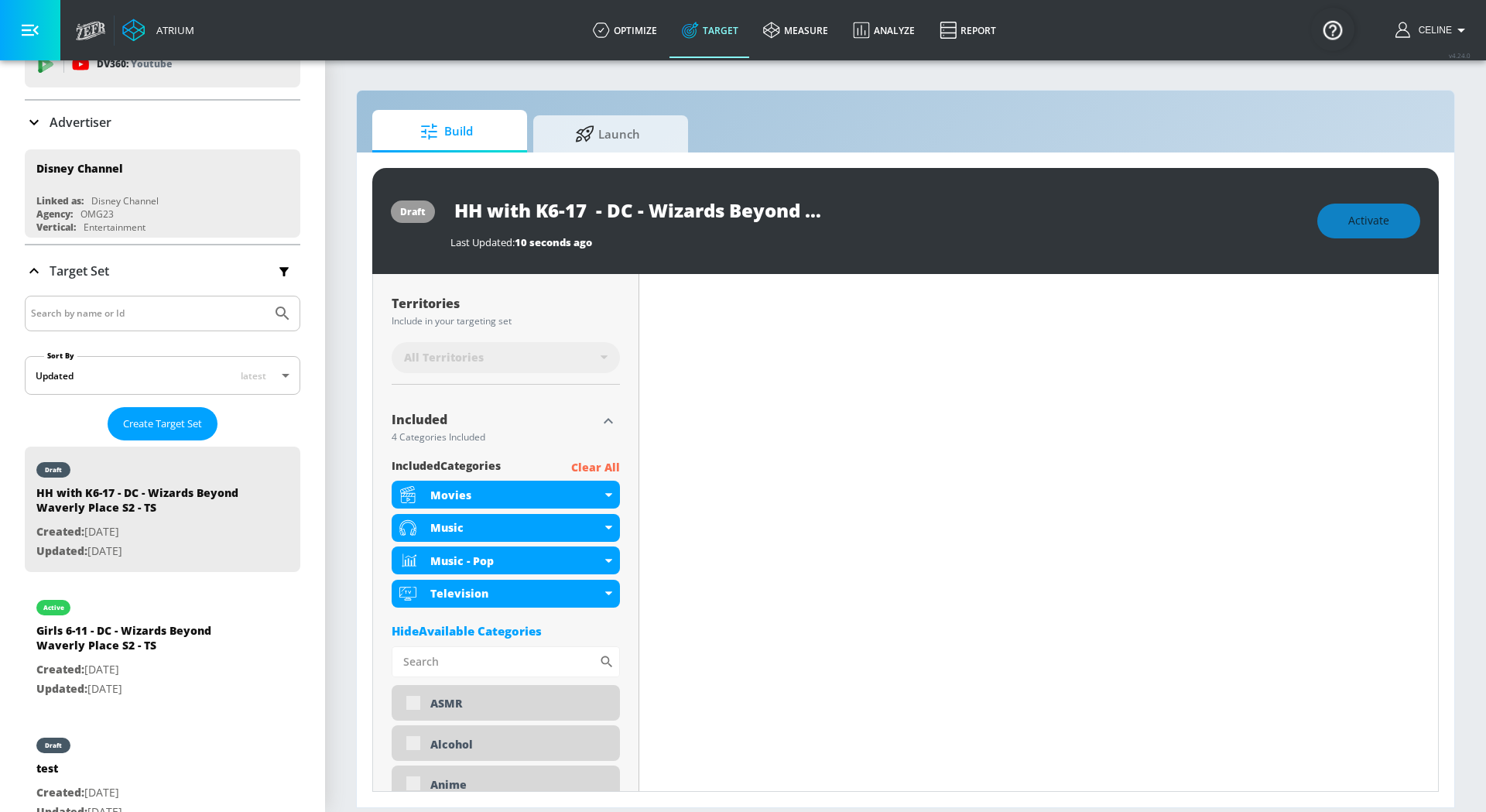
click at [487, 658] on input "Sort By" at bounding box center [495, 661] width 207 height 31
type input "[DATE]"
click at [411, 700] on div "[DATE]" at bounding box center [506, 703] width 228 height 37
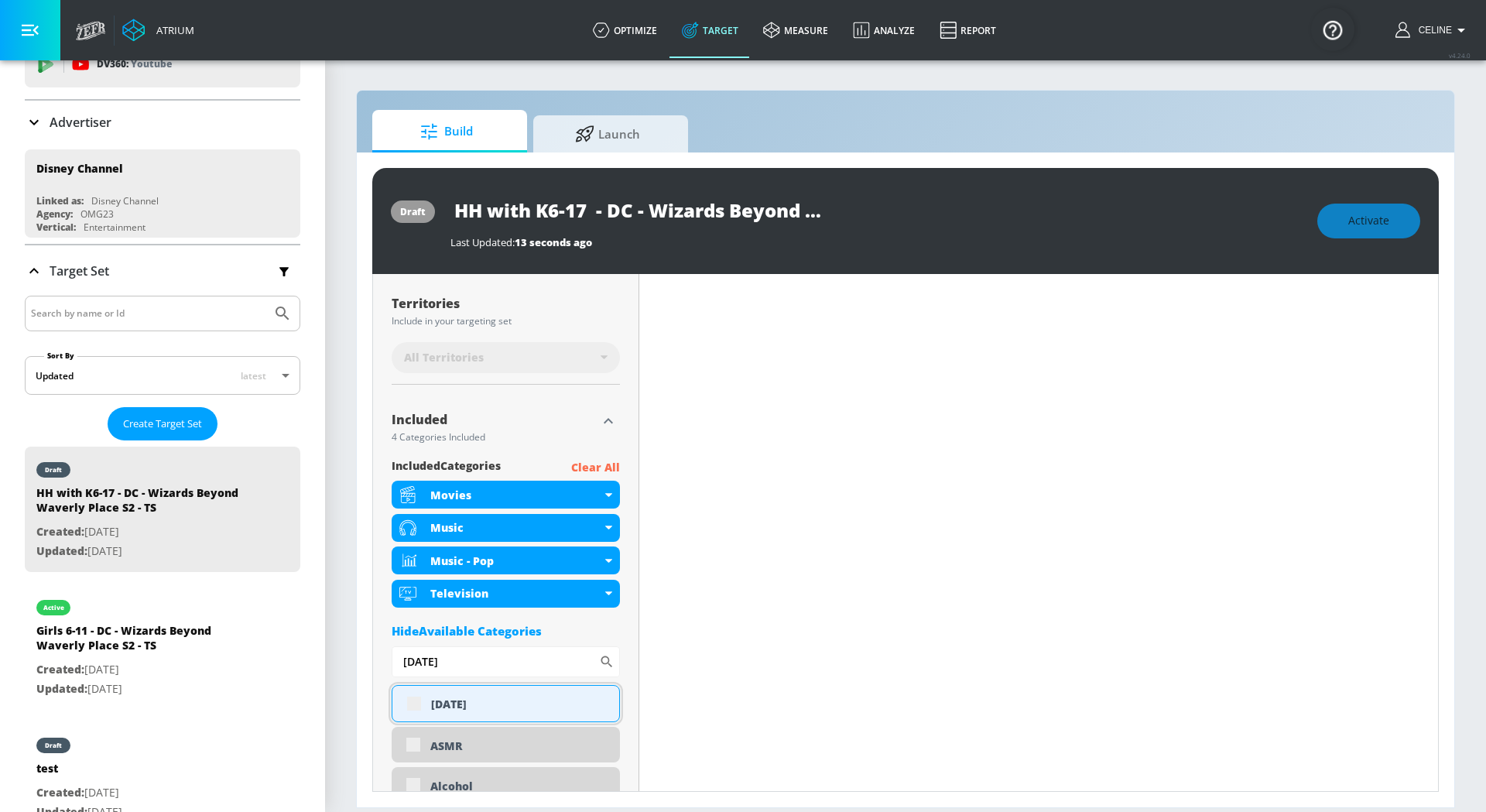
click at [418, 709] on div "[DATE]" at bounding box center [506, 703] width 228 height 37
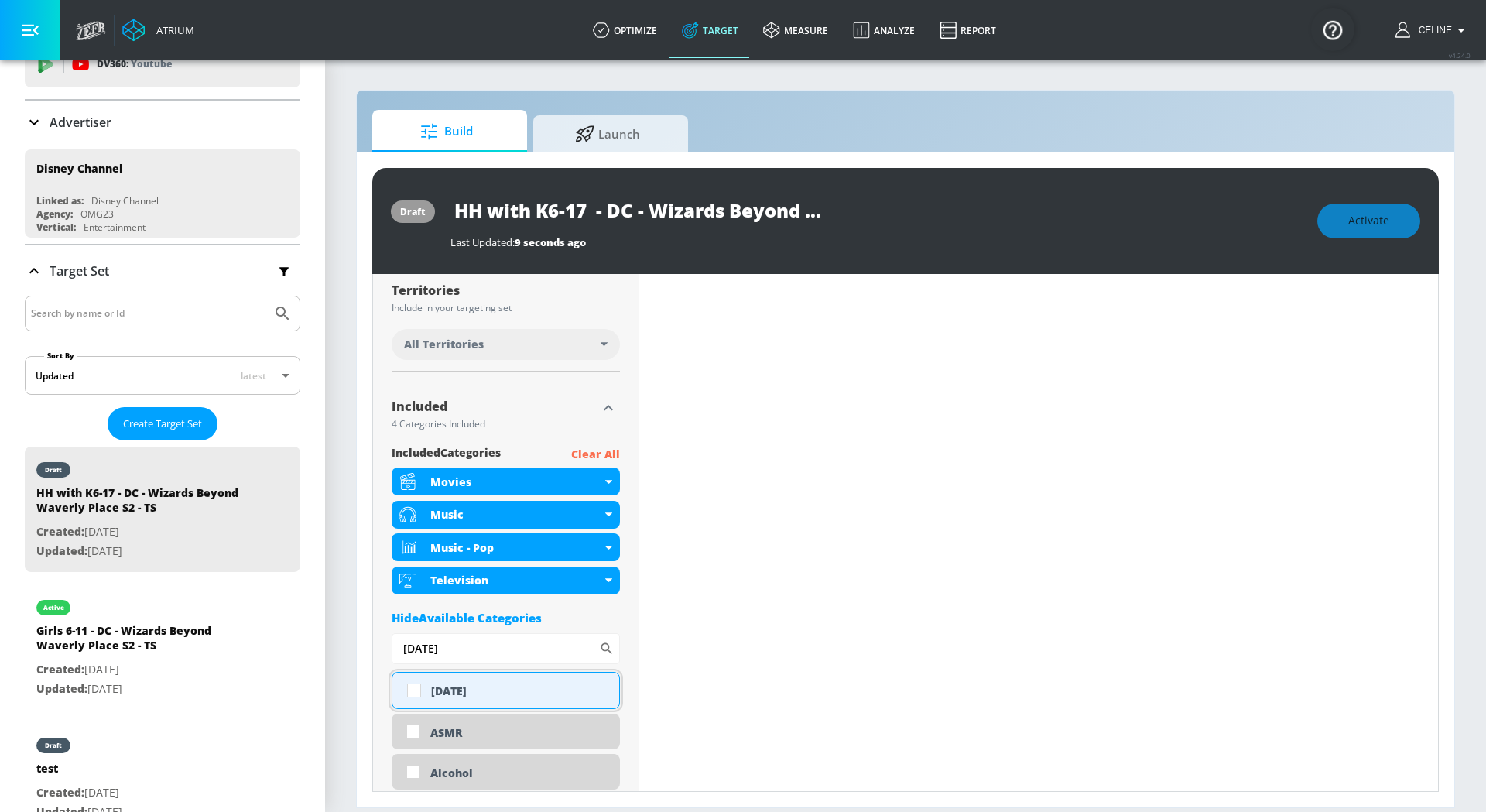
scroll to position [387, 0]
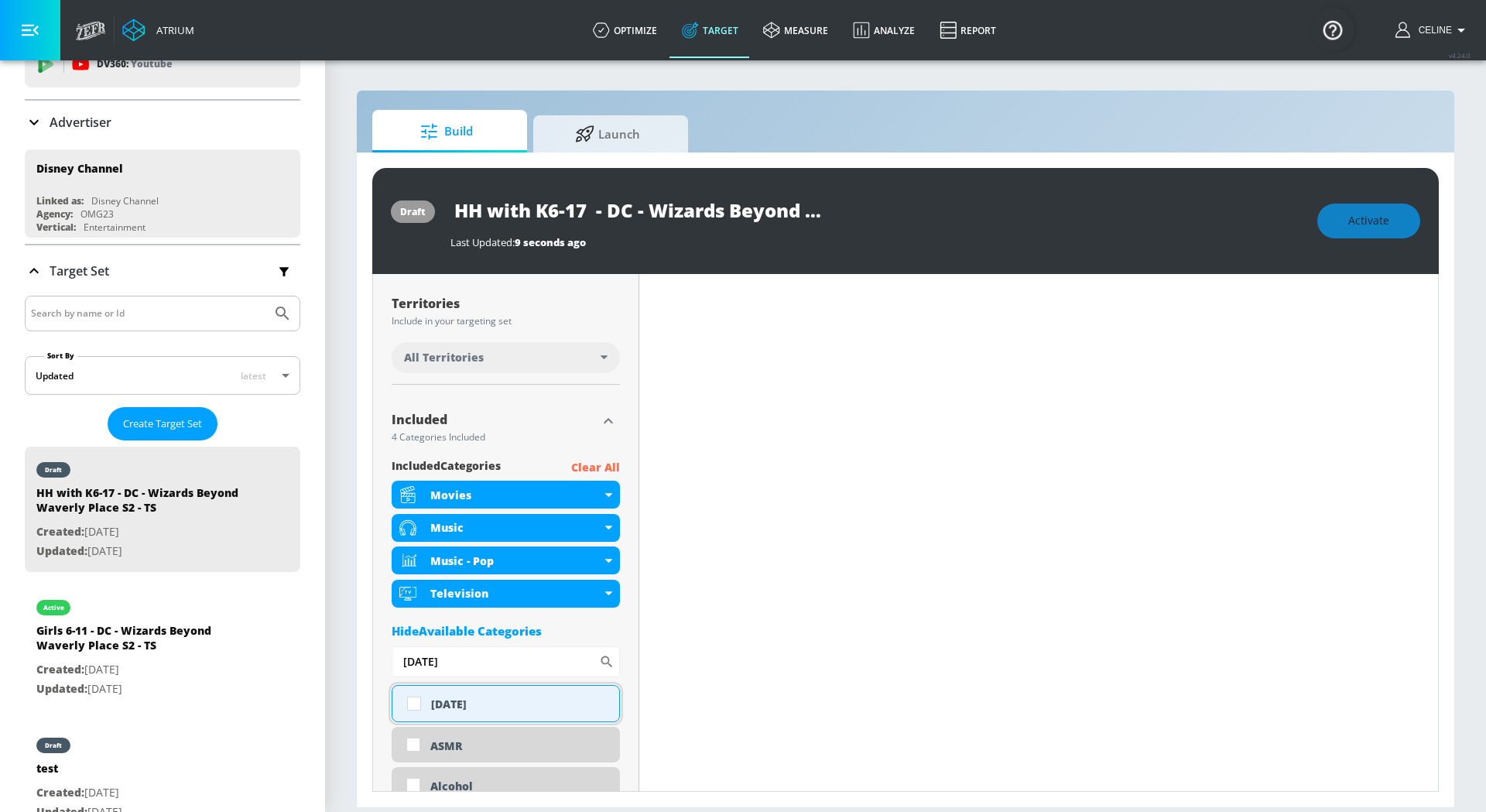
click at [418, 709] on input "checkbox" at bounding box center [413, 703] width 28 height 28
checkbox input "true"
click at [498, 666] on input "[DATE]" at bounding box center [495, 661] width 207 height 31
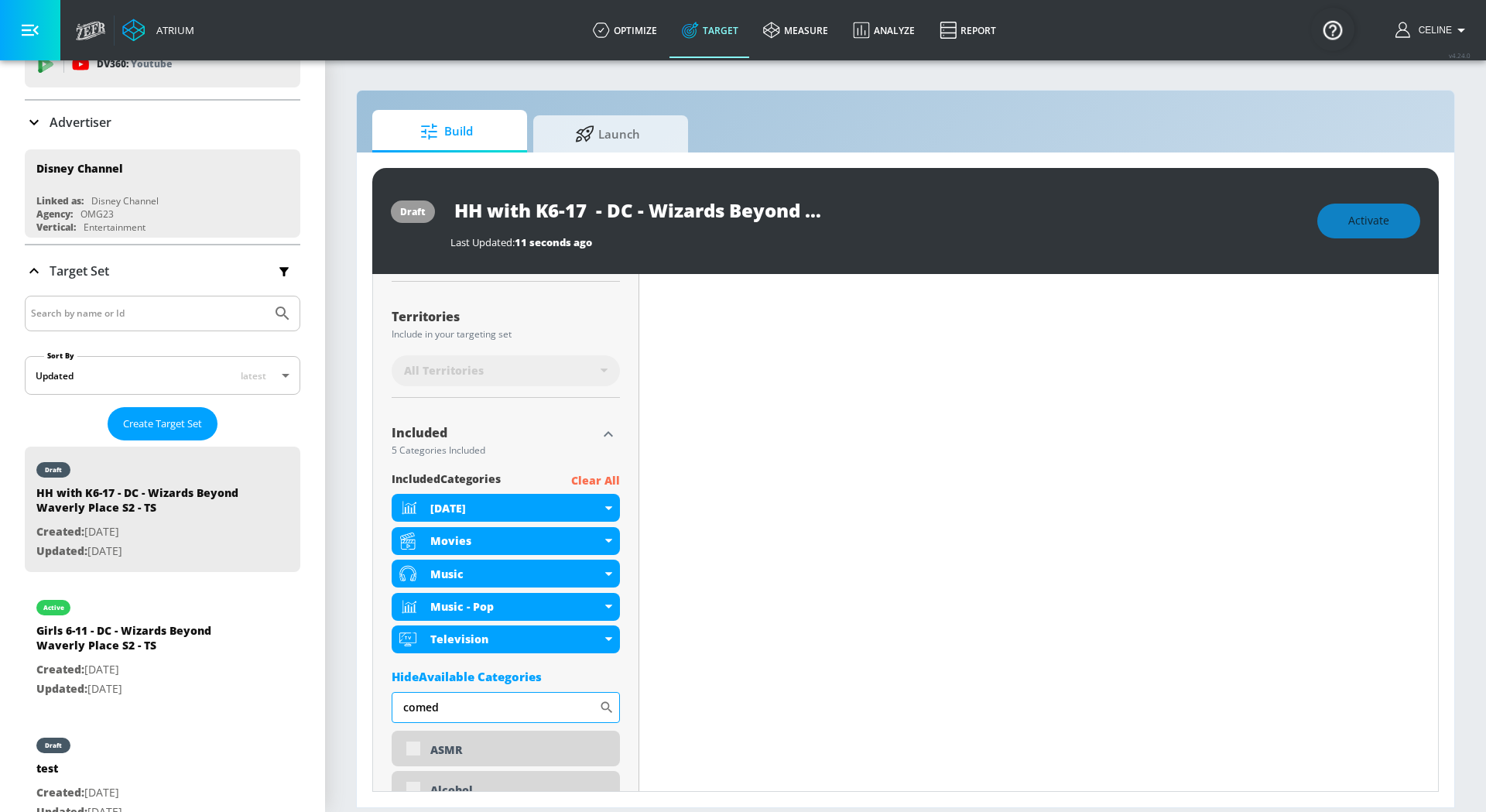
scroll to position [400, 0]
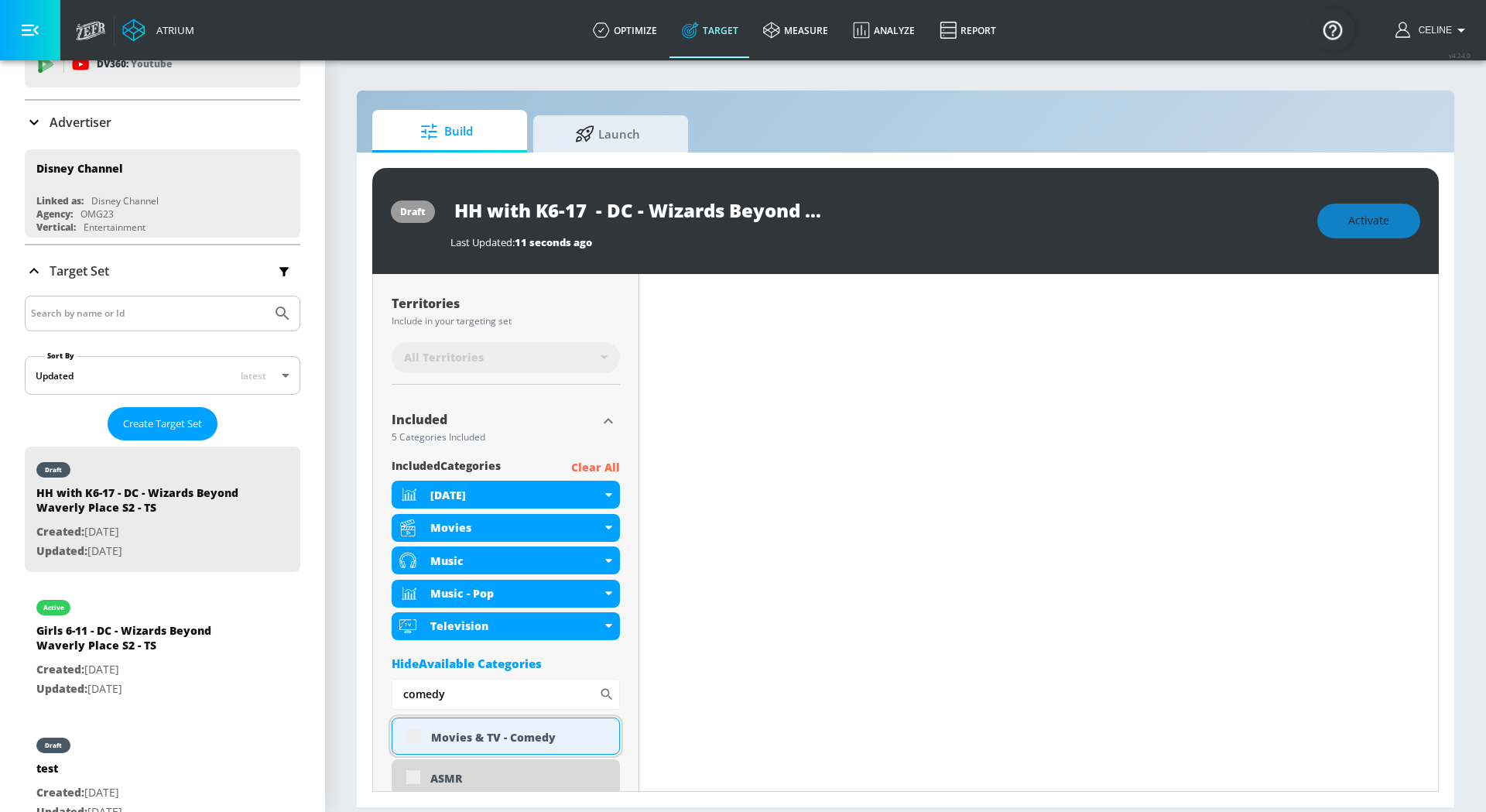
type input "comedy"
click at [408, 737] on div "Movies & TV - Comedy" at bounding box center [506, 735] width 228 height 37
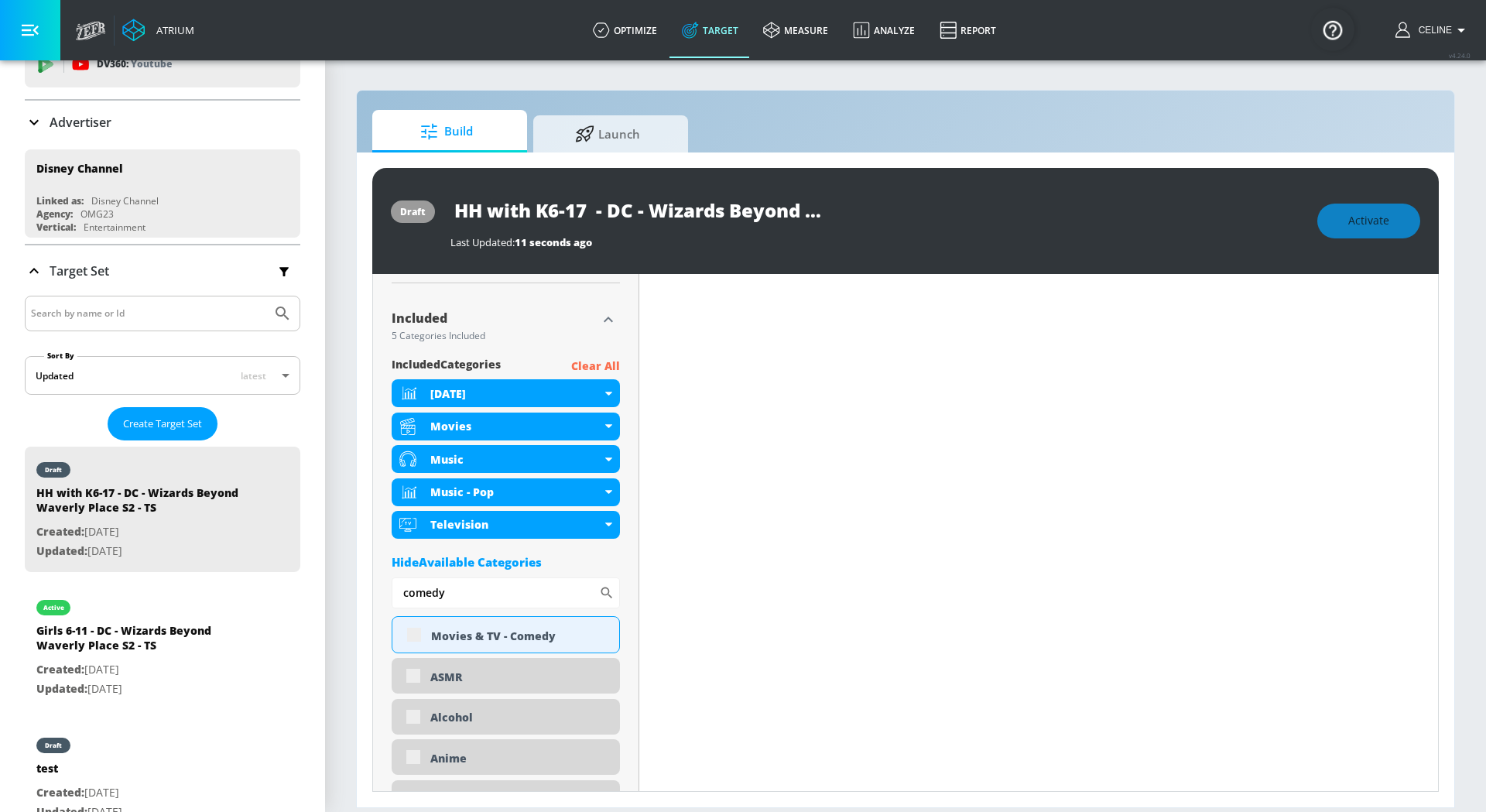
scroll to position [505, 0]
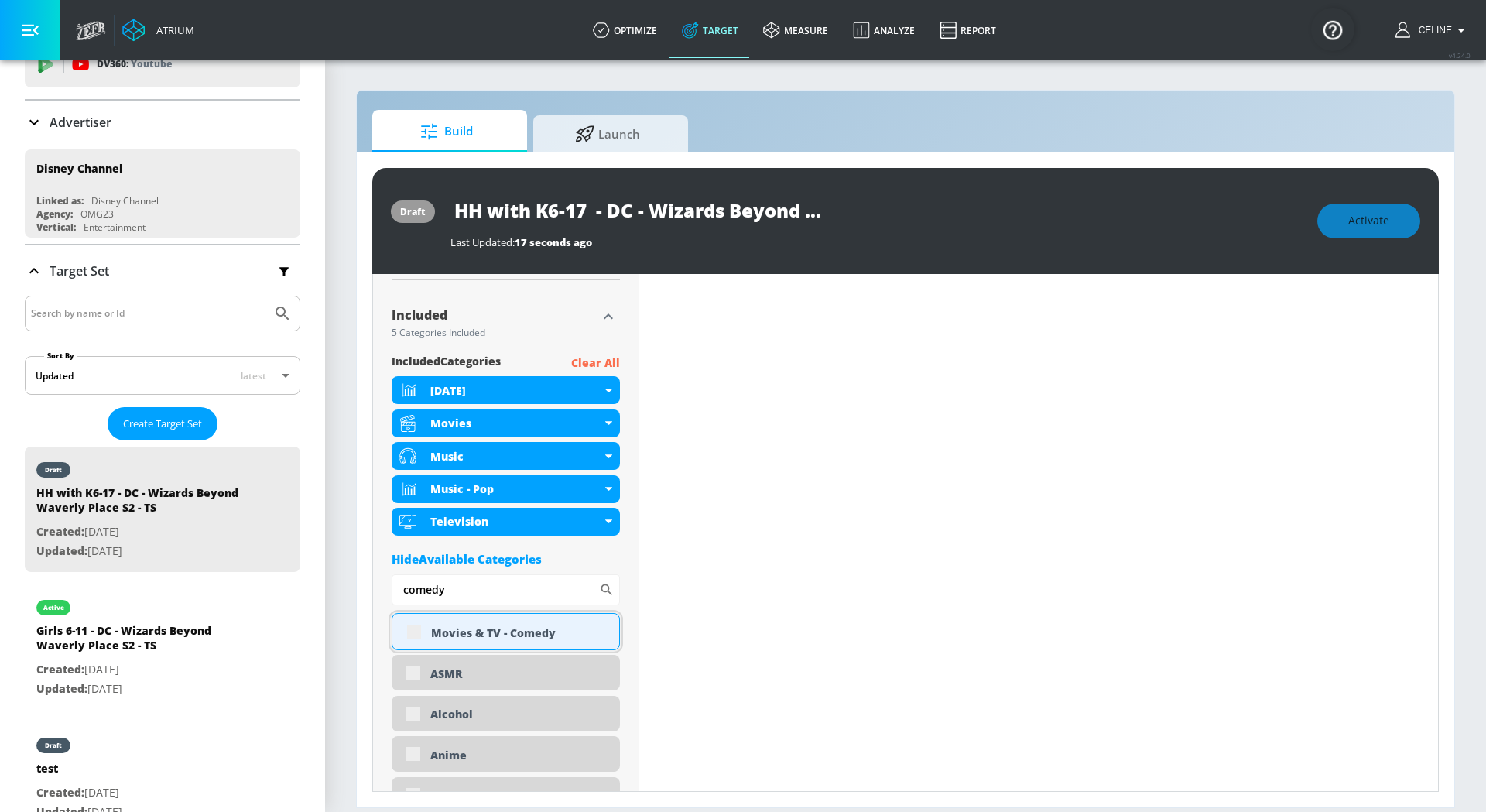
click at [410, 635] on div "Movies & TV - Comedy" at bounding box center [506, 631] width 228 height 37
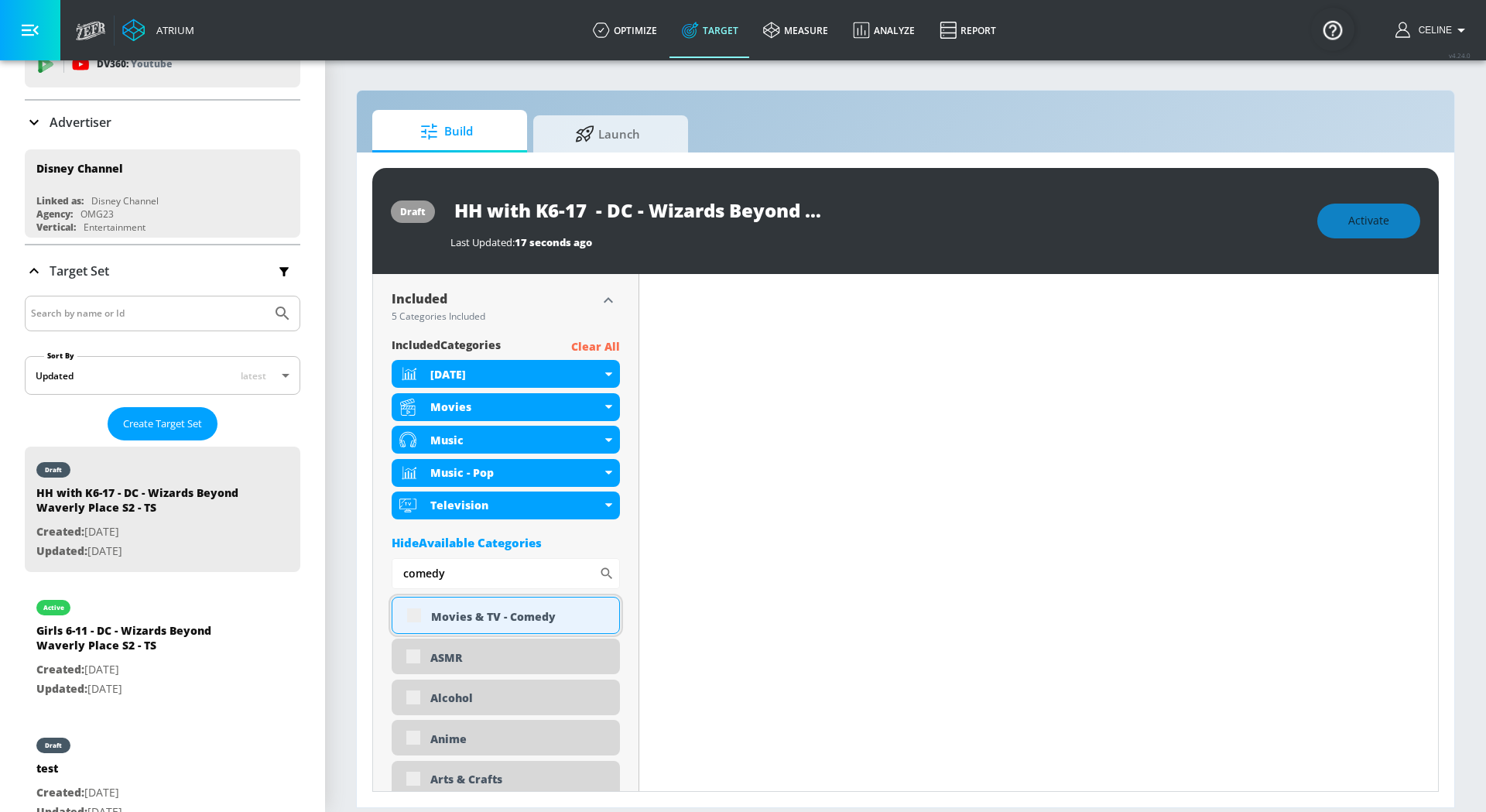
click at [409, 620] on div "Movies & TV - Comedy" at bounding box center [506, 615] width 228 height 37
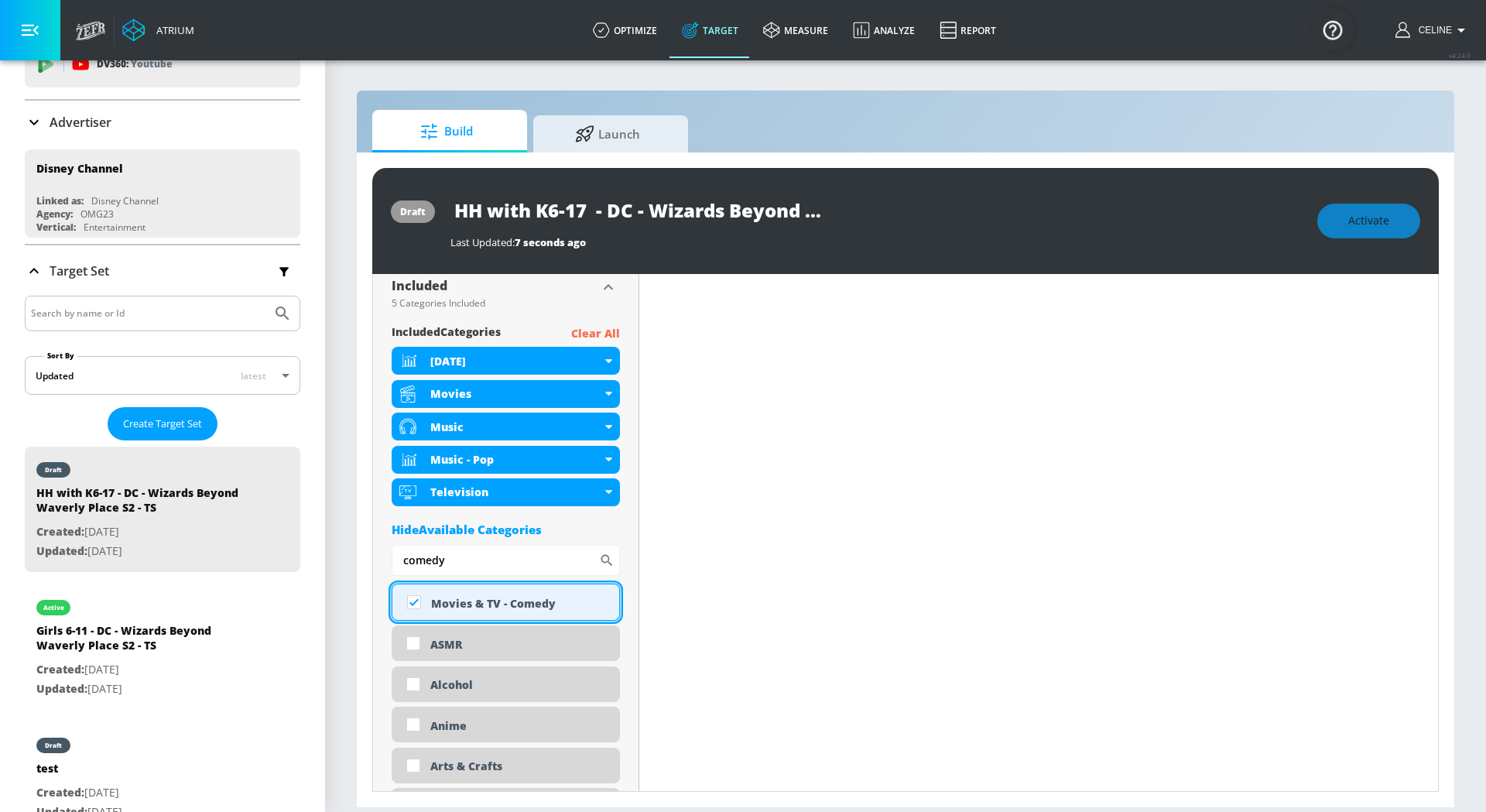
scroll to position [507, 0]
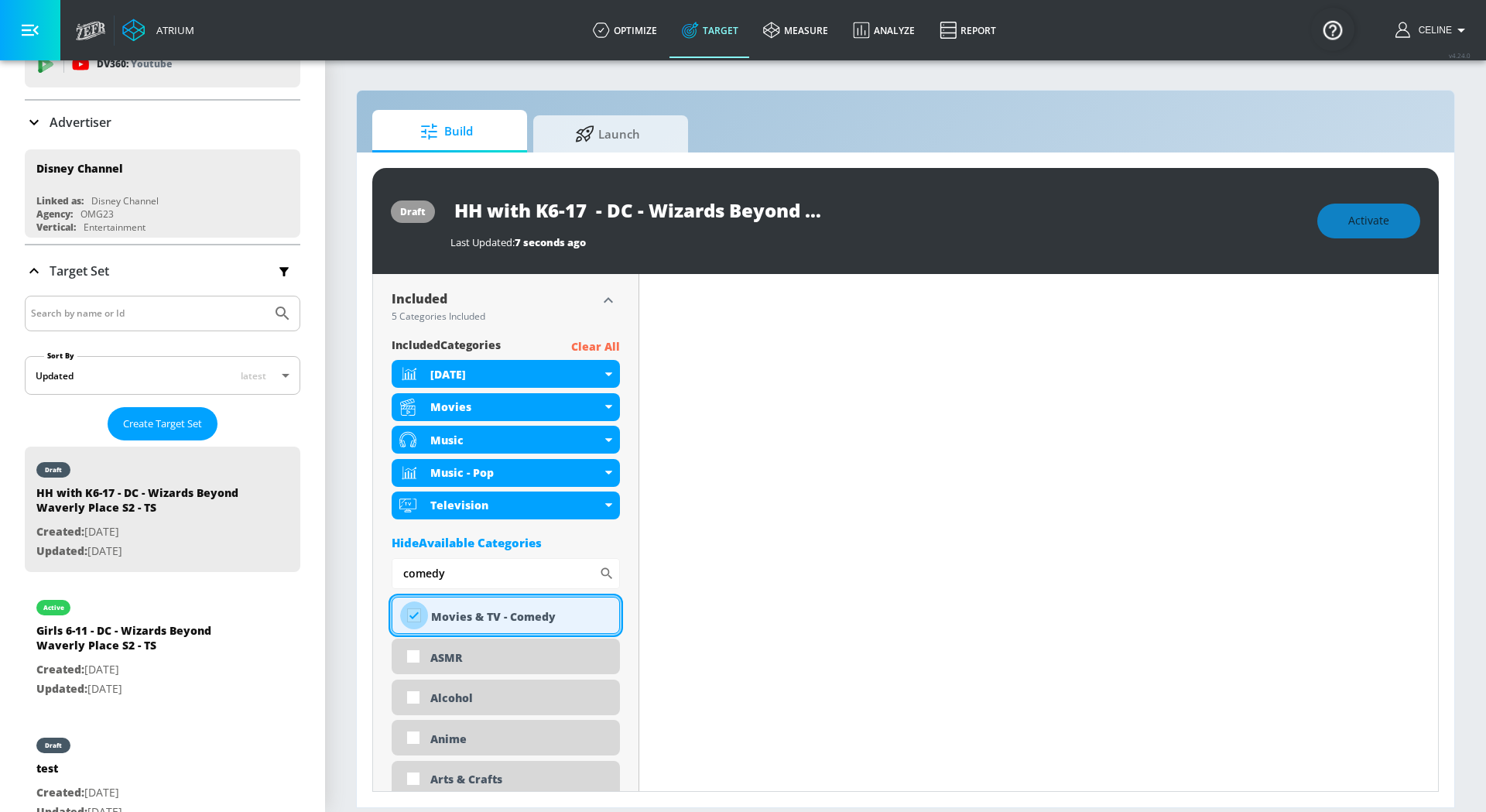
click at [409, 620] on input "checkbox" at bounding box center [413, 615] width 28 height 28
checkbox input "true"
click at [516, 578] on input "comedy" at bounding box center [495, 573] width 207 height 31
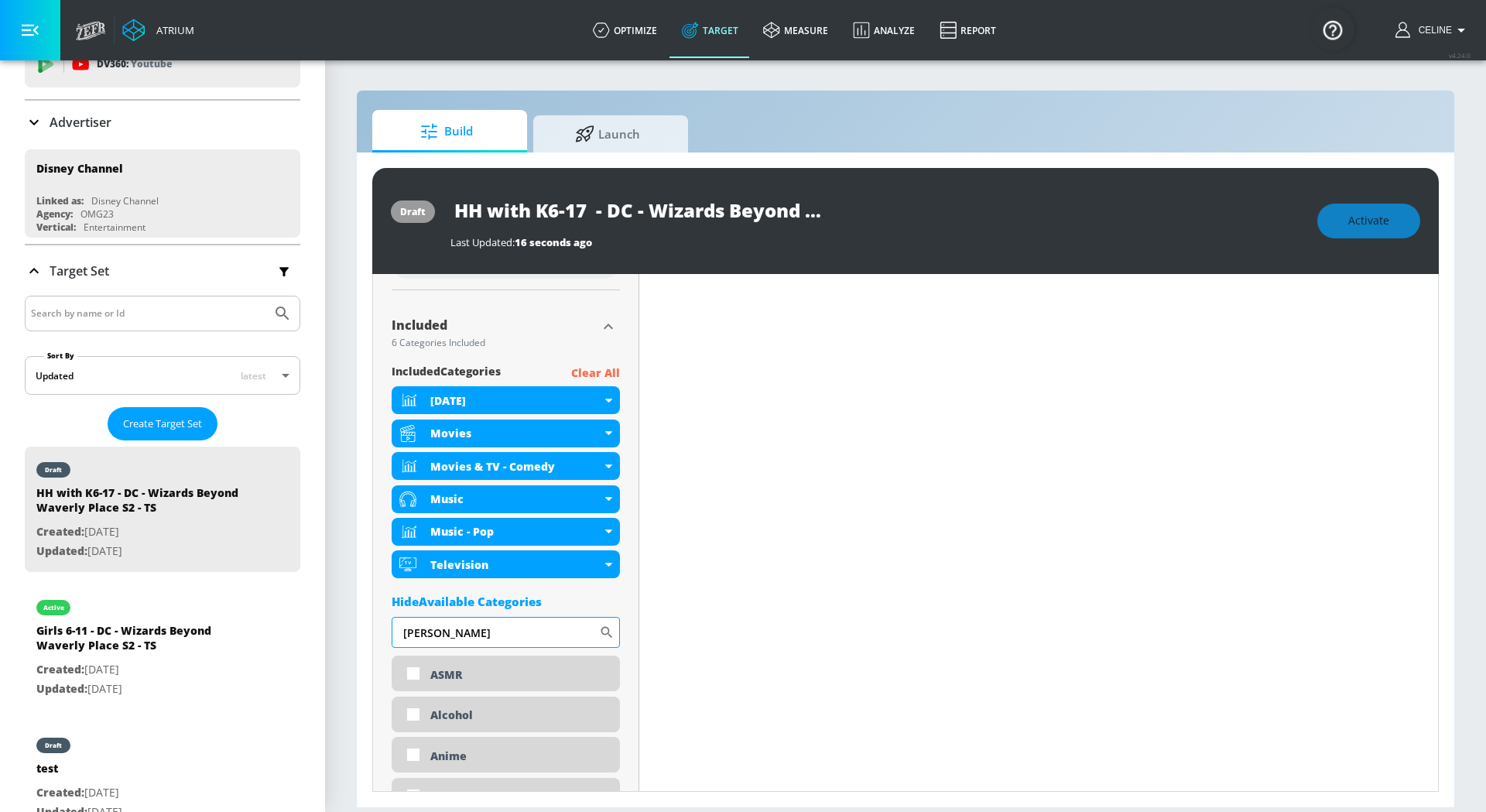
scroll to position [469, 0]
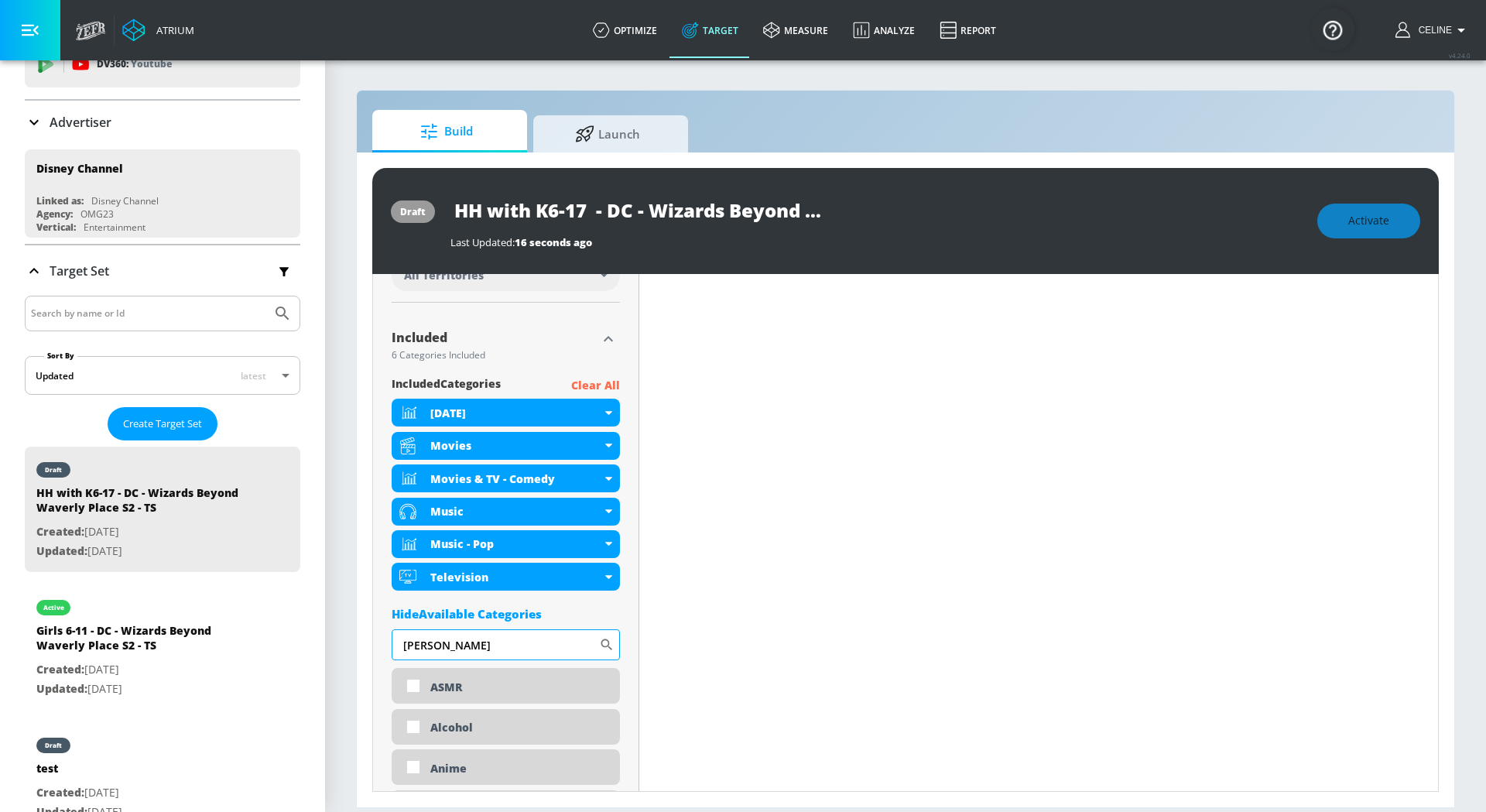
click at [487, 648] on input "[PERSON_NAME]" at bounding box center [495, 645] width 207 height 31
type input "t"
click at [476, 640] on input "Sort By" at bounding box center [495, 645] width 207 height 31
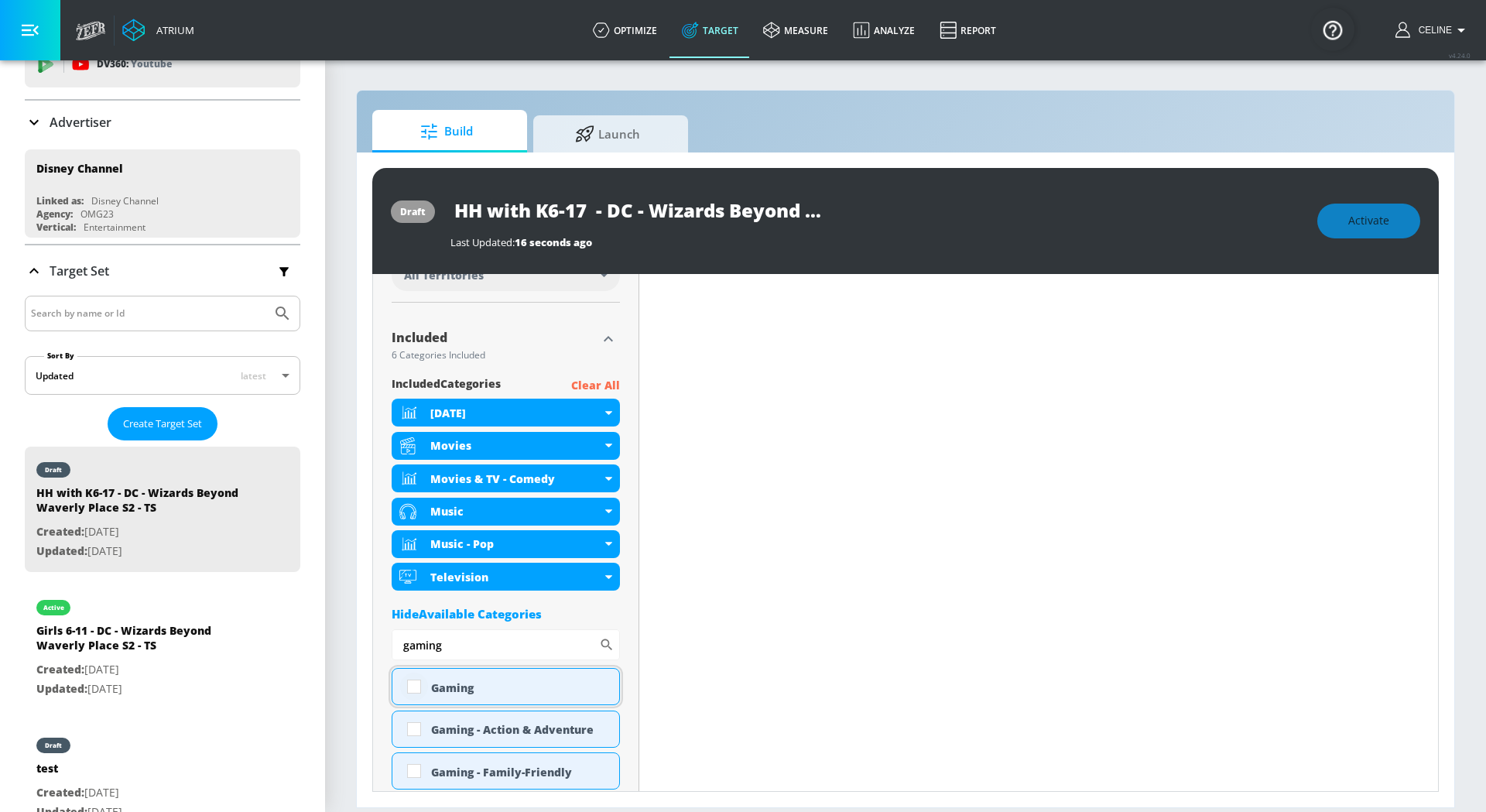
type input "gaming"
click at [418, 695] on input "checkbox" at bounding box center [413, 686] width 28 height 28
checkbox input "true"
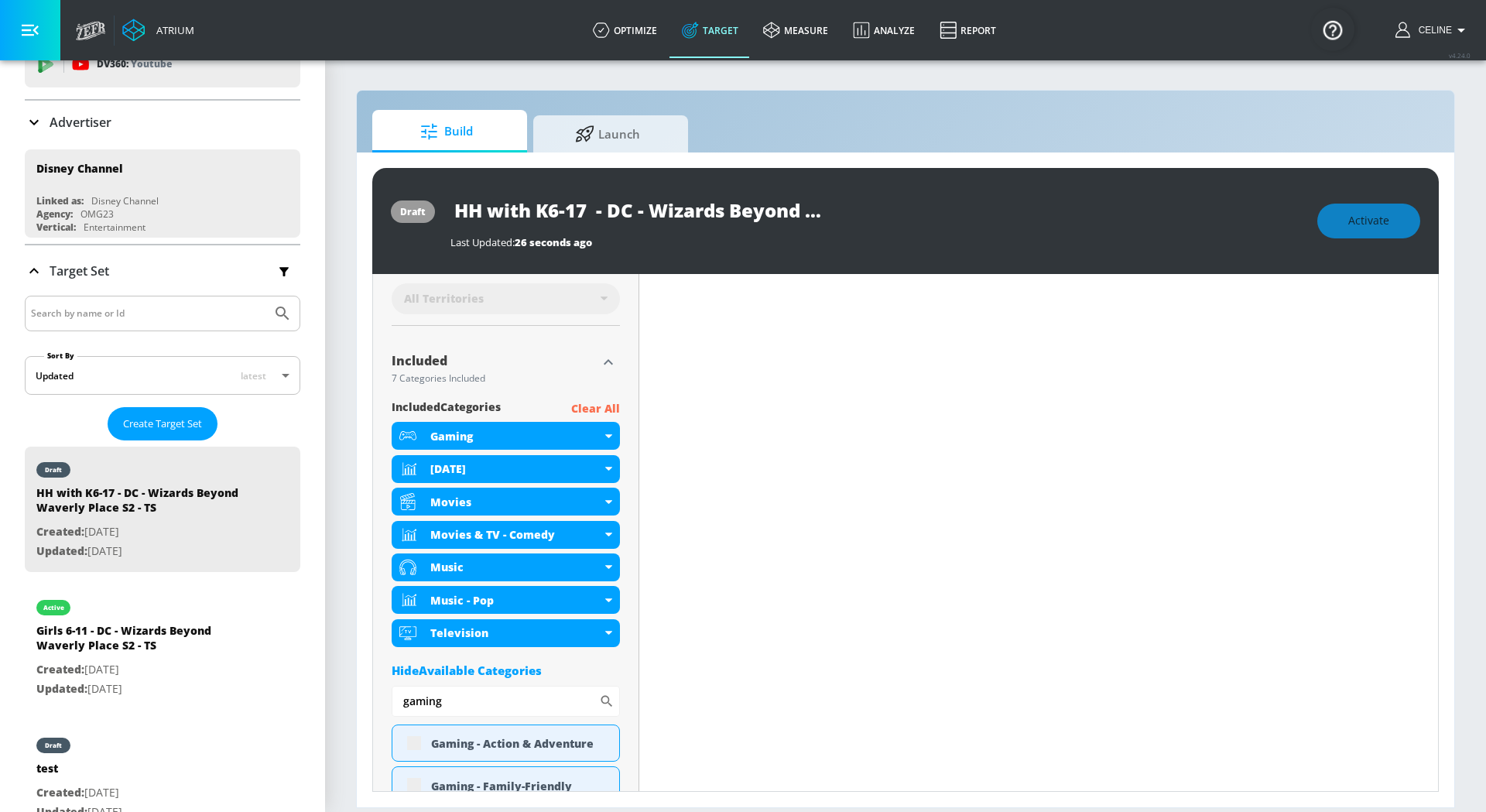
scroll to position [437, 0]
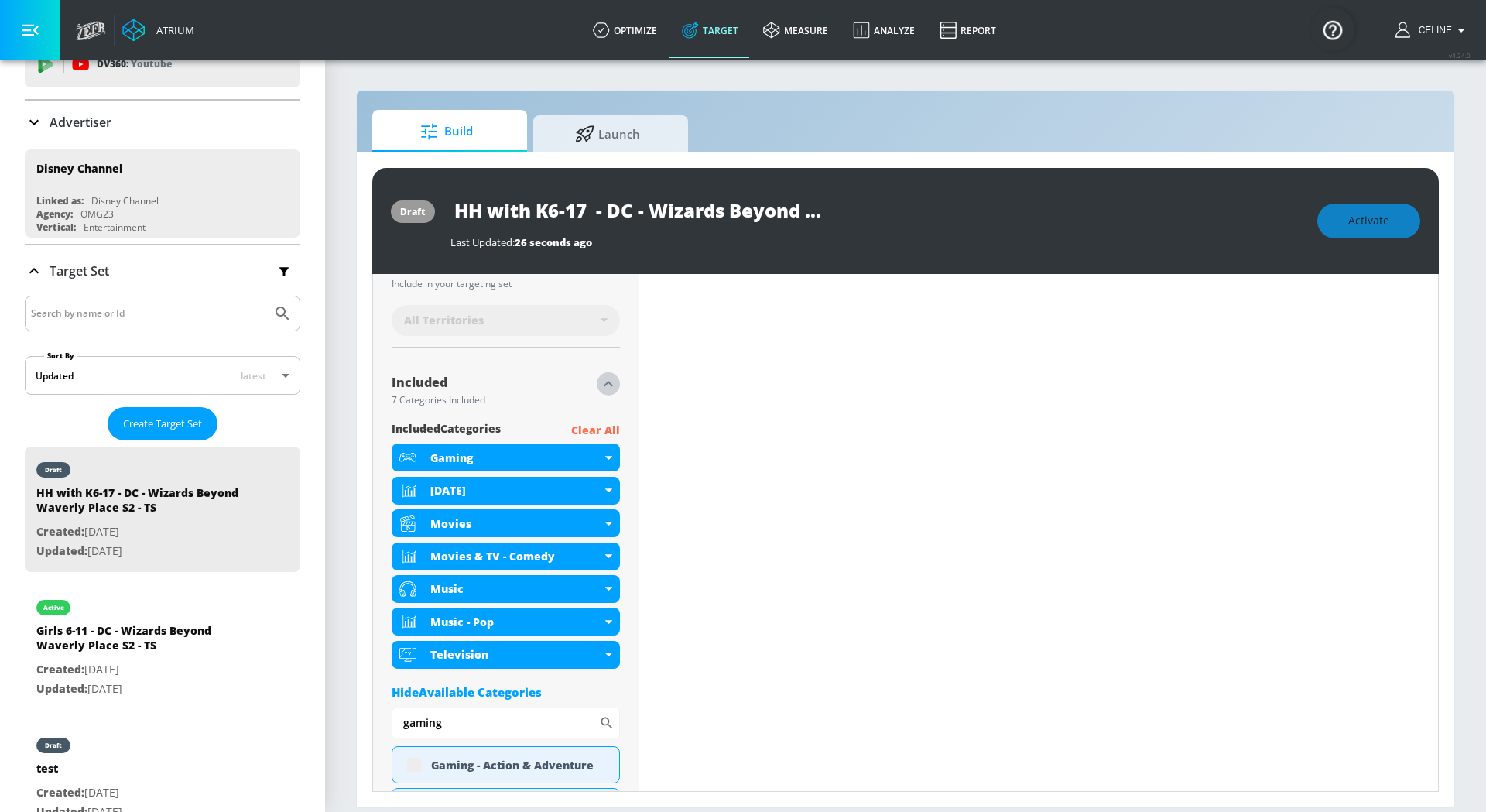
click at [610, 377] on icon "button" at bounding box center [608, 383] width 18 height 18
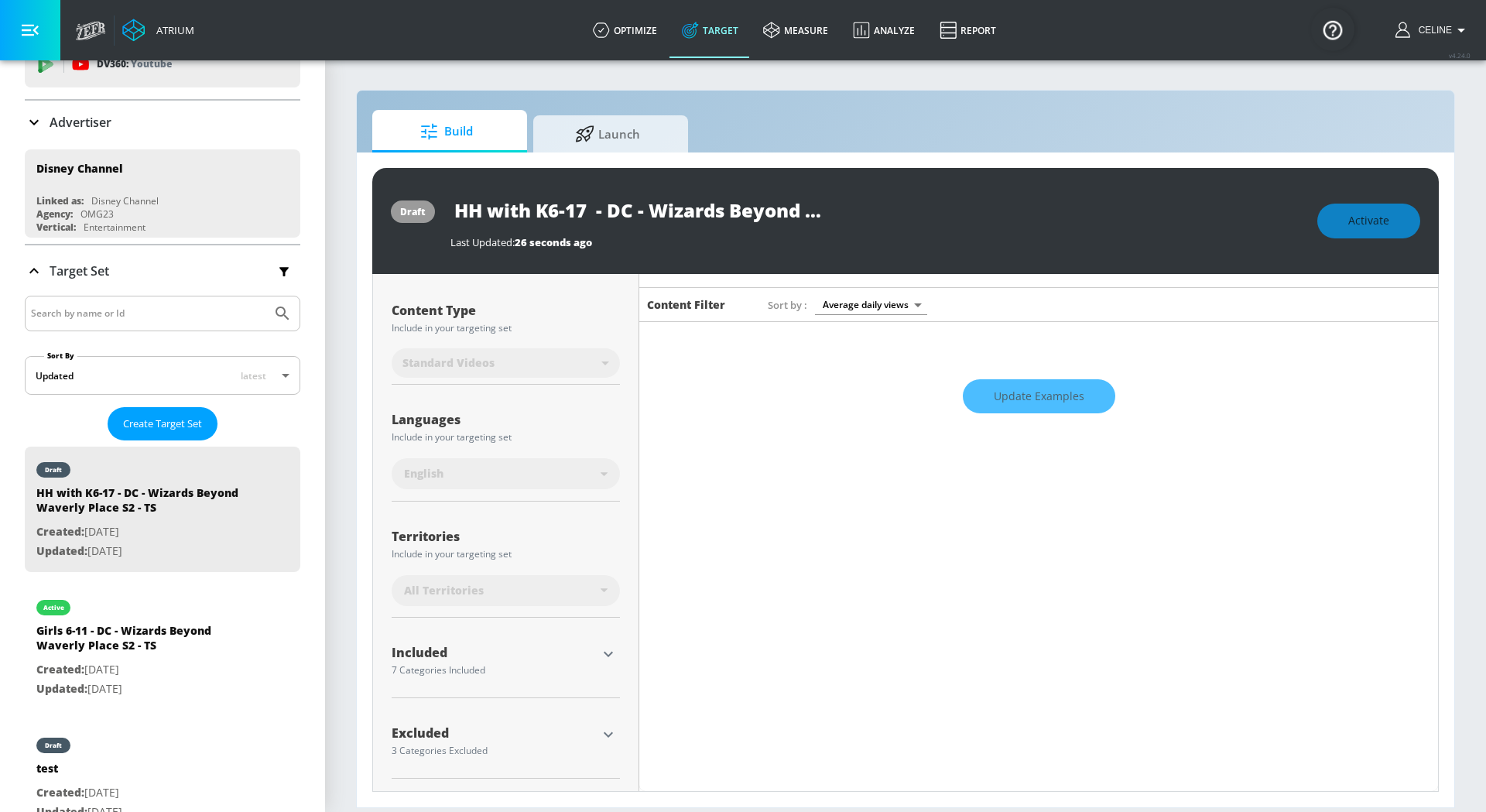
scroll to position [165, 0]
click at [612, 738] on icon "button" at bounding box center [608, 736] width 18 height 18
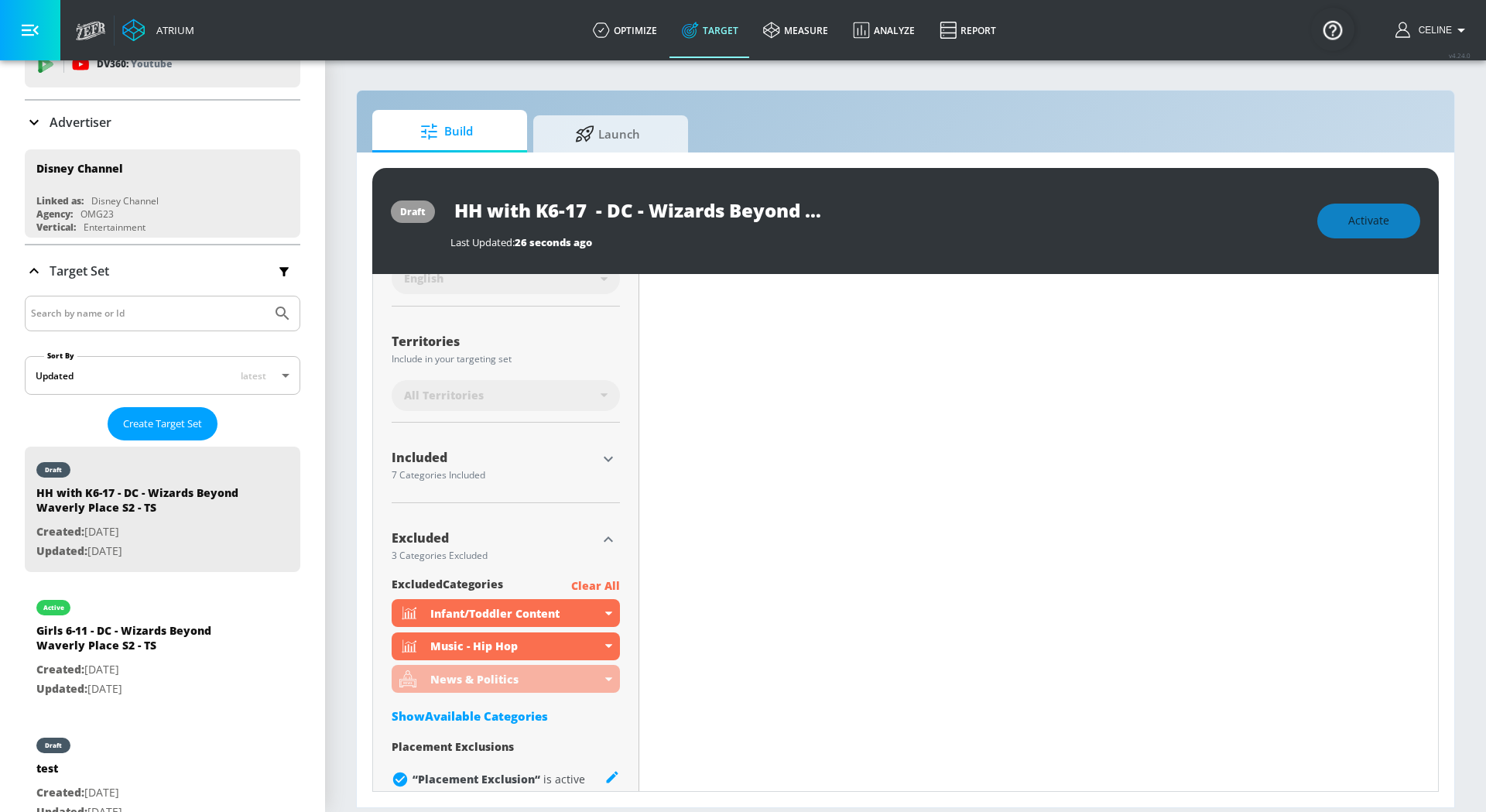
scroll to position [385, 0]
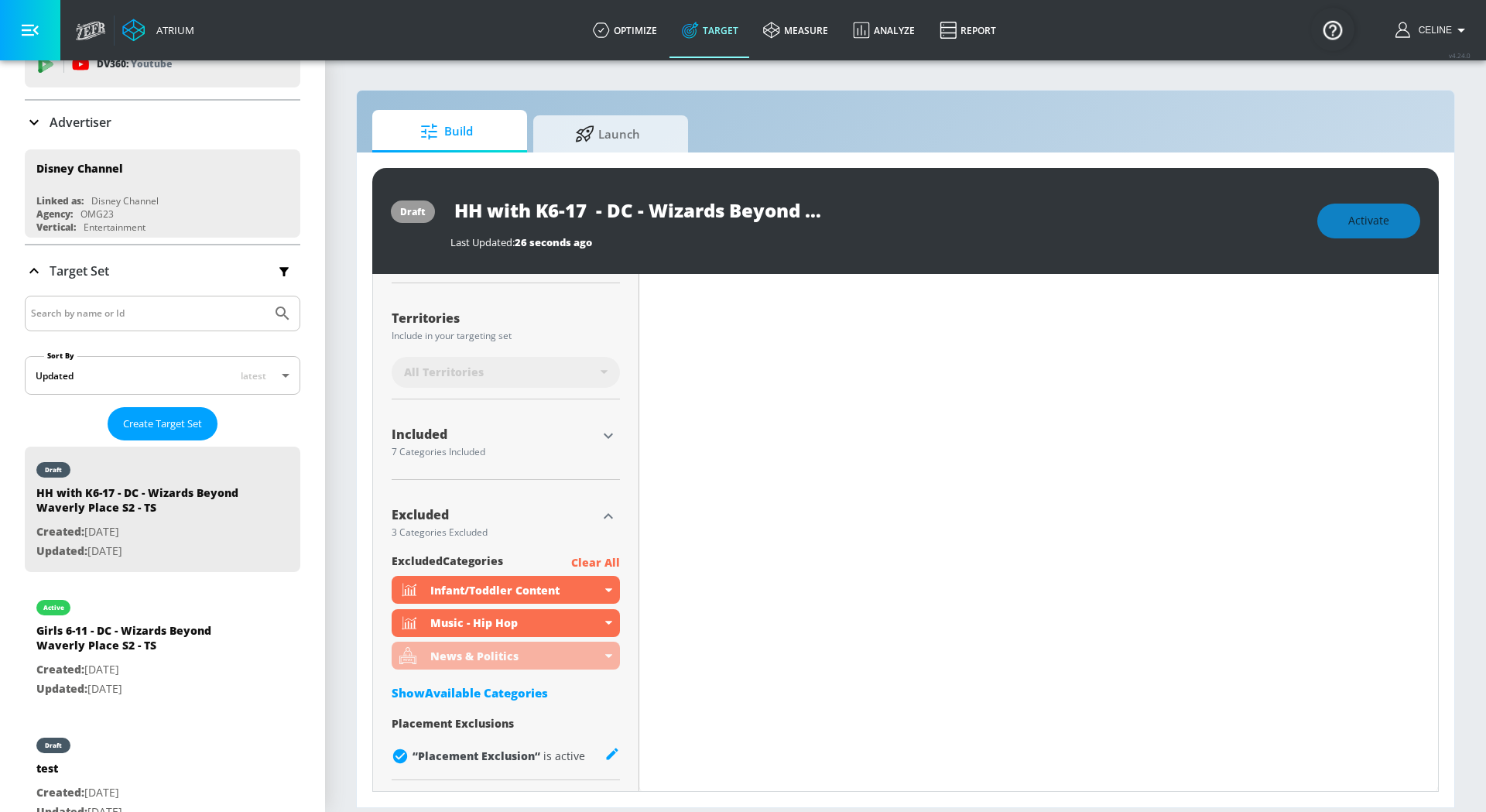
click at [496, 691] on div "Show Available Categories" at bounding box center [506, 692] width 228 height 16
click at [496, 725] on input "Sort By" at bounding box center [495, 724] width 207 height 31
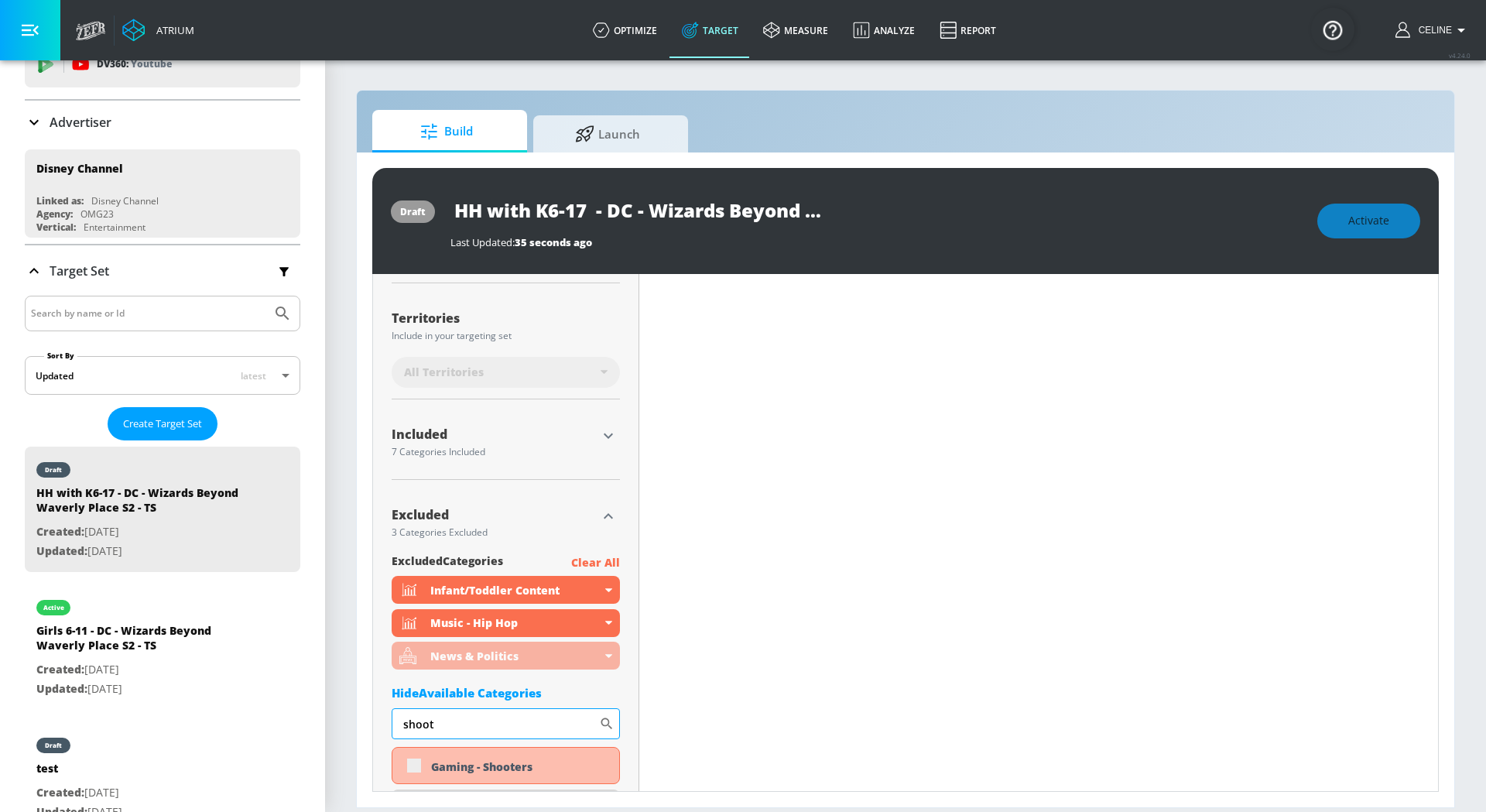
scroll to position [435, 0]
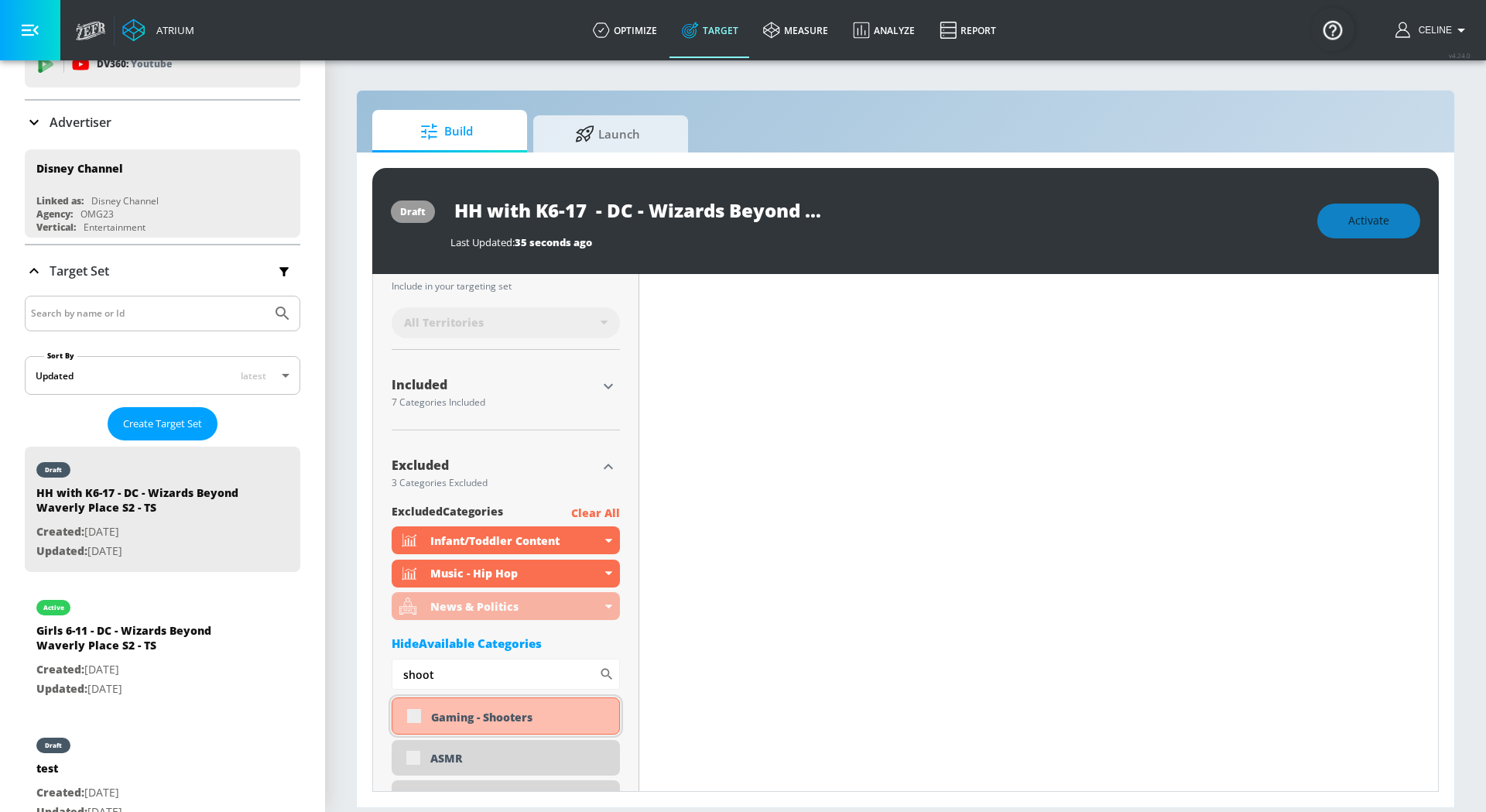
type input "shoot"
click at [421, 715] on div "Gaming - Shooters" at bounding box center [506, 715] width 228 height 37
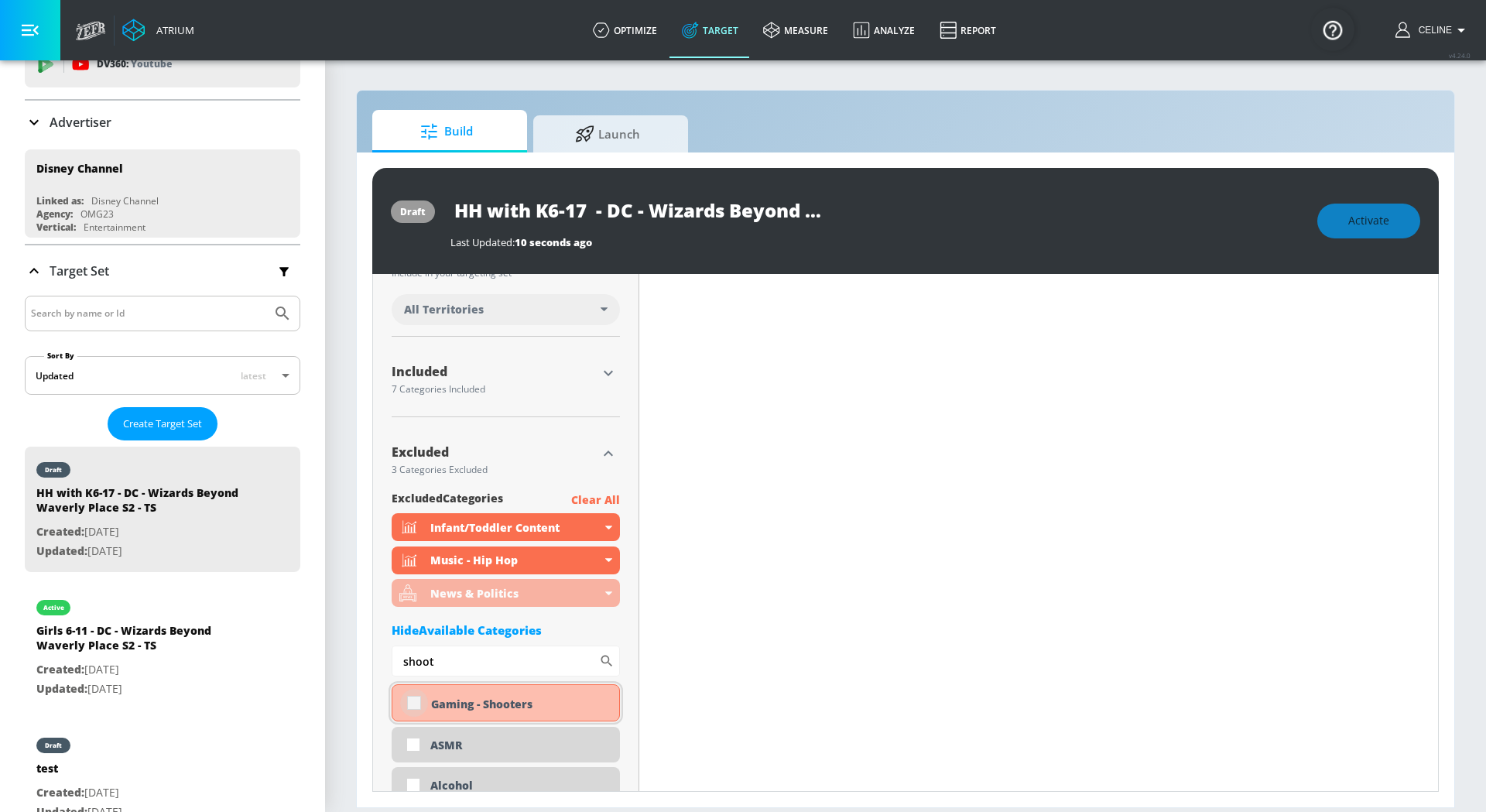
scroll to position [422, 0]
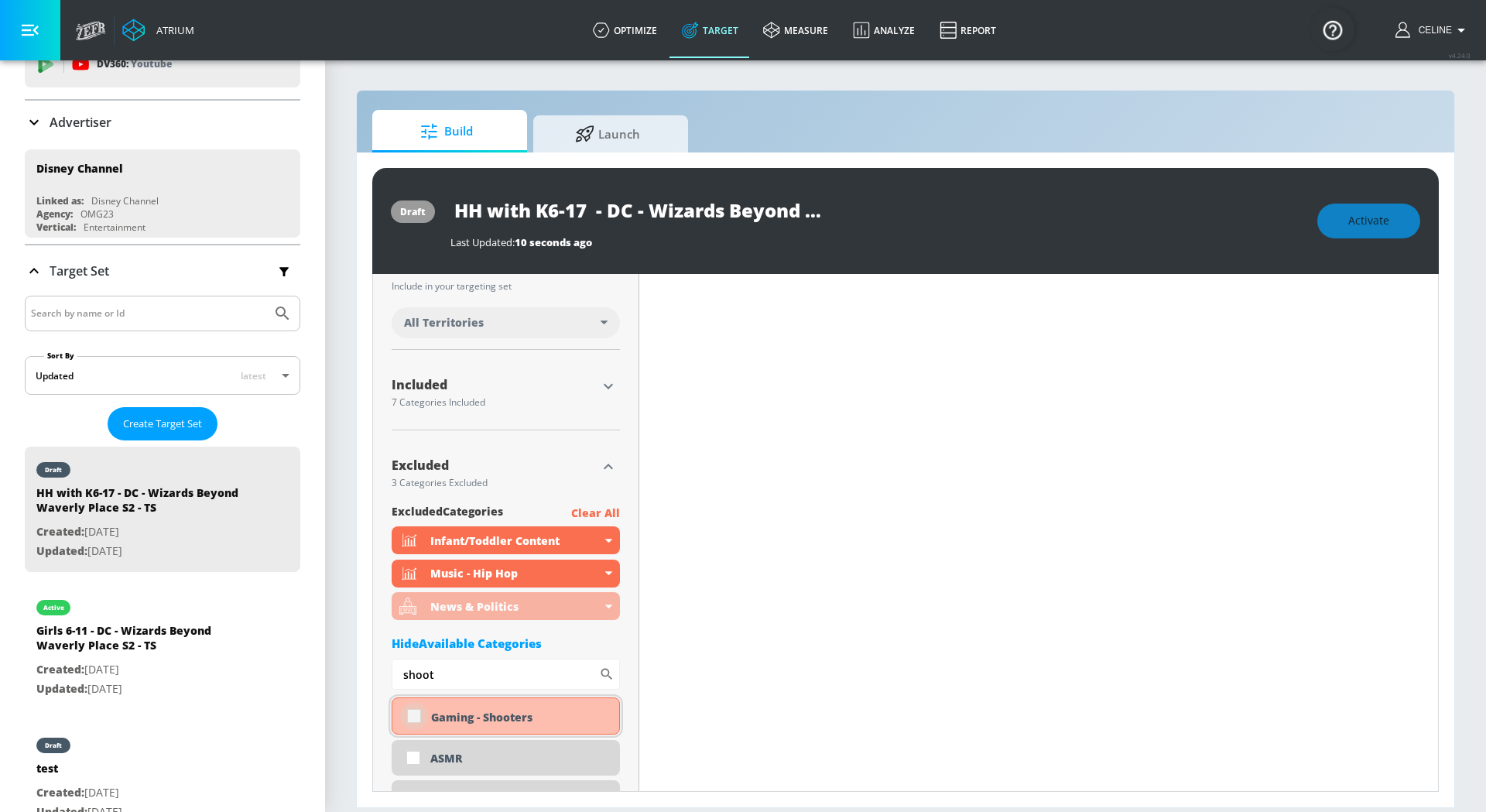
click at [410, 714] on input "checkbox" at bounding box center [413, 715] width 28 height 28
checkbox input "true"
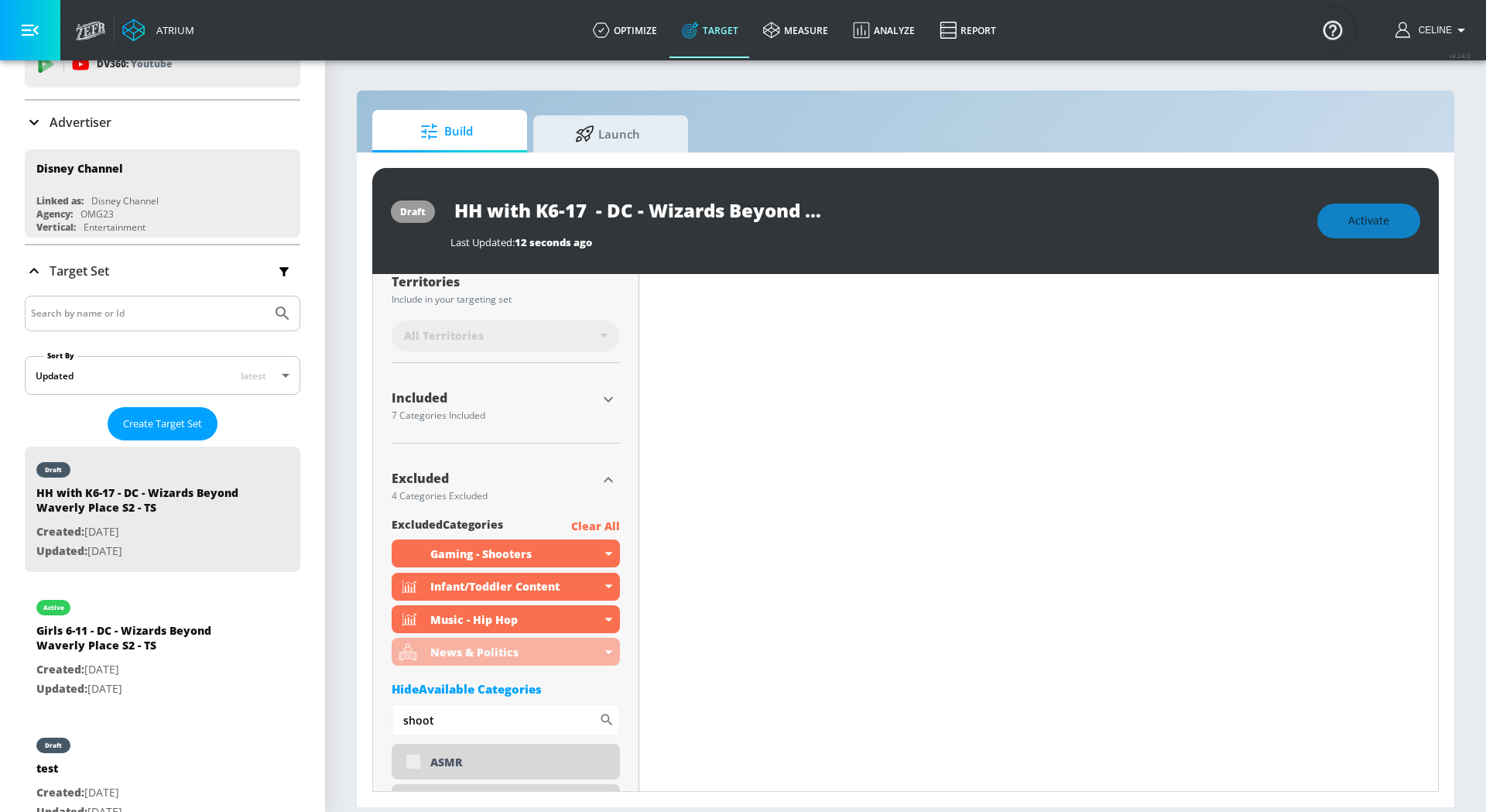
scroll to position [435, 0]
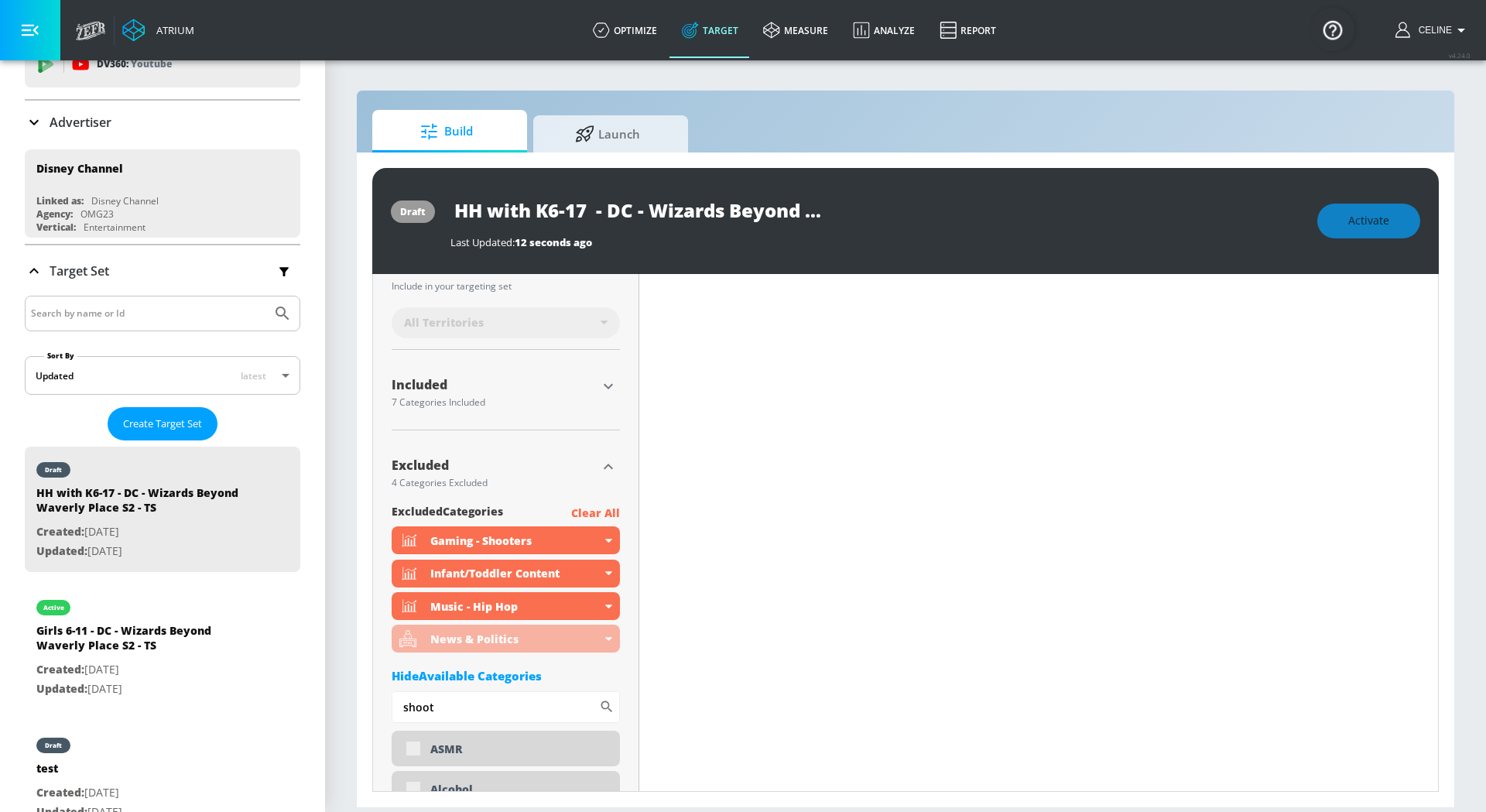
click at [611, 461] on icon "button" at bounding box center [608, 466] width 18 height 18
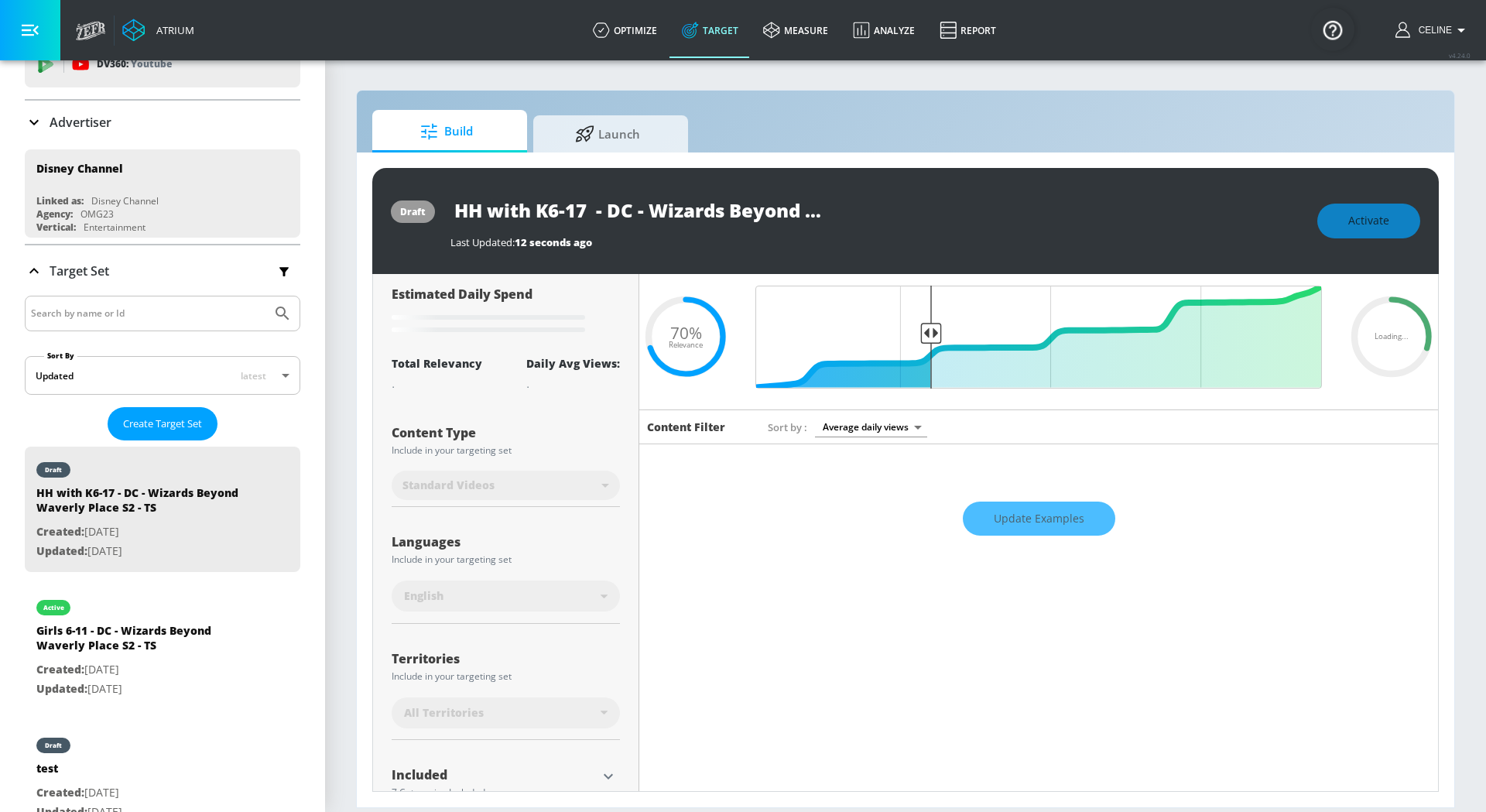
scroll to position [0, 0]
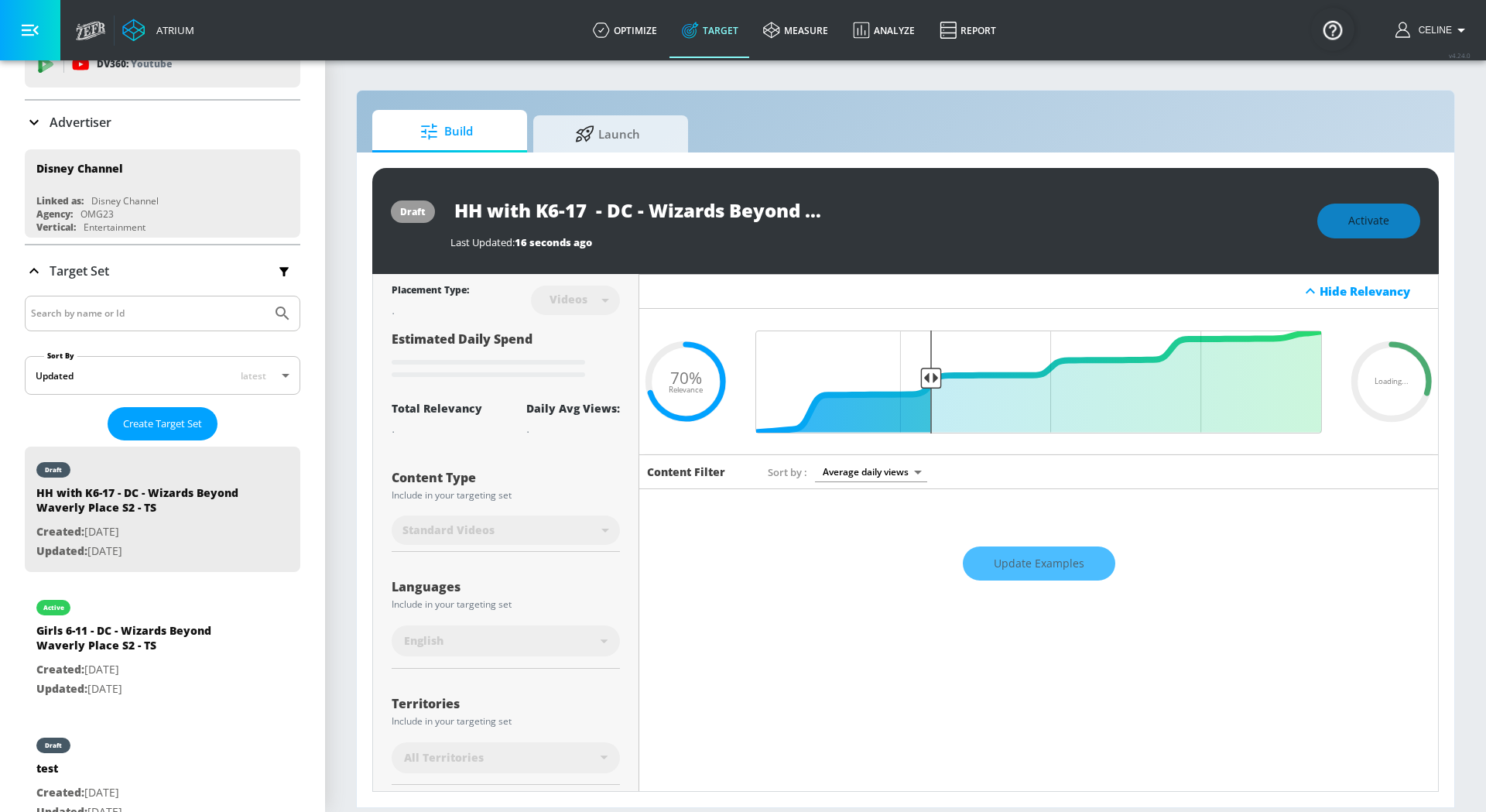
click at [1375, 225] on div "Activate" at bounding box center [1368, 221] width 103 height 35
click at [1375, 226] on div "Activate" at bounding box center [1368, 221] width 103 height 35
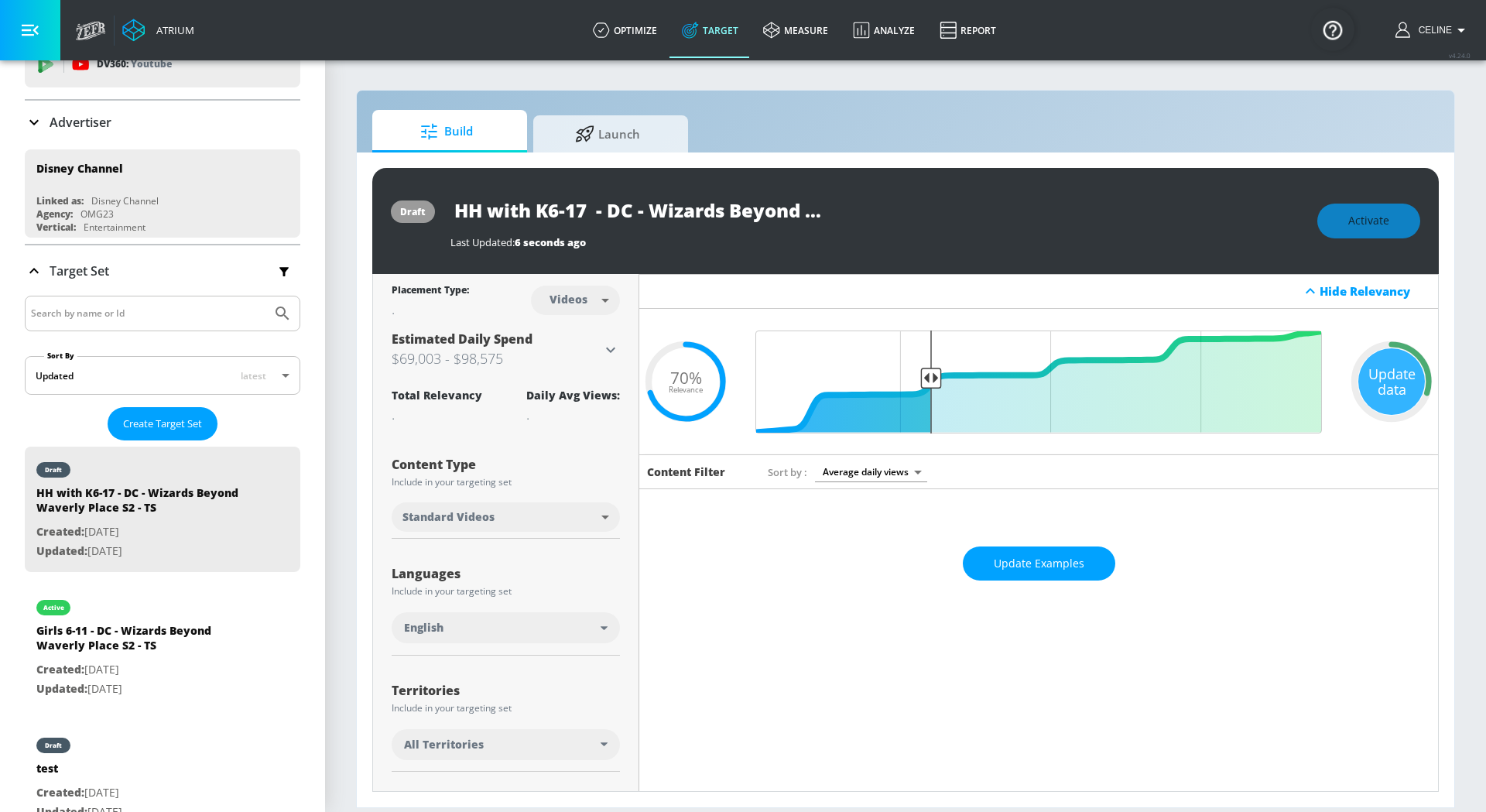
click at [1375, 226] on div "Activate" at bounding box center [1368, 221] width 103 height 35
click at [1353, 226] on div "Activate" at bounding box center [1368, 221] width 103 height 35
drag, startPoint x: 931, startPoint y: 370, endPoint x: 903, endPoint y: 373, distance: 28.2
type input "0.75"
click at [903, 373] on input "Final Threshold" at bounding box center [1039, 381] width 582 height 103
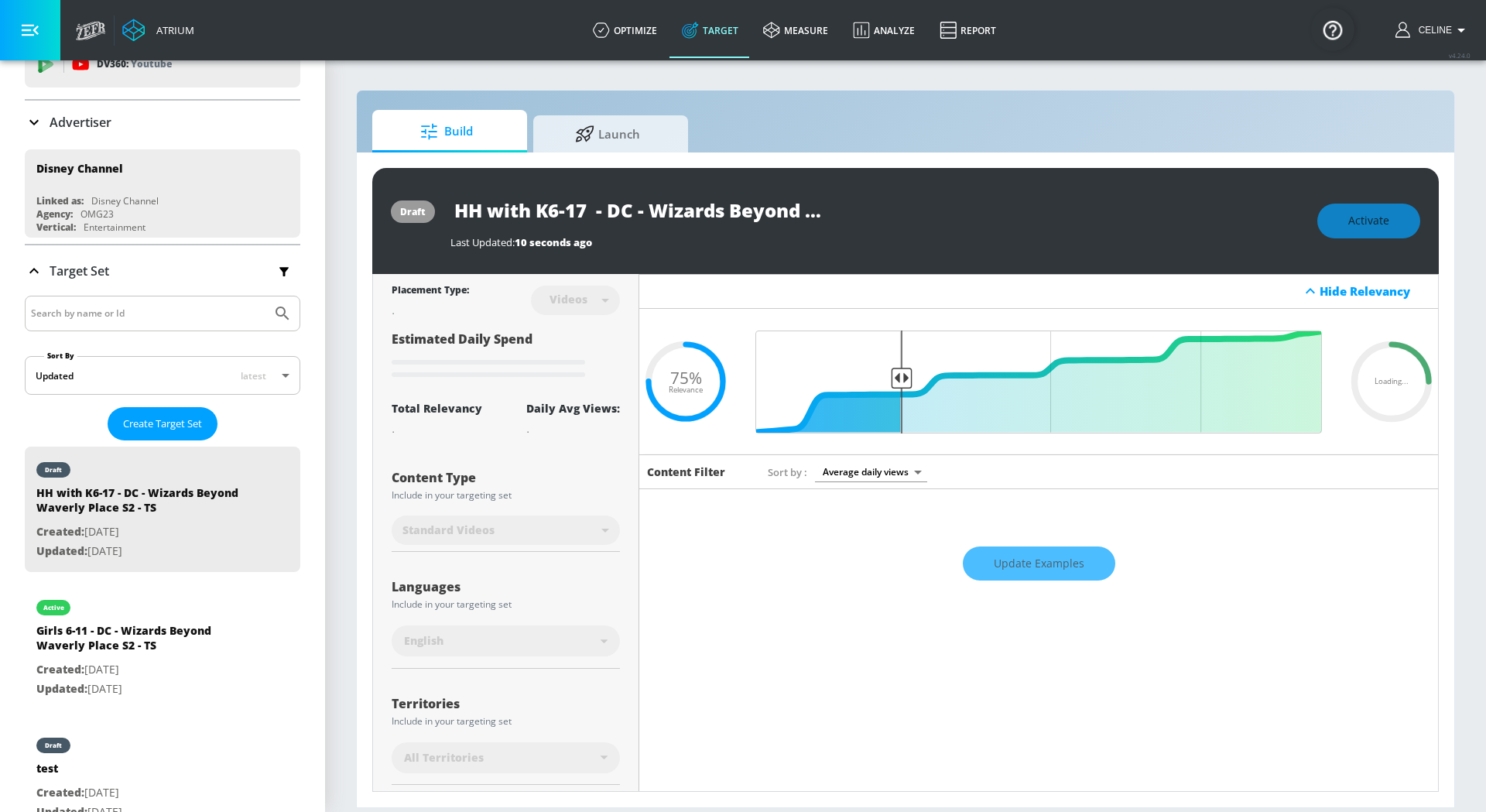
click at [1356, 202] on div "draft HH with K6-17 - DC - Wizards Beyond Waverly Place S2 - TS Last Updated: 1…" at bounding box center [905, 221] width 1067 height 106
click at [1352, 223] on div "Activate" at bounding box center [1368, 221] width 103 height 35
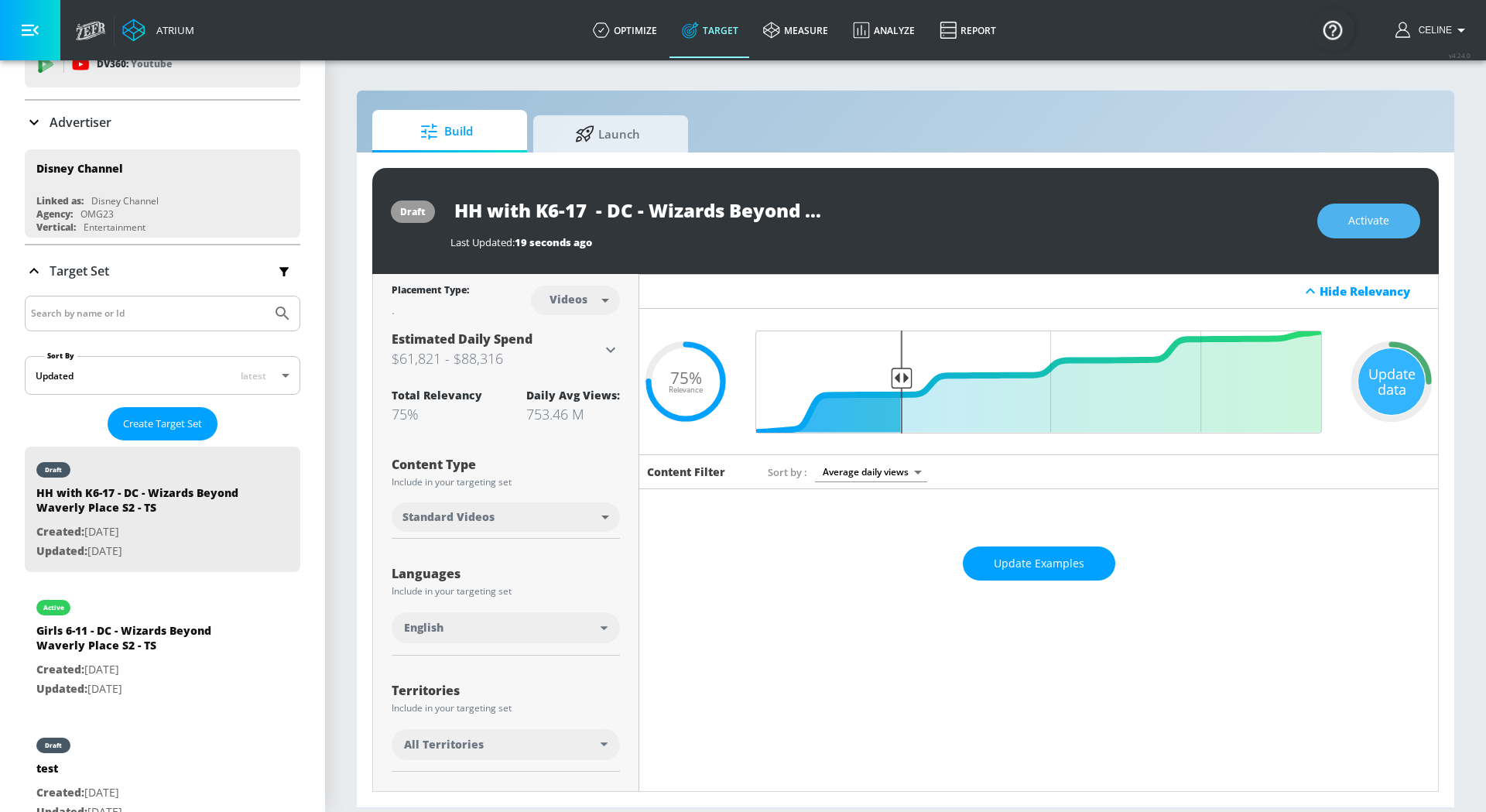
click at [1384, 219] on span "Activate" at bounding box center [1368, 221] width 41 height 19
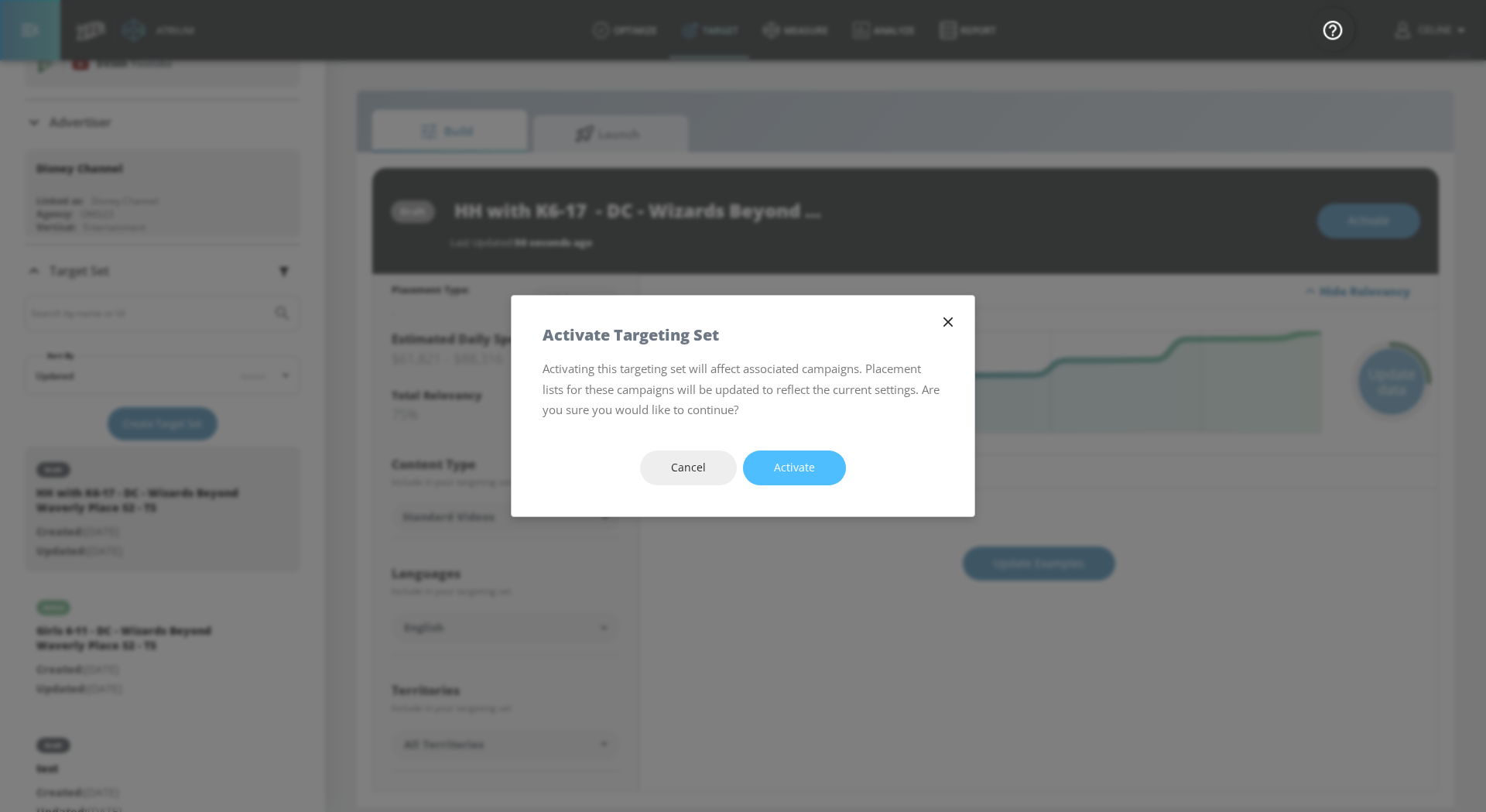
drag, startPoint x: 816, startPoint y: 459, endPoint x: 456, endPoint y: 252, distance: 415.3
click at [816, 460] on button "Activate" at bounding box center [794, 468] width 103 height 35
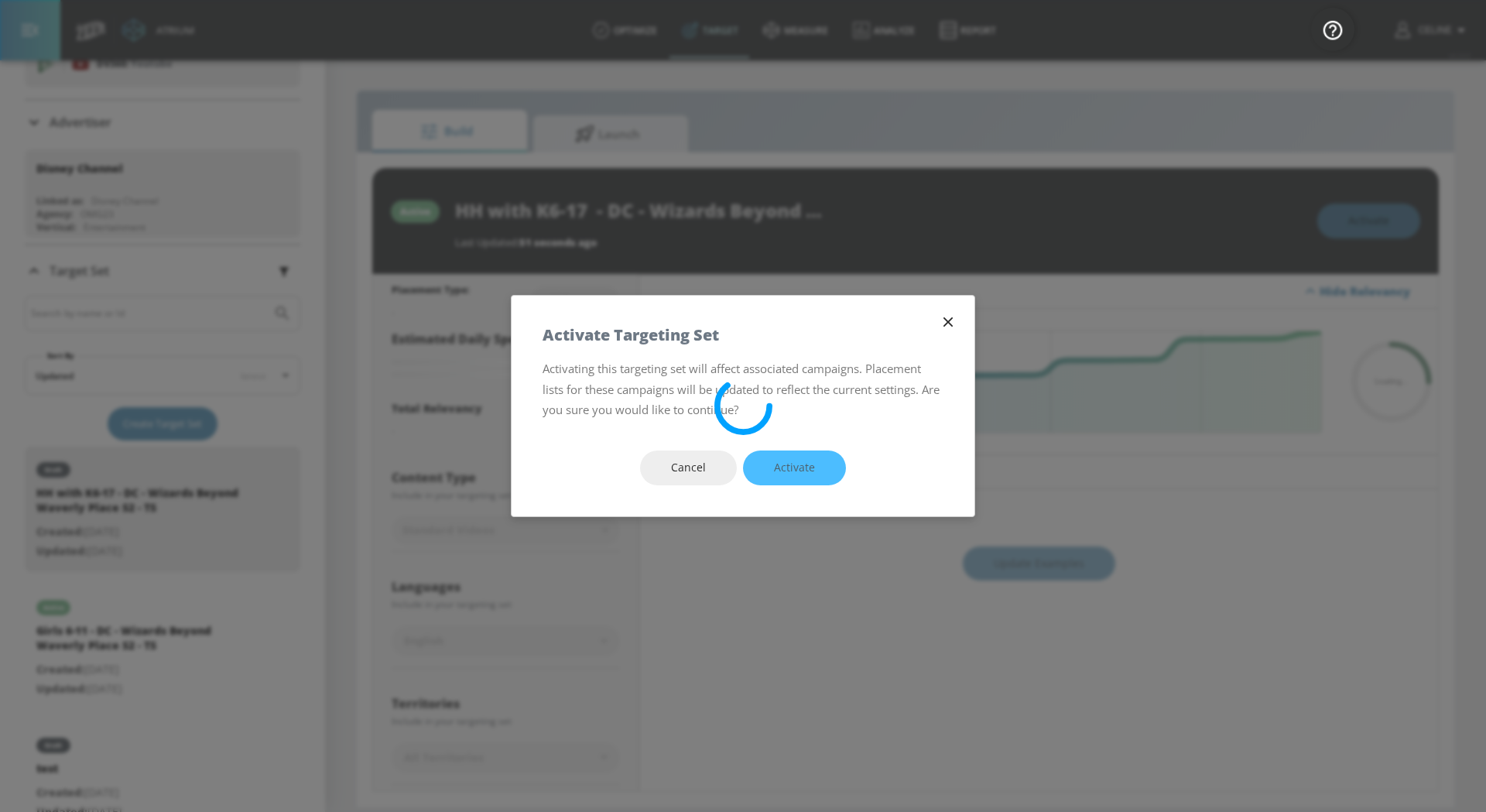
drag, startPoint x: 456, startPoint y: 200, endPoint x: 813, endPoint y: 212, distance: 357.2
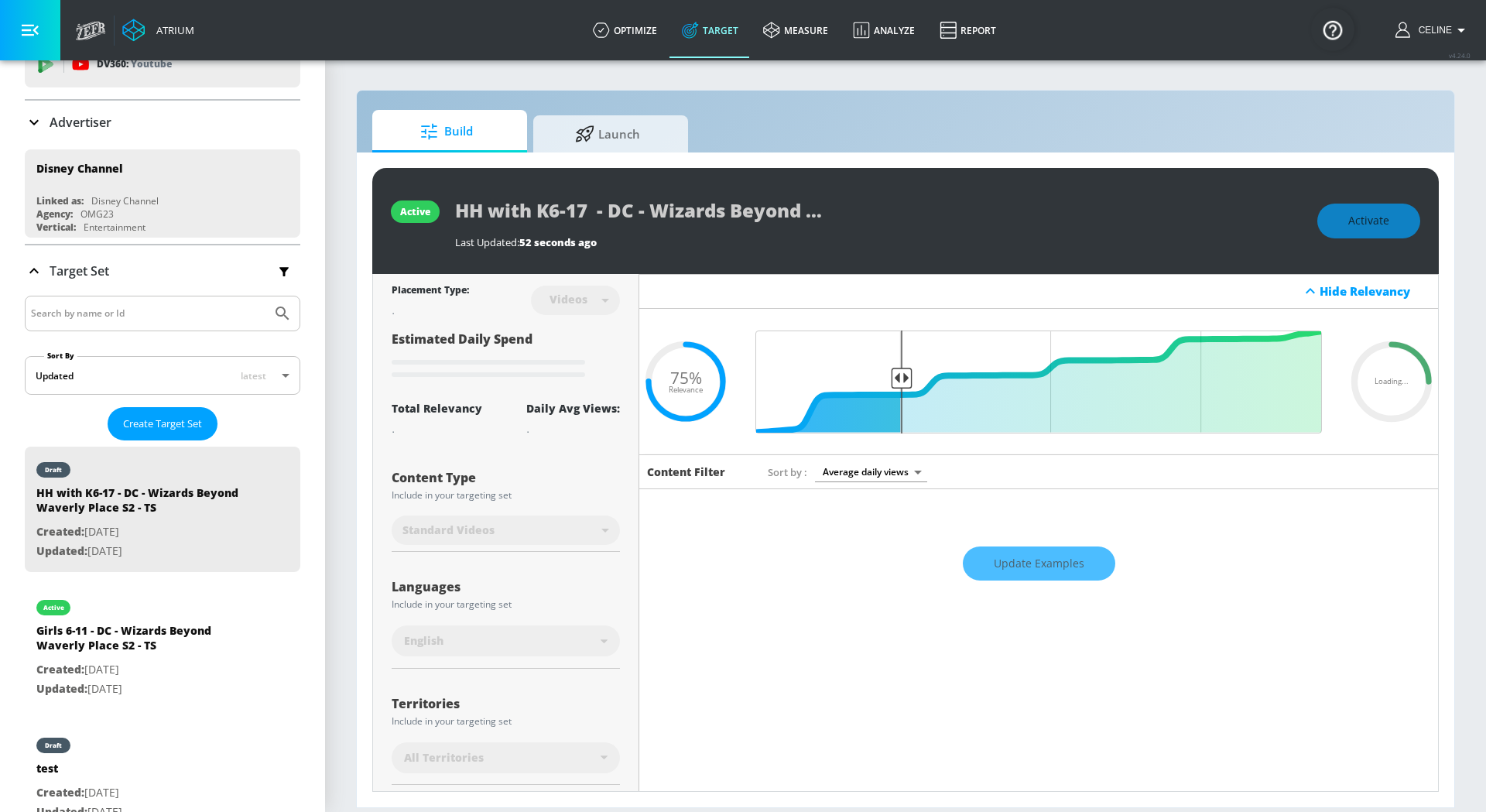
scroll to position [0, 169]
drag, startPoint x: 452, startPoint y: 214, endPoint x: 863, endPoint y: 215, distance: 411.0
click at [863, 215] on div "active HH with K6-17 - DC - Wizards Beyond Waverly Place S2 - TS Last Updated: …" at bounding box center [905, 221] width 1067 height 106
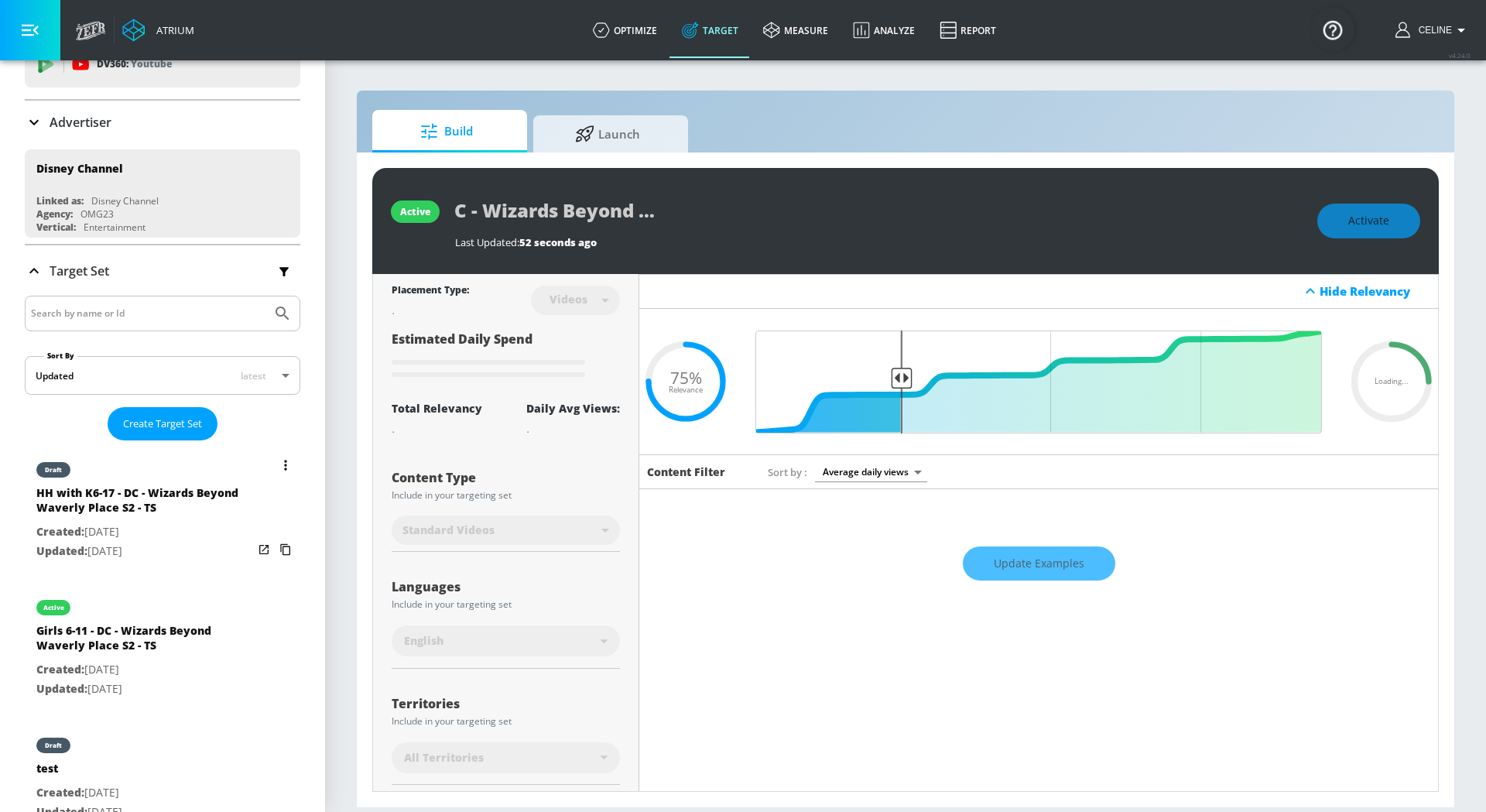
click at [285, 547] on icon "list of Target Set" at bounding box center [285, 549] width 25 height 25
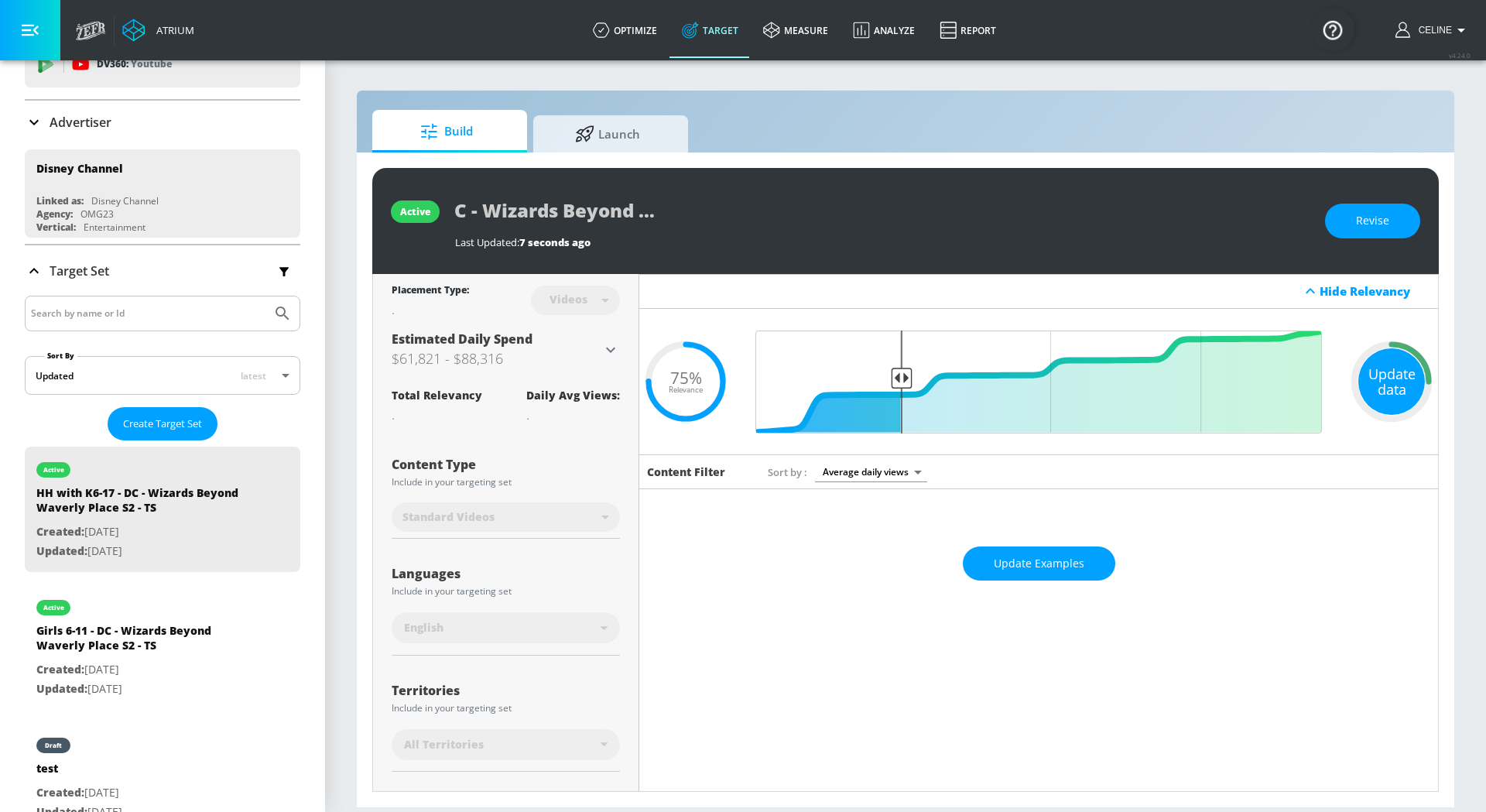
click at [1405, 372] on div "Update data" at bounding box center [1391, 381] width 67 height 67
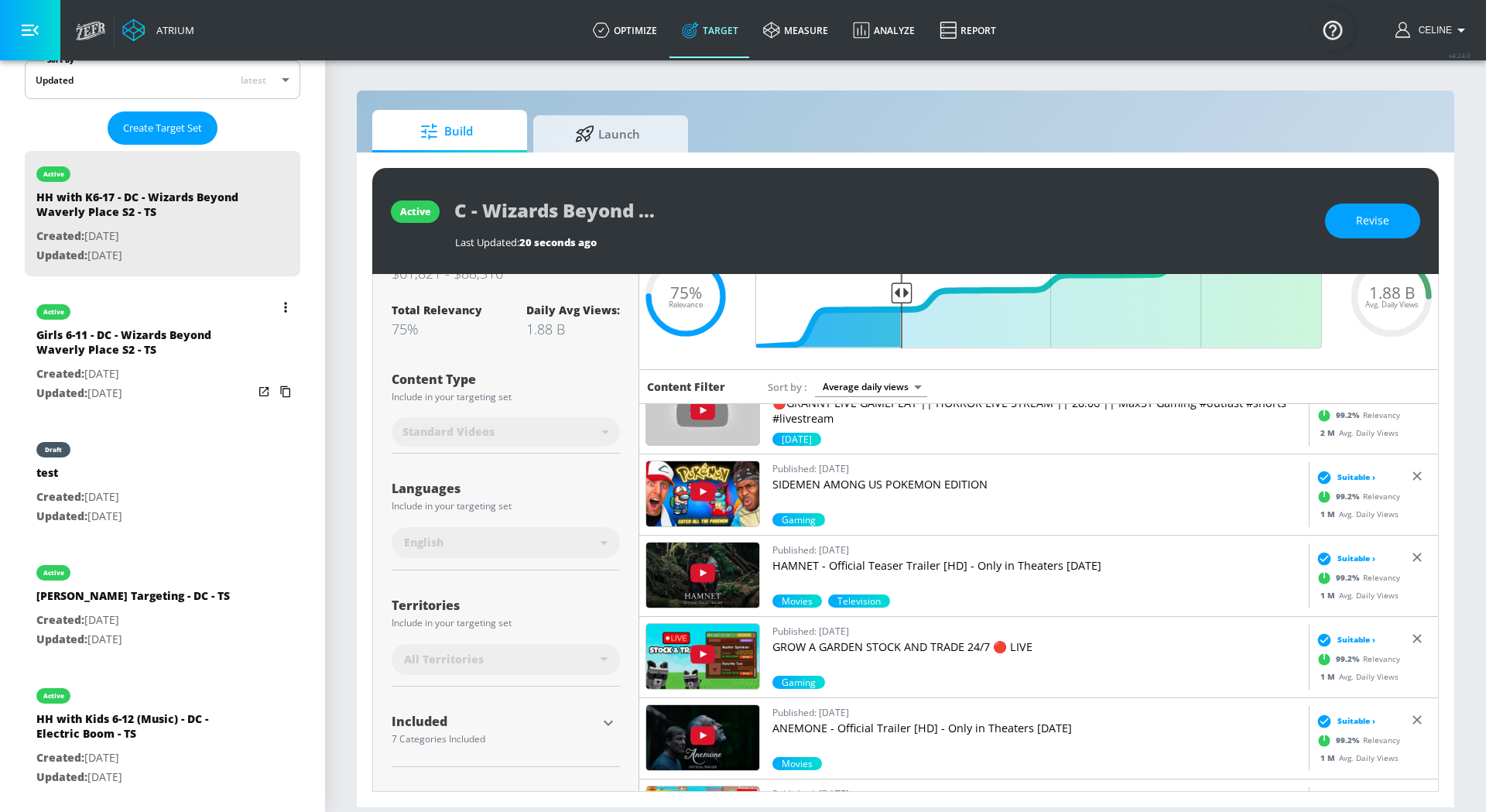
scroll to position [366, 0]
